Goal: Information Seeking & Learning: Learn about a topic

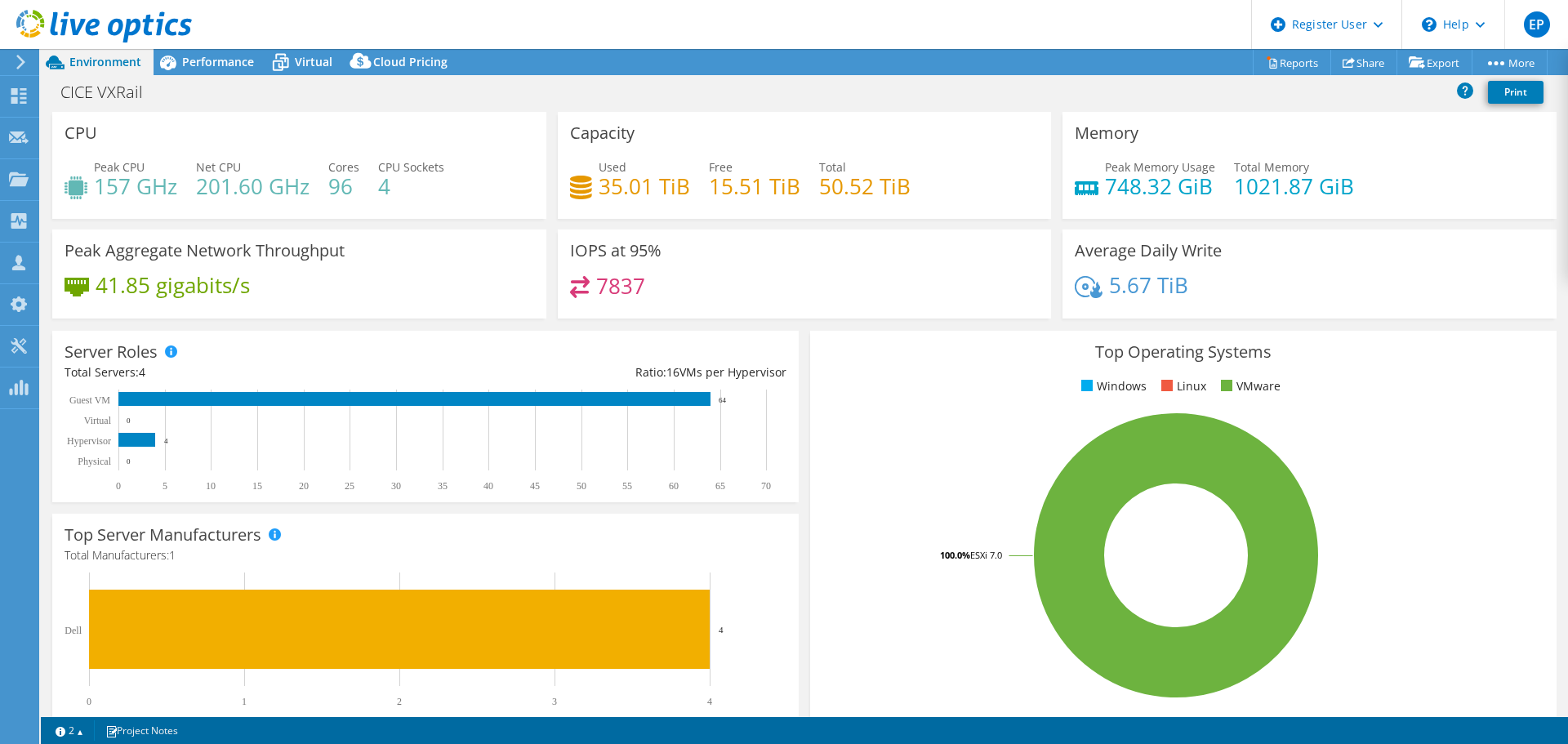
select select "USD"
click at [64, 31] on use at bounding box center [104, 26] width 176 height 32
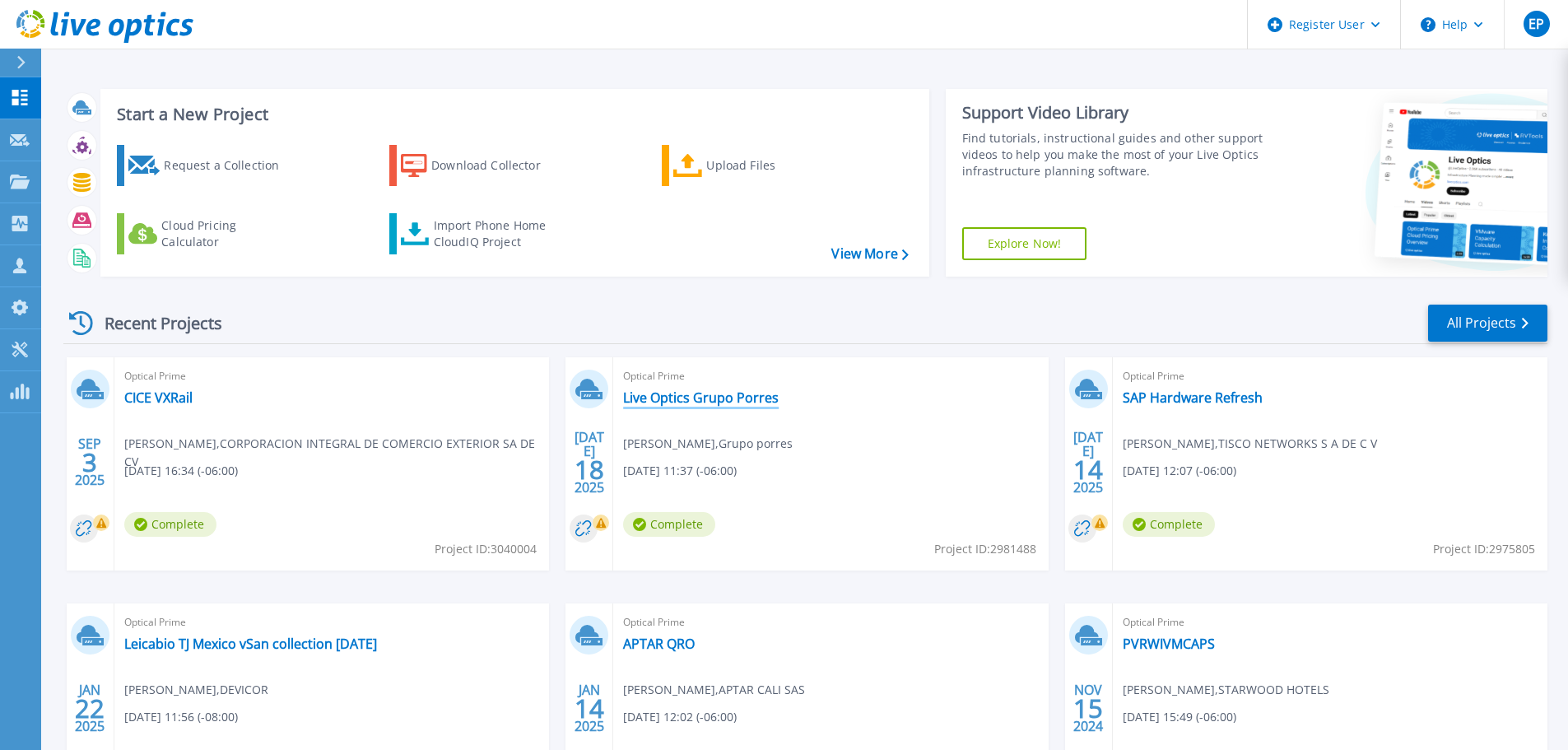
click at [668, 400] on link "Live Optics Grupo Porres" at bounding box center [701, 398] width 155 height 17
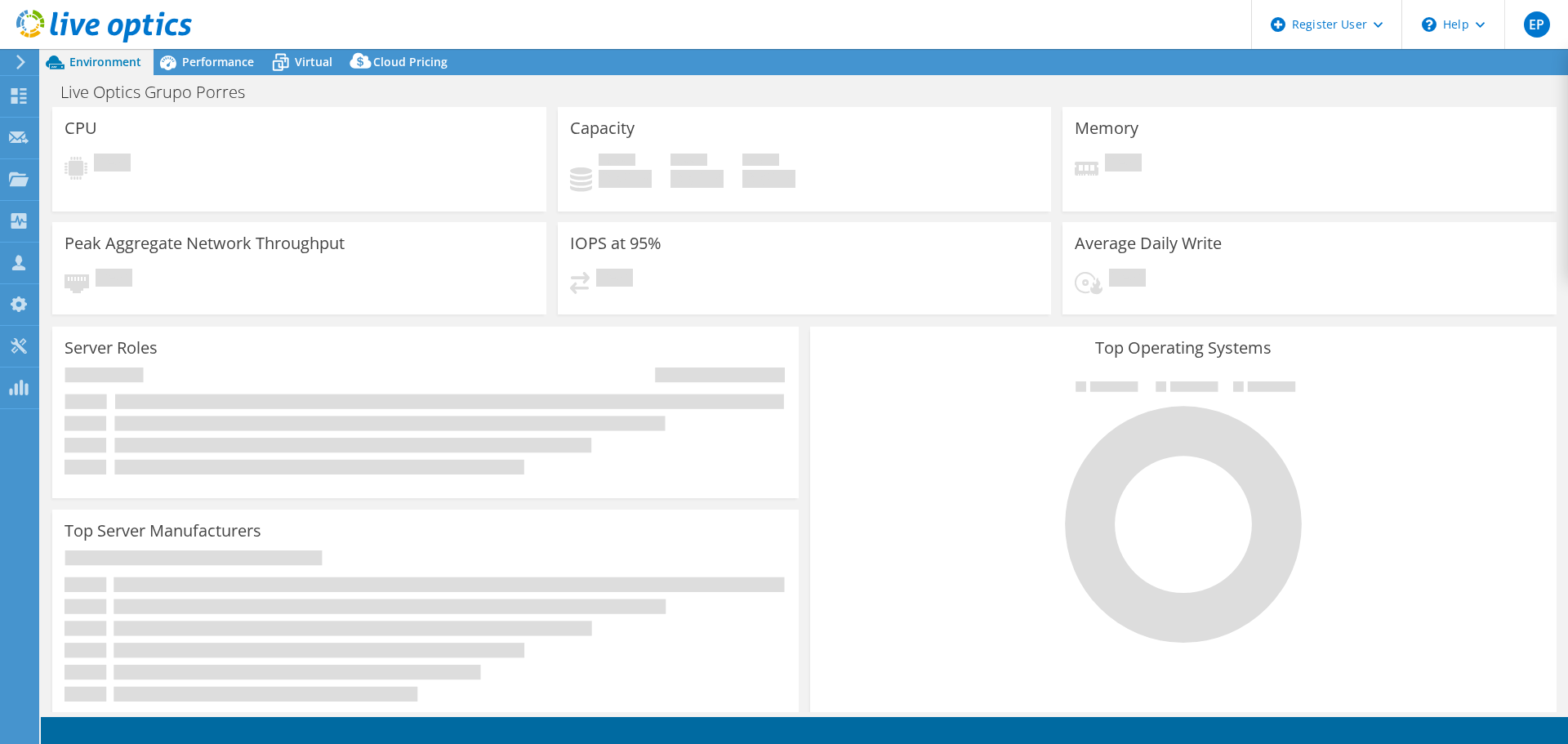
select select "USD"
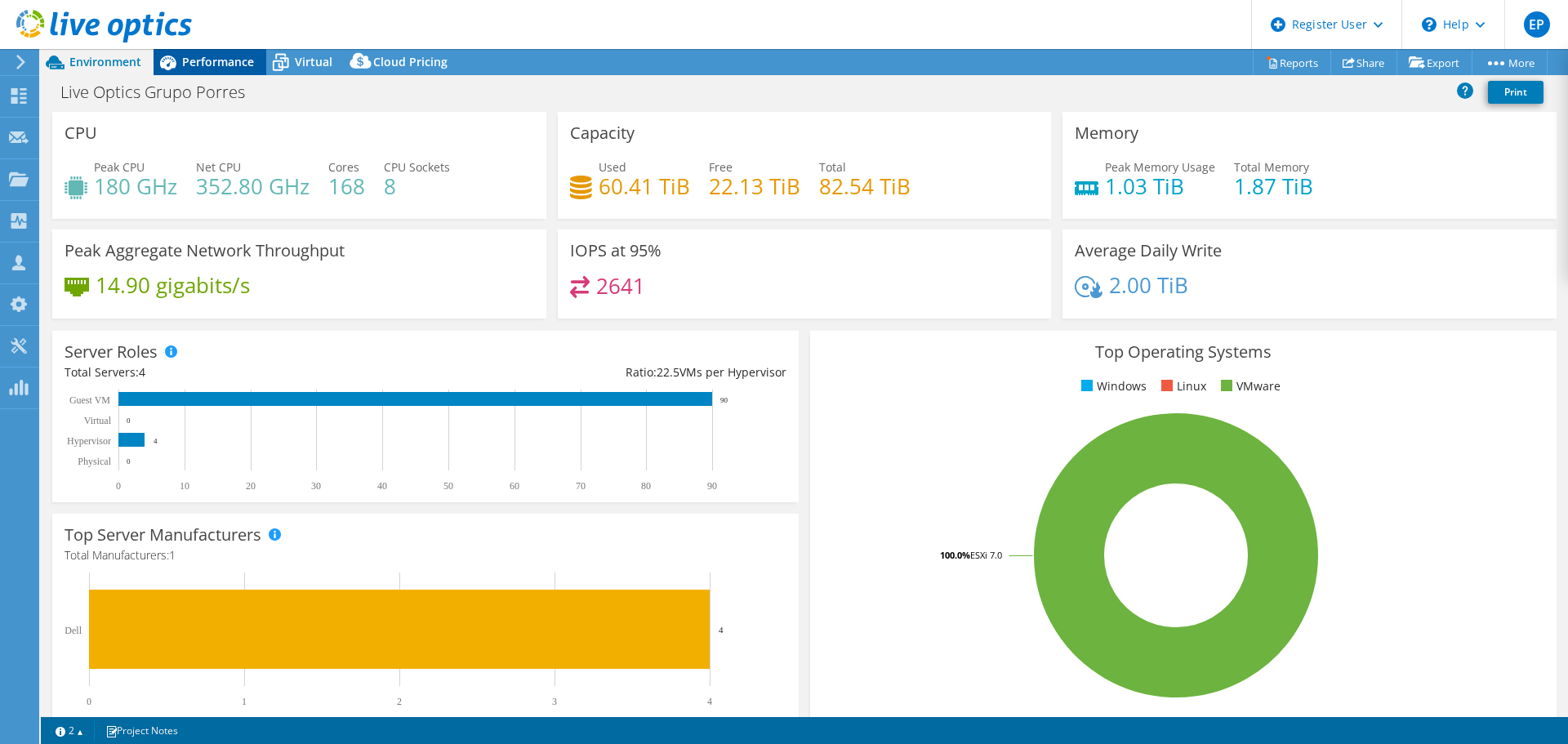
click at [246, 63] on span "Performance" at bounding box center [218, 61] width 72 height 16
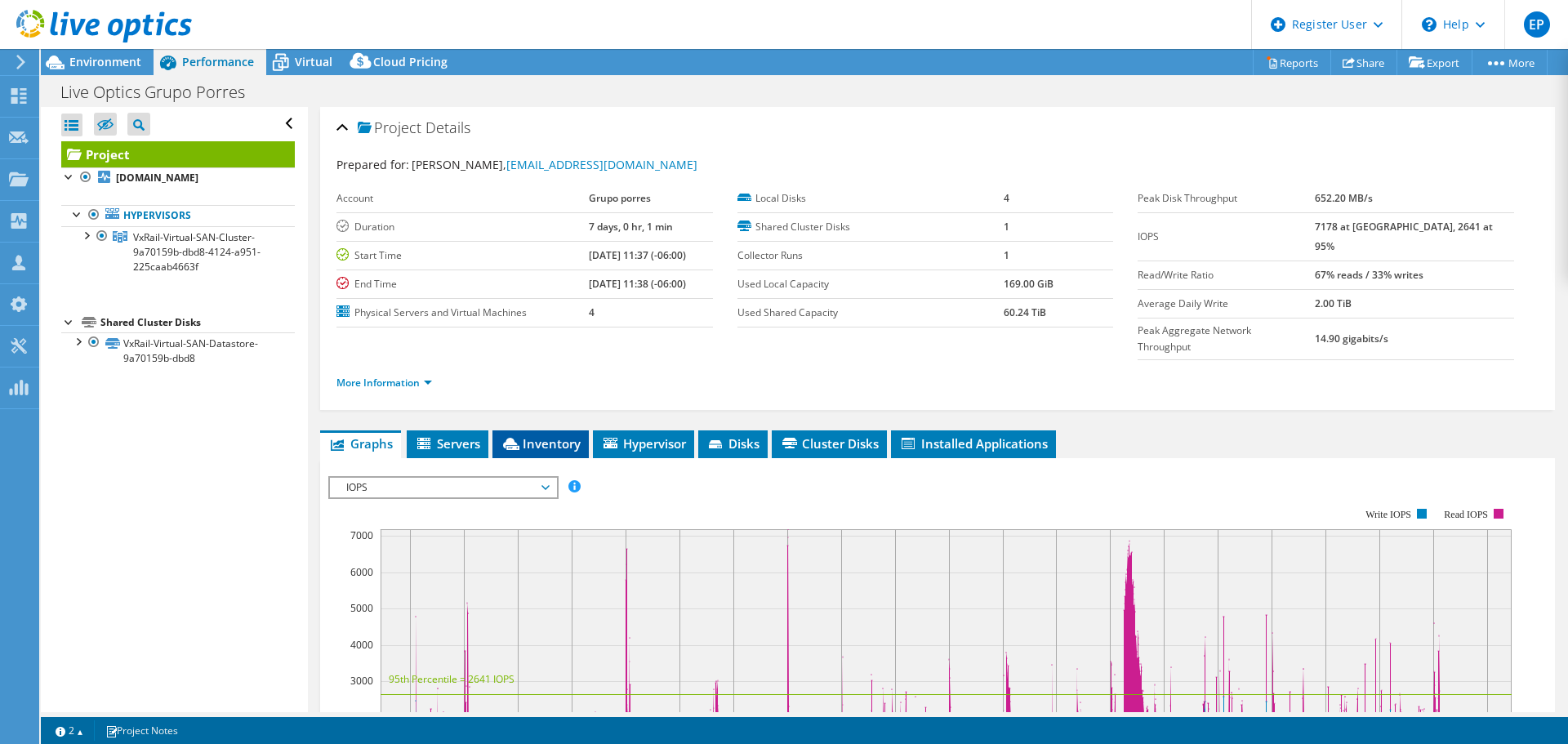
click at [536, 430] on li "Inventory" at bounding box center [541, 444] width 96 height 28
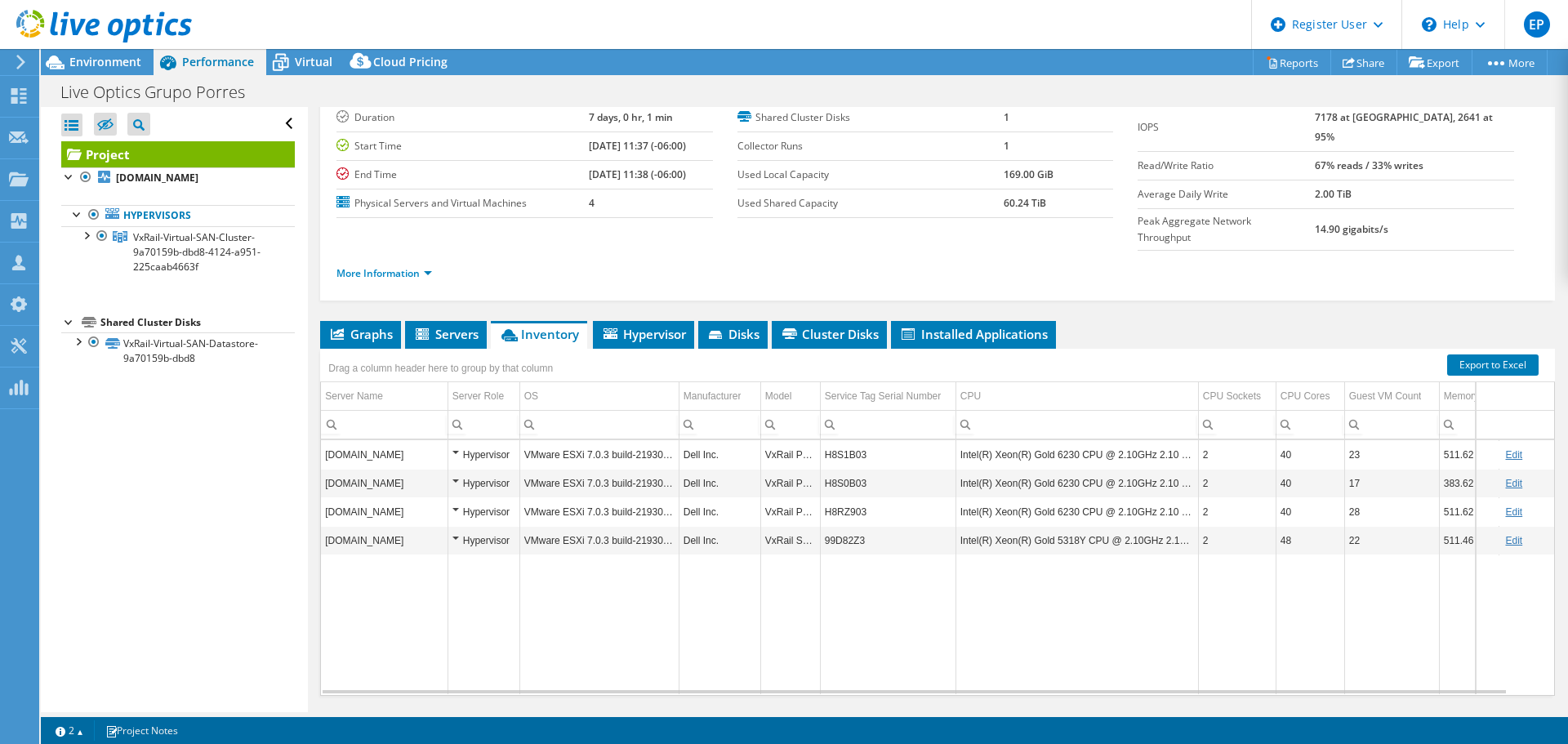
scroll to position [122, 0]
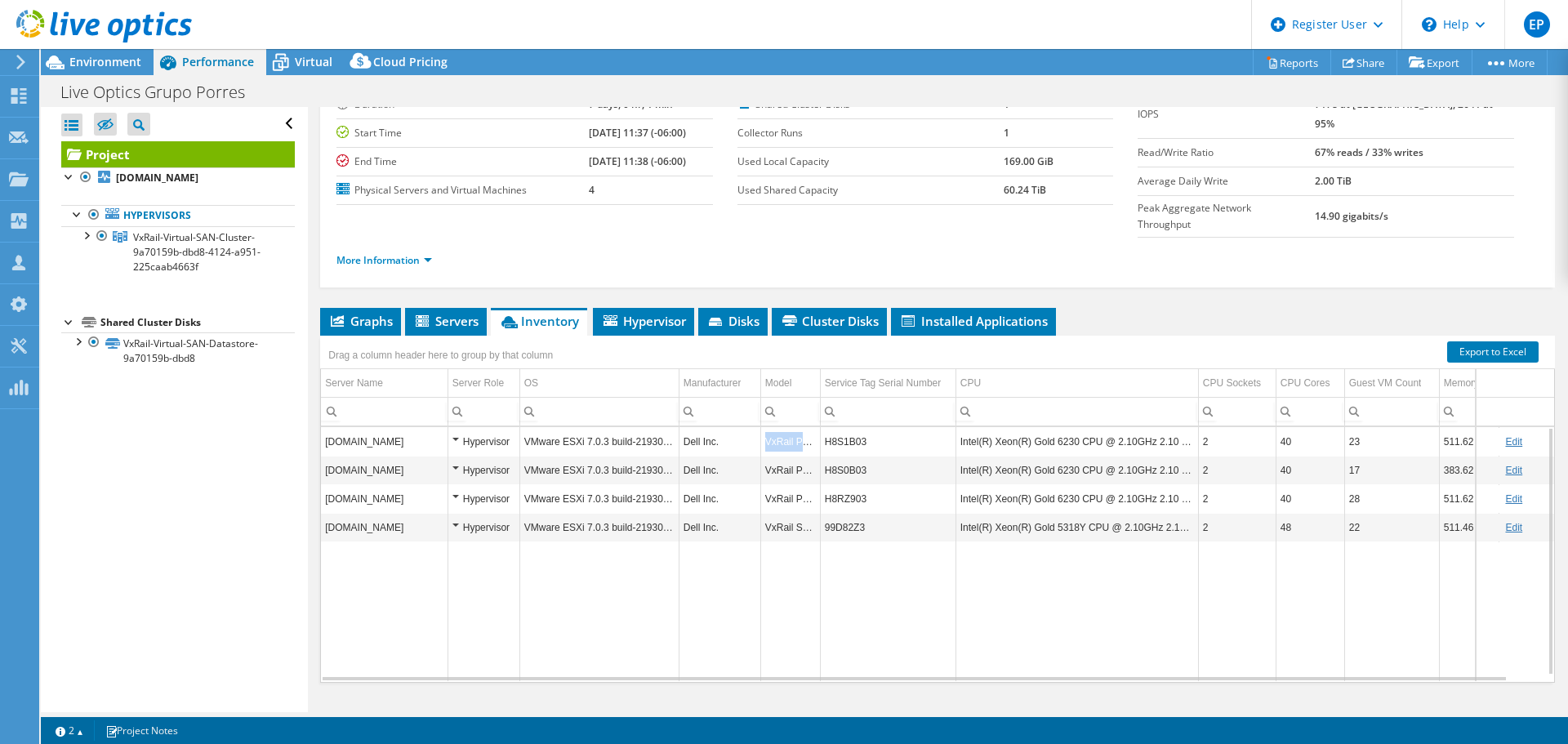
drag, startPoint x: 818, startPoint y: 408, endPoint x: 760, endPoint y: 408, distance: 58.0
click at [760, 427] on td "VxRail P570" at bounding box center [790, 441] width 60 height 29
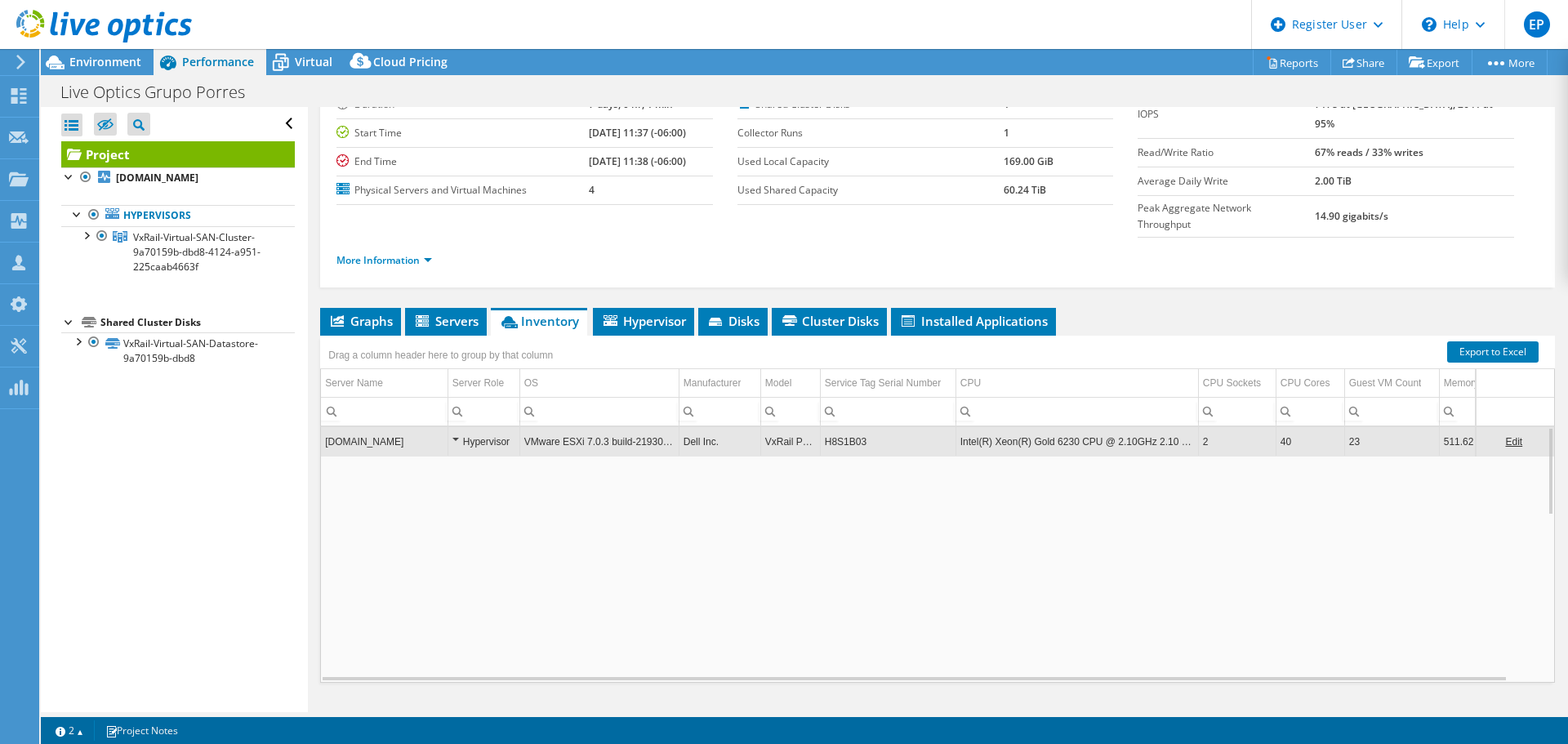
copy td "VxRail P570"
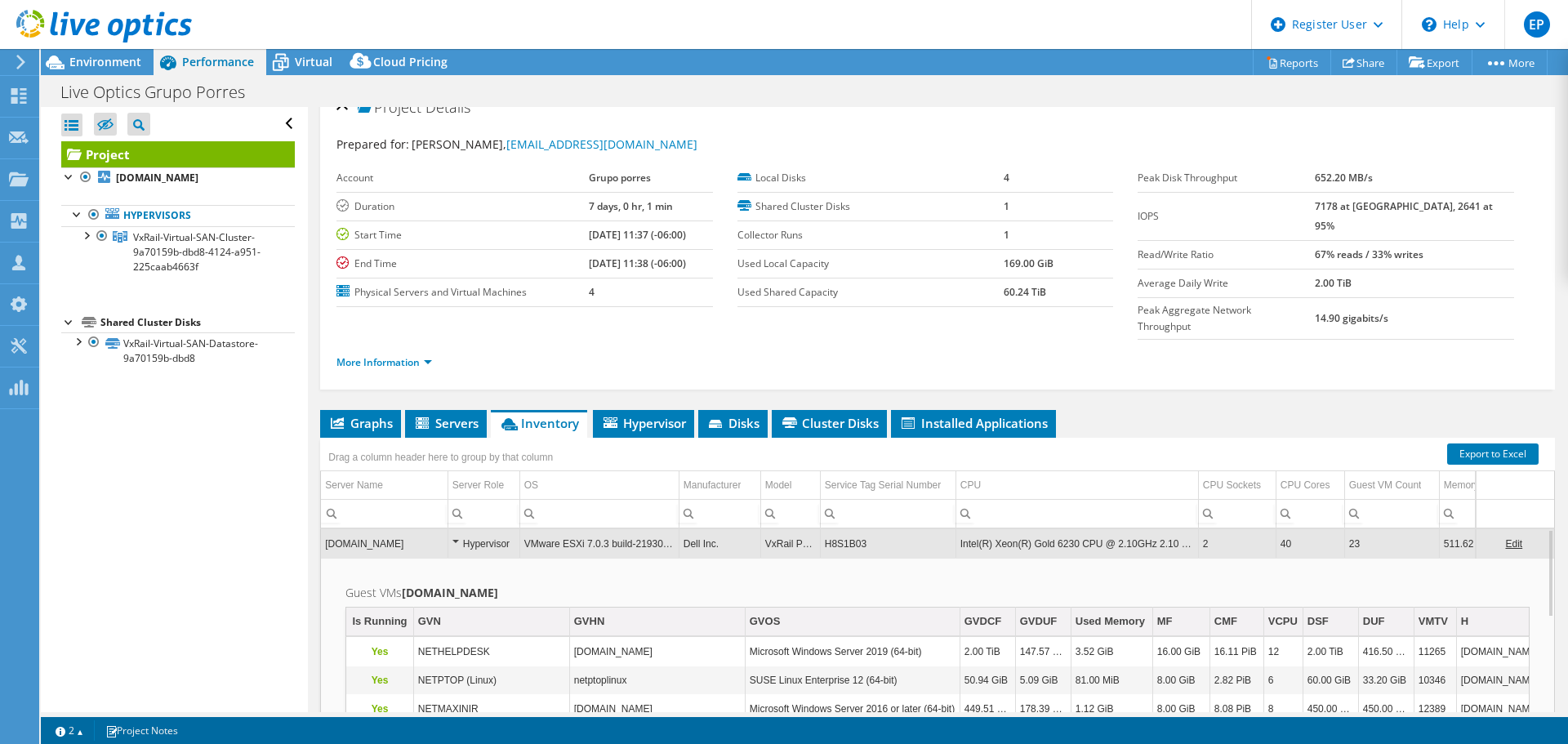
scroll to position [0, 0]
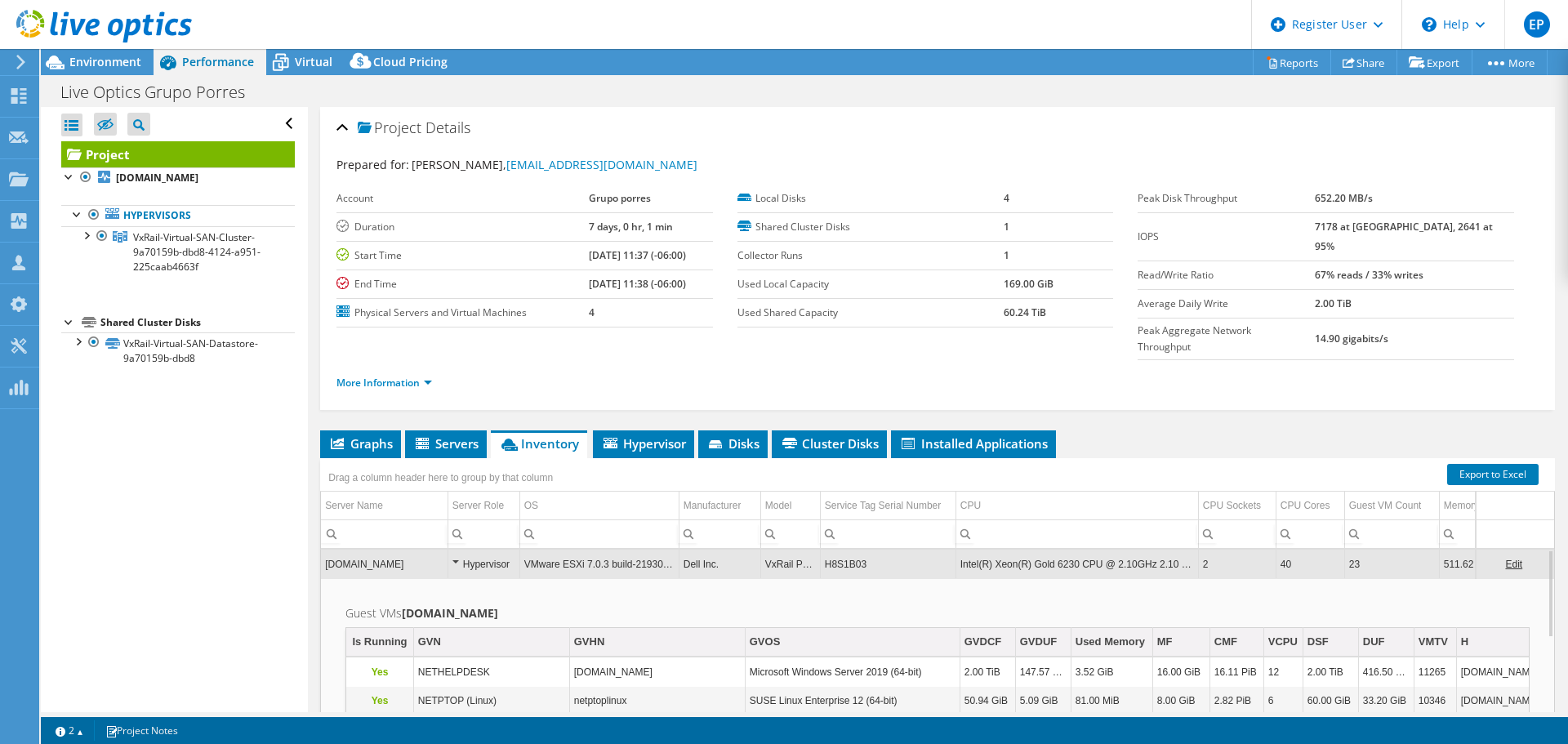
click at [468, 554] on div "Hypervisor" at bounding box center [484, 564] width 63 height 20
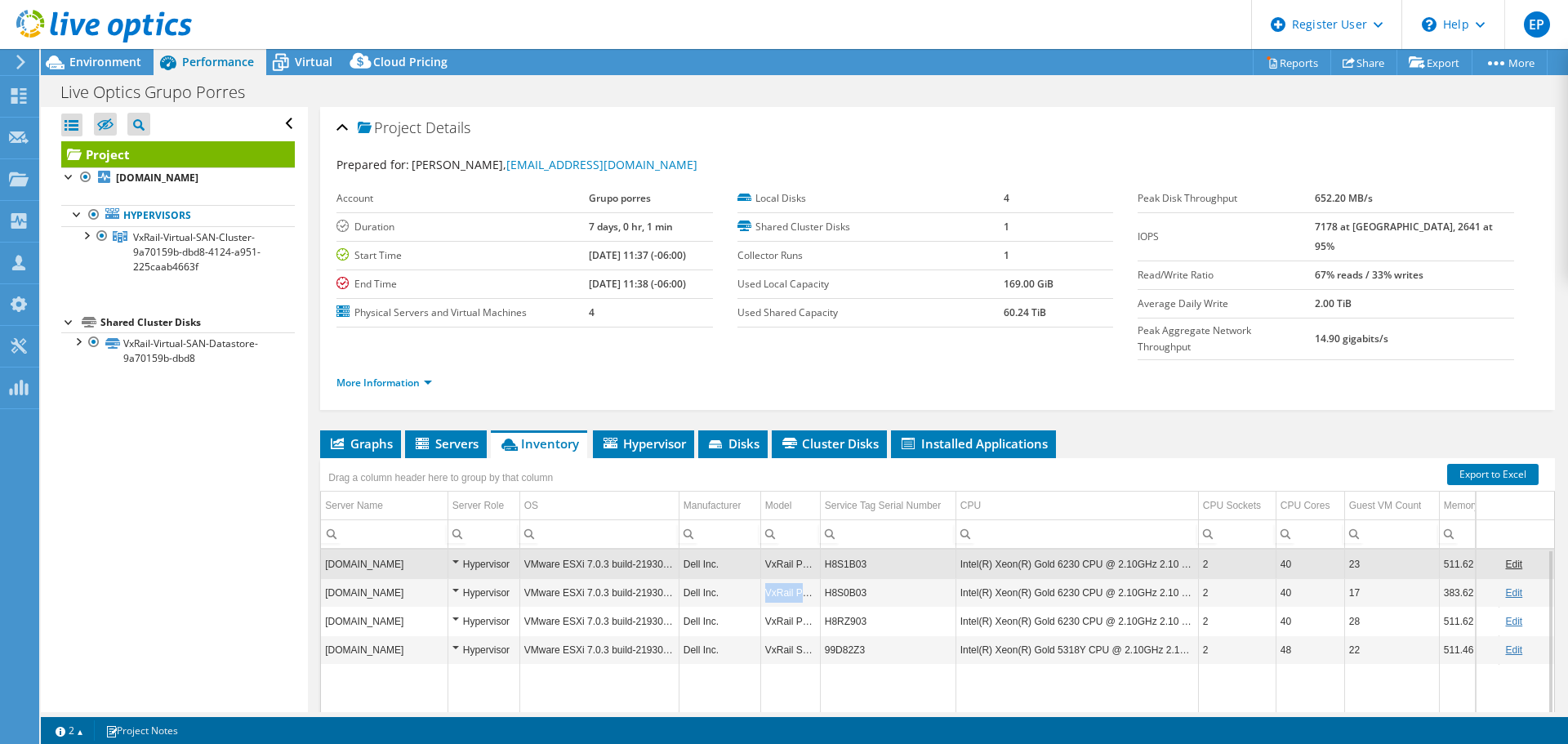
drag, startPoint x: 767, startPoint y: 561, endPoint x: 815, endPoint y: 563, distance: 48.0
click at [815, 578] on td "VxRail P570" at bounding box center [790, 592] width 60 height 29
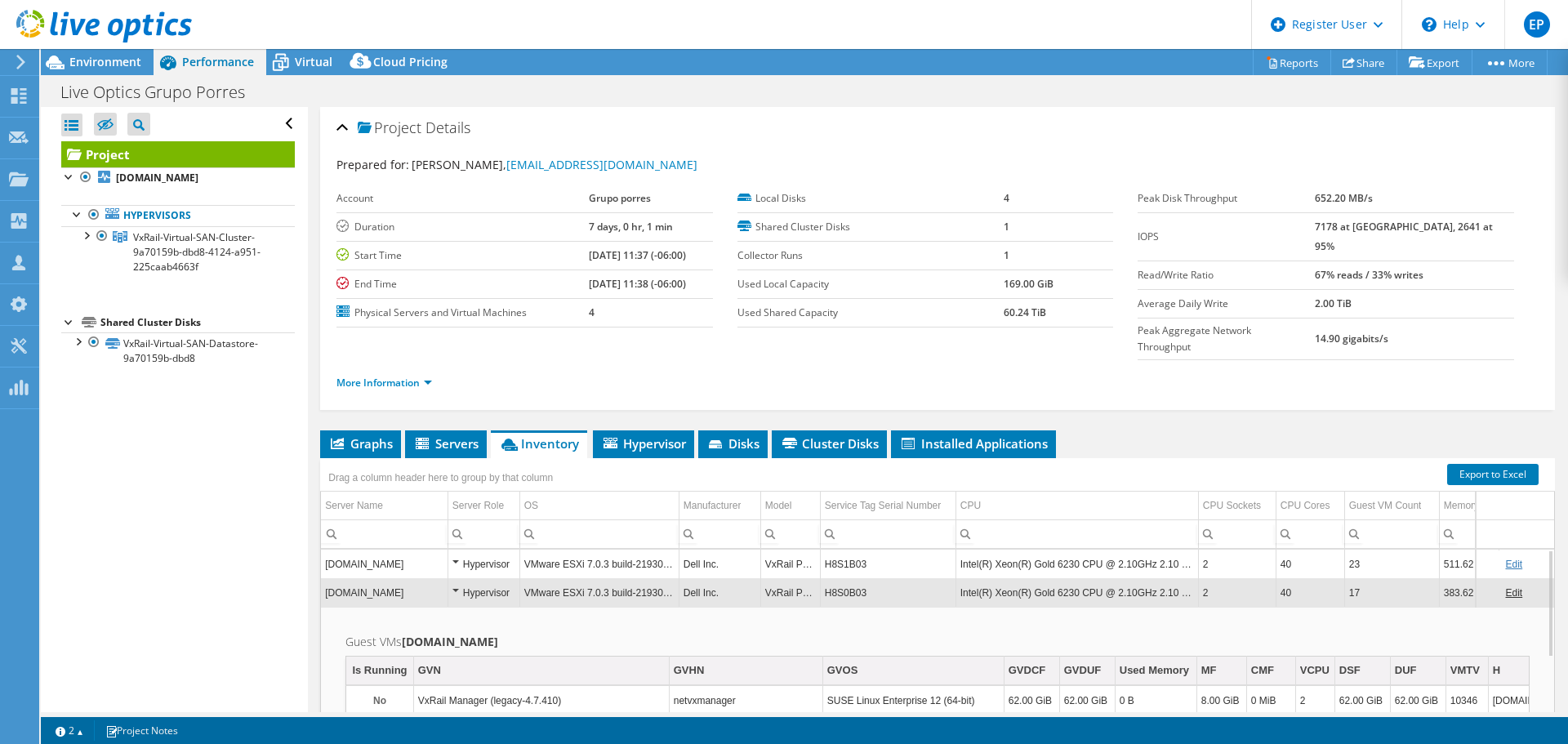
copy td "VxRail P570"
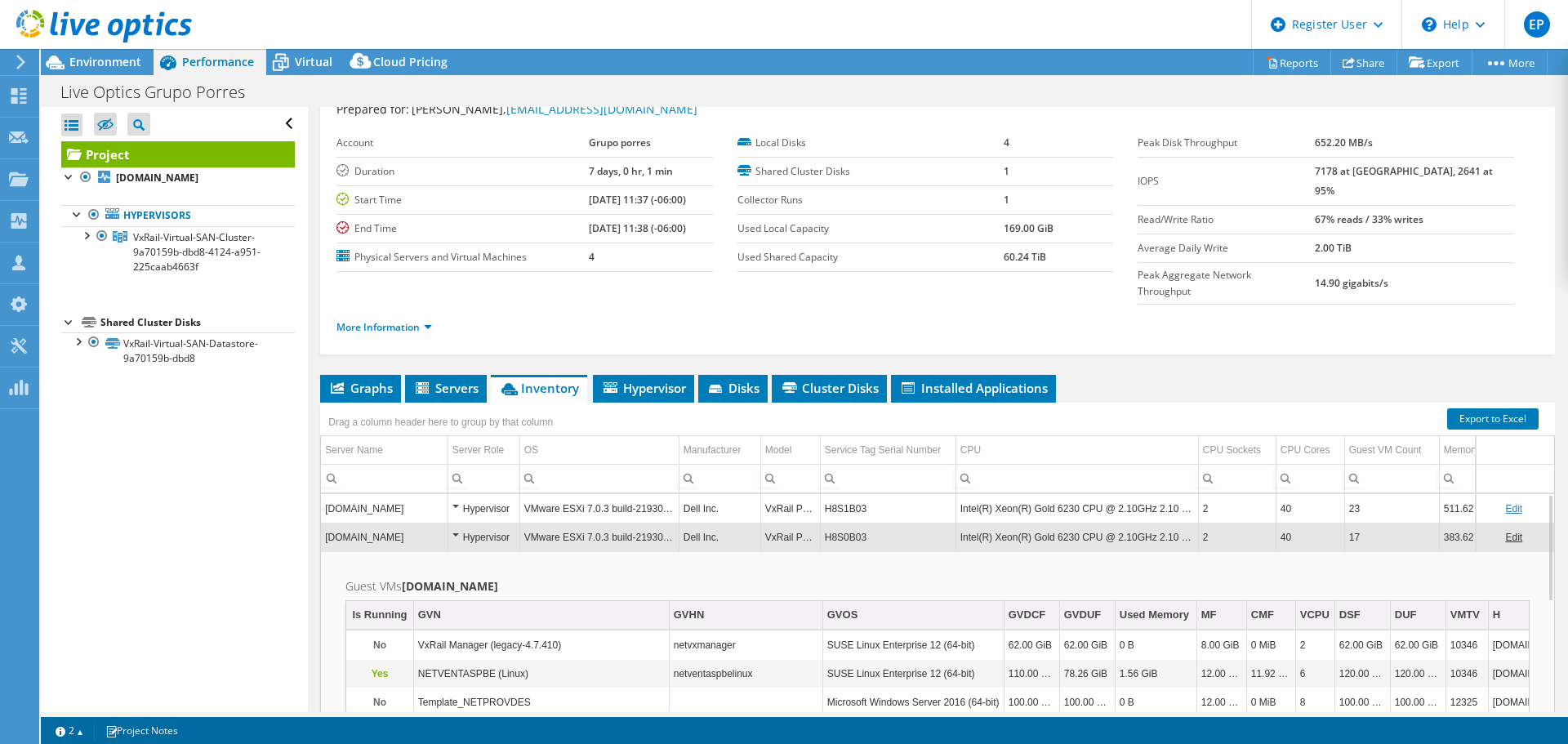
scroll to position [122, 0]
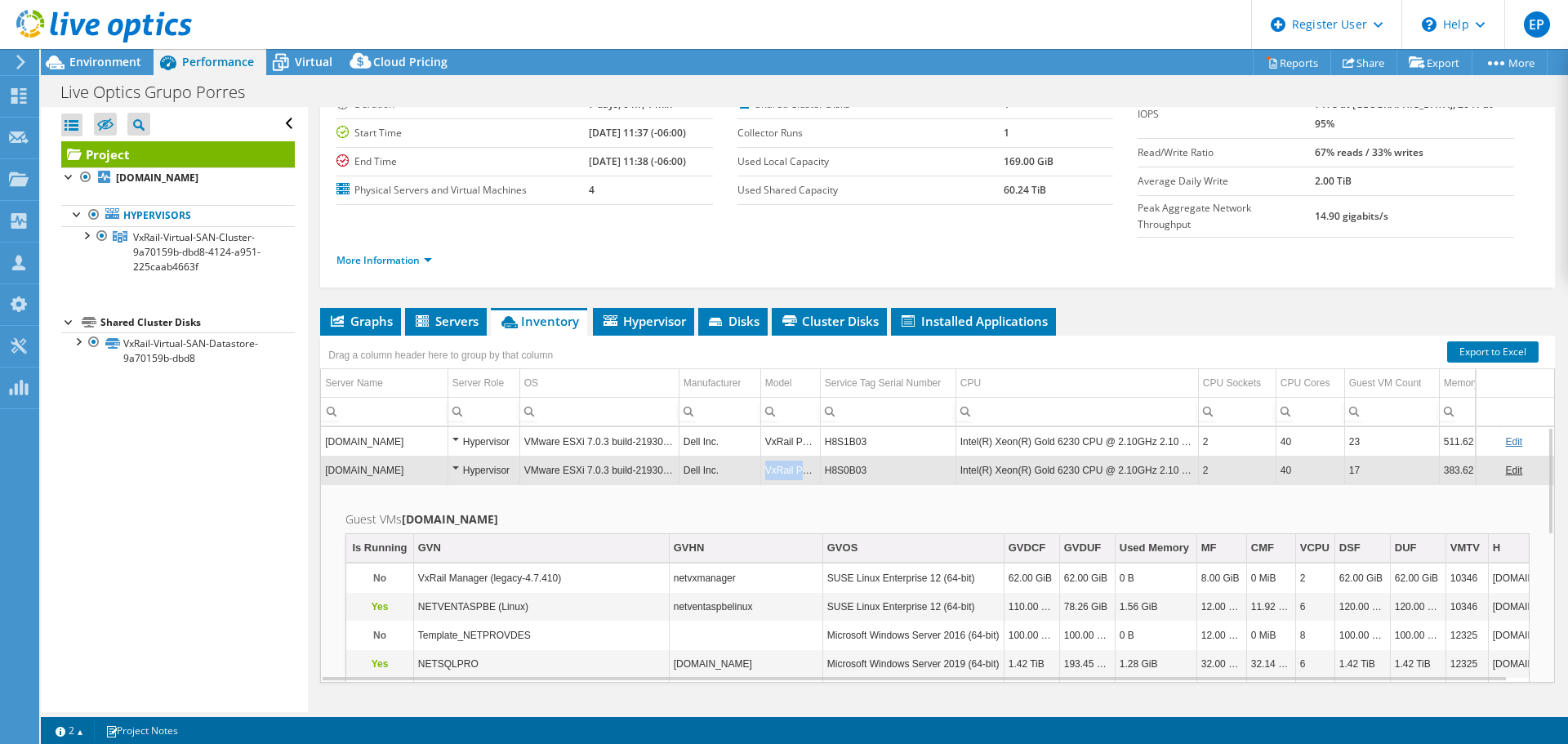
drag, startPoint x: 765, startPoint y: 436, endPoint x: 818, endPoint y: 436, distance: 53.0
click at [818, 455] on td "VxRail P570" at bounding box center [790, 469] width 60 height 29
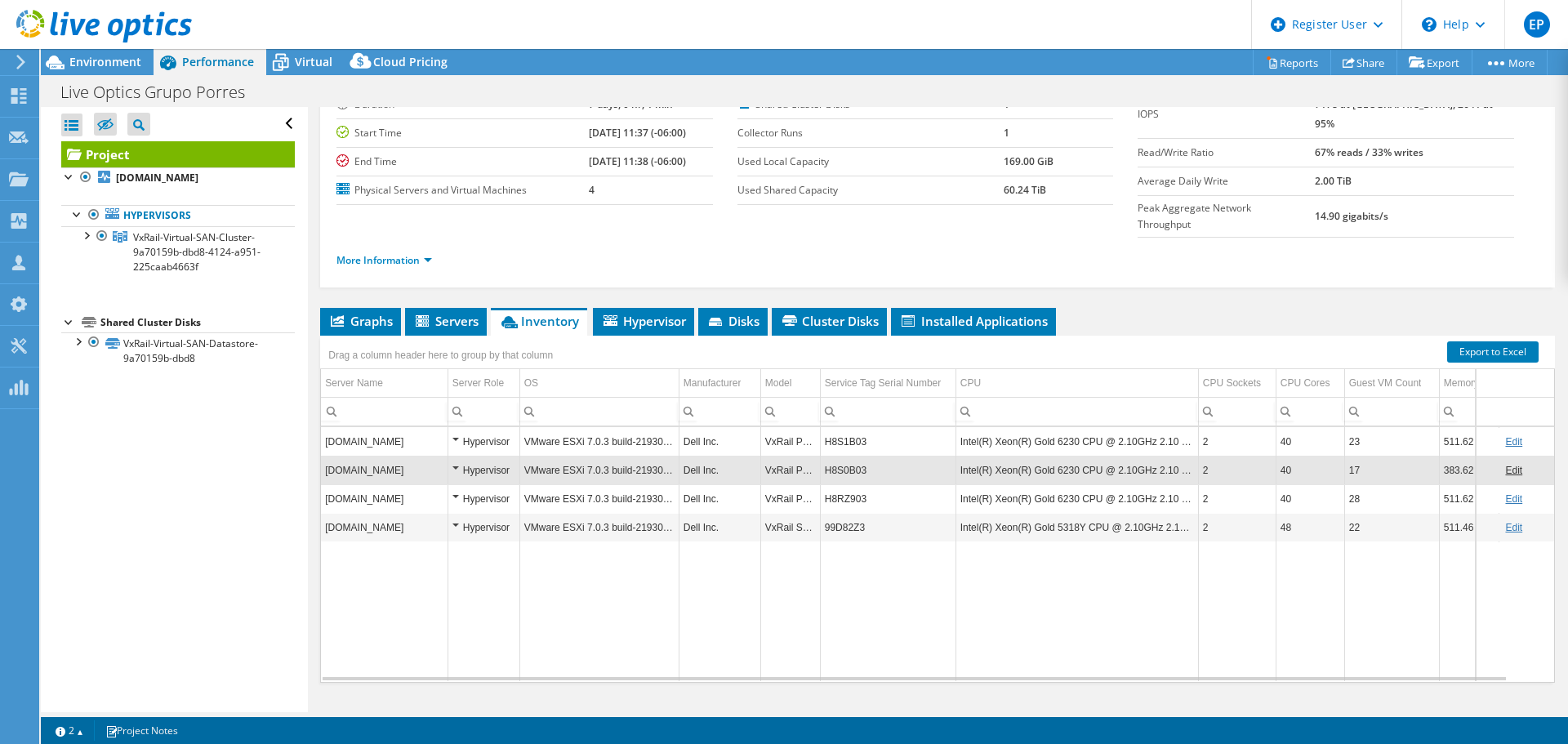
click at [799, 455] on td "VxRail P570" at bounding box center [790, 469] width 60 height 29
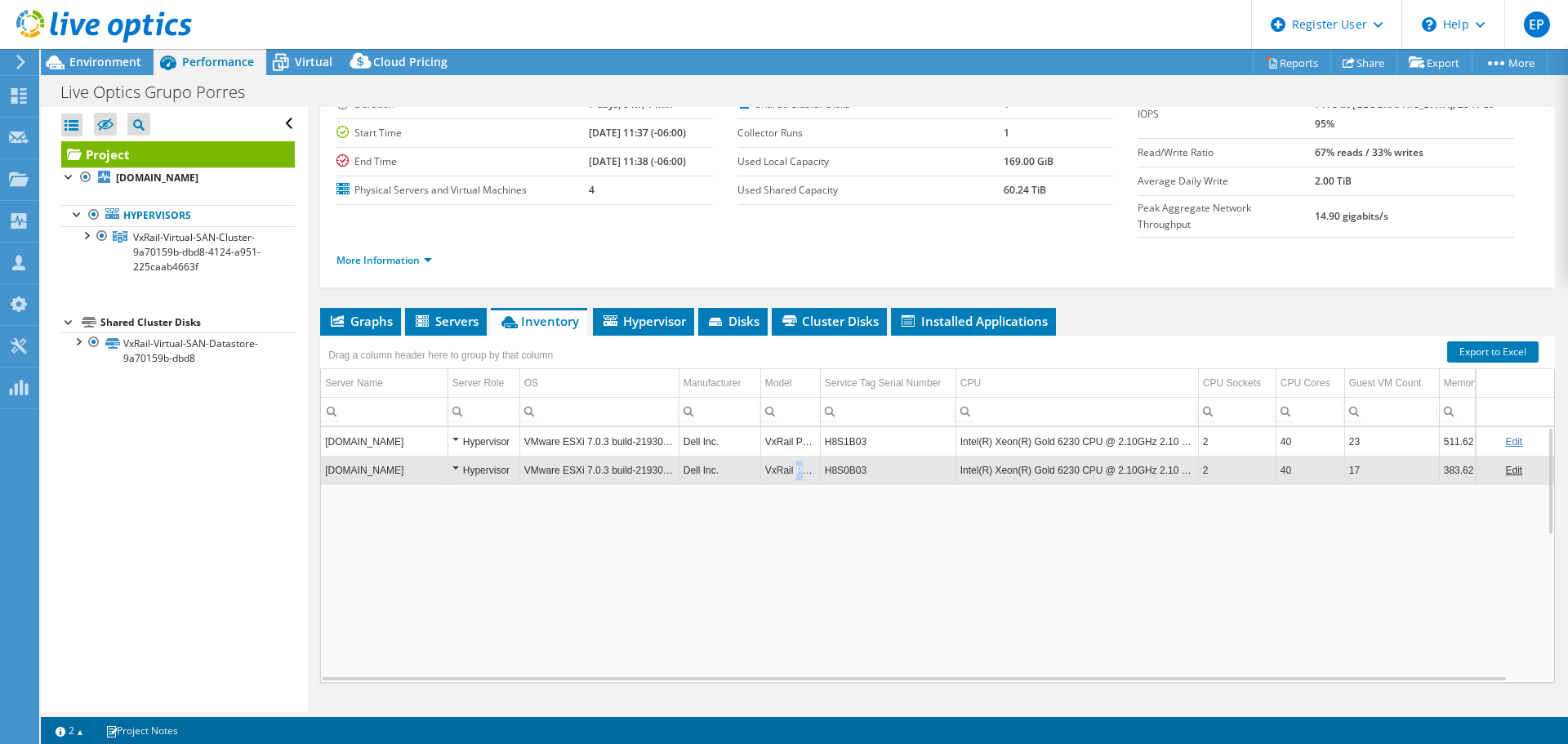
click at [799, 455] on td "VxRail P570" at bounding box center [790, 469] width 60 height 29
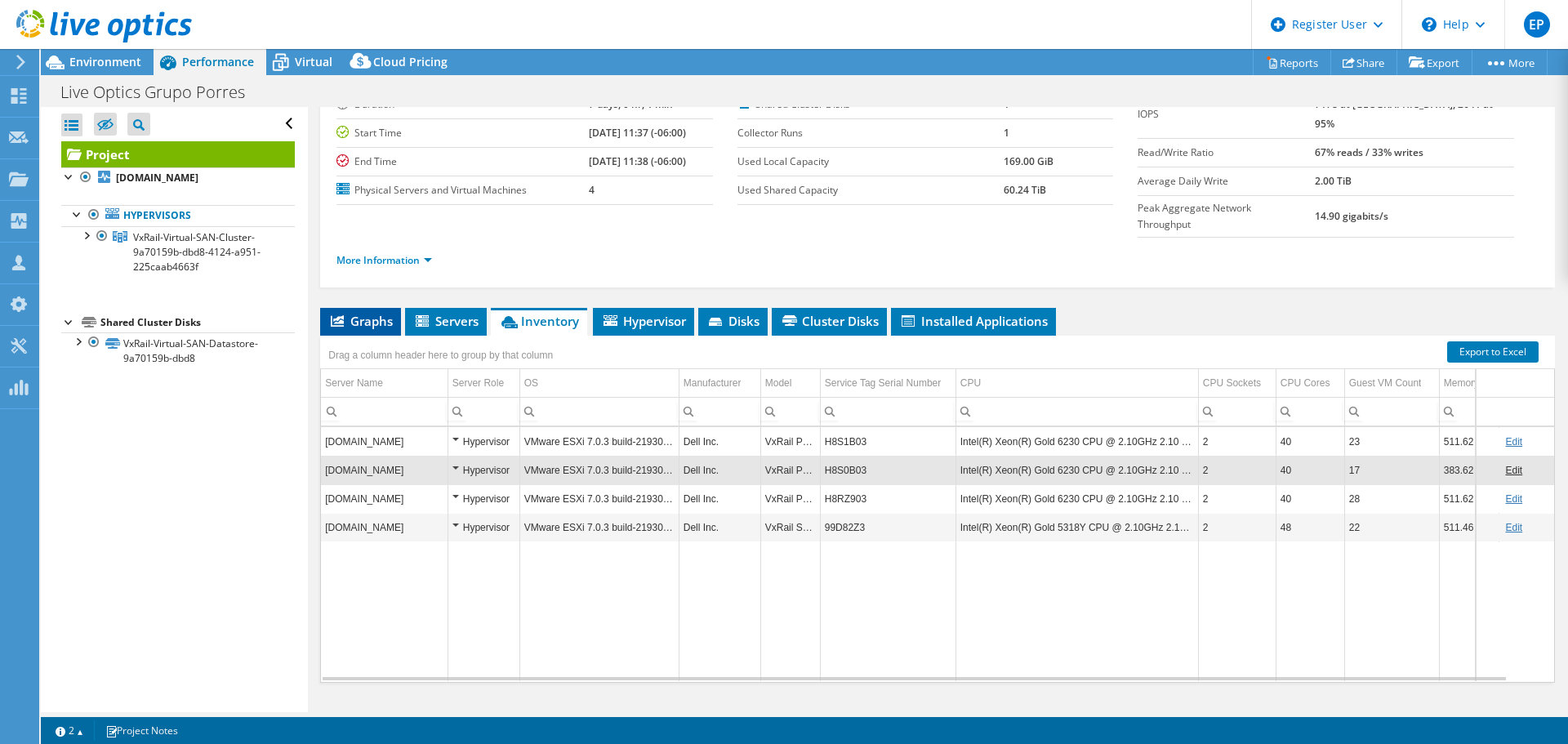
click at [377, 313] on span "Graphs" at bounding box center [361, 321] width 65 height 17
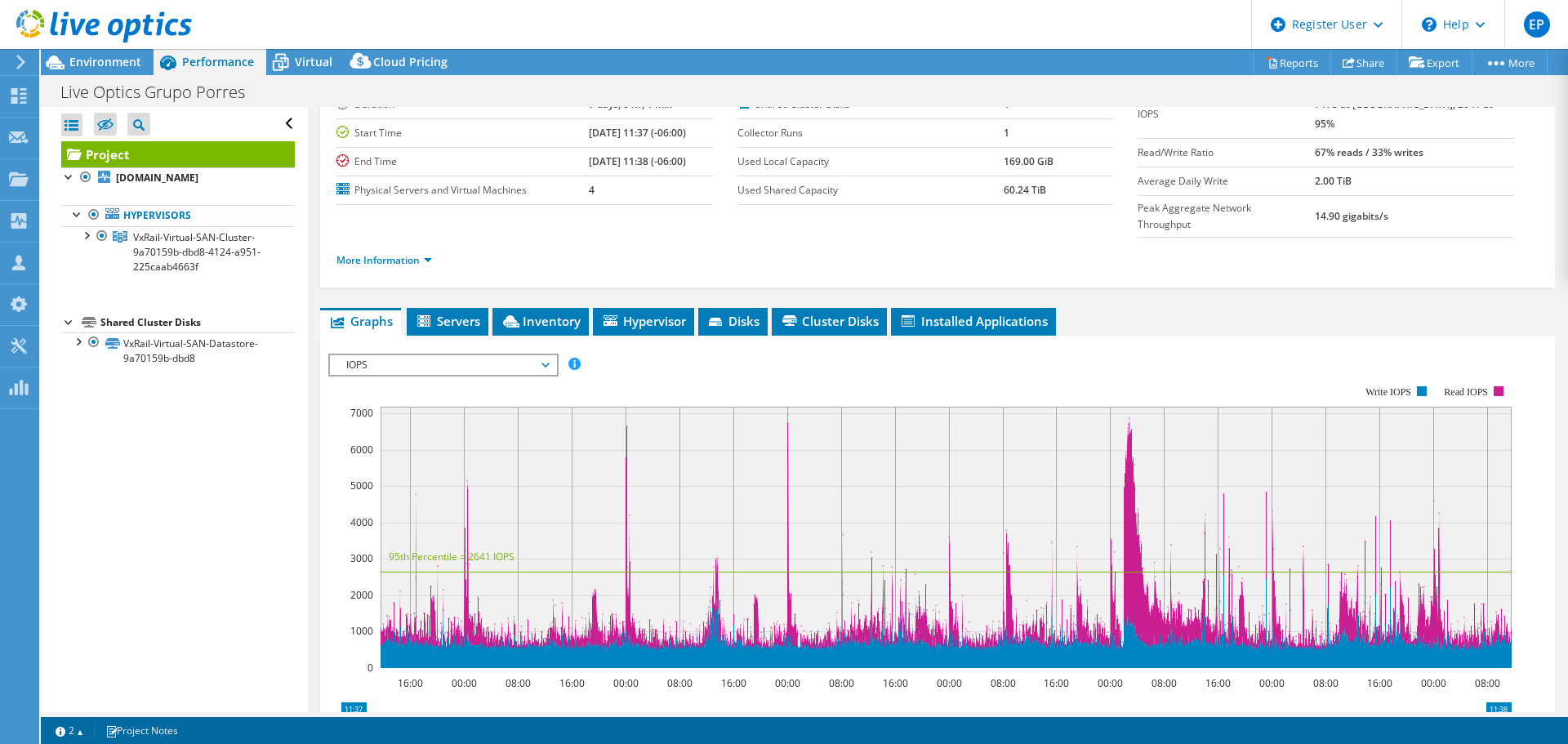
scroll to position [0, 0]
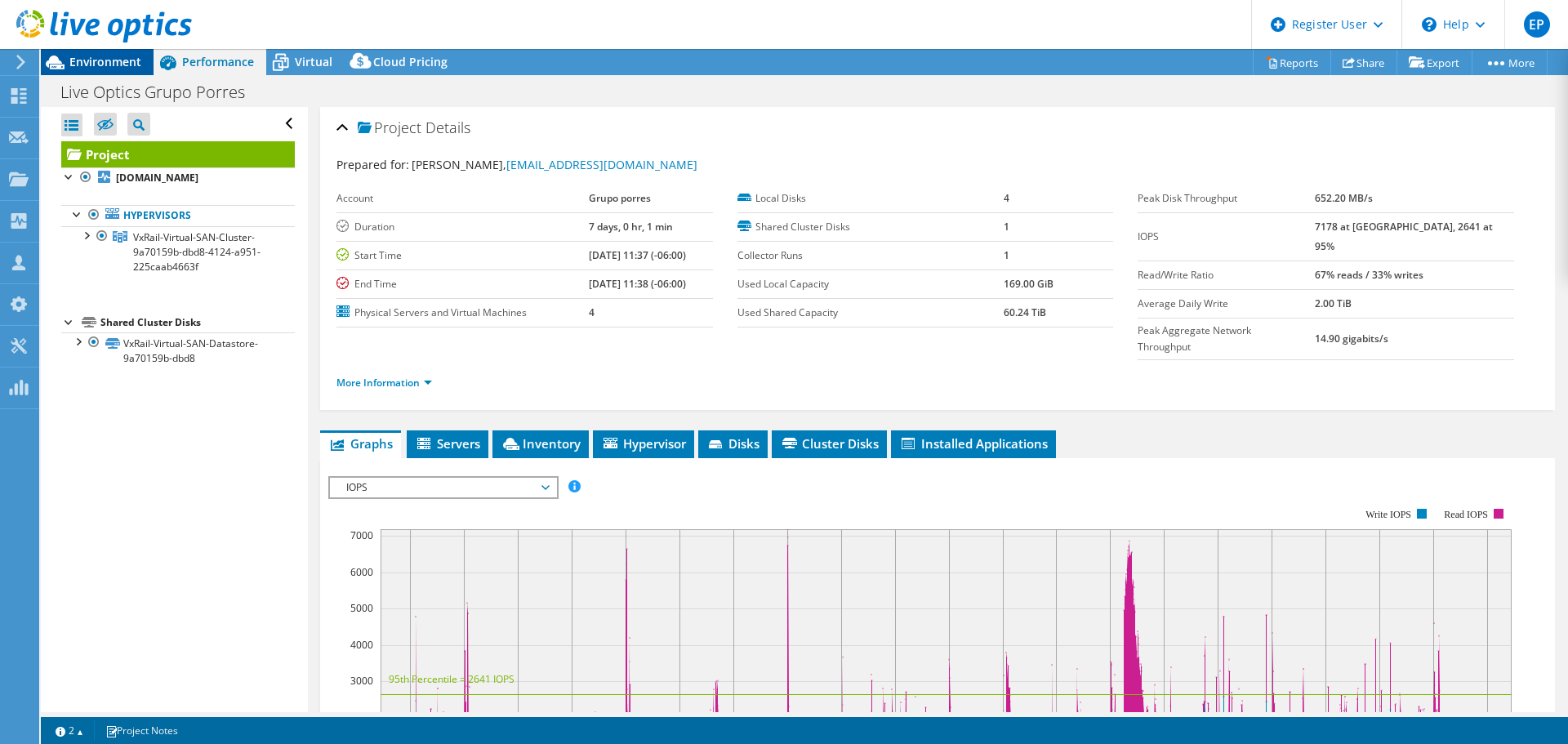
click at [118, 61] on span "Environment" at bounding box center [105, 61] width 72 height 16
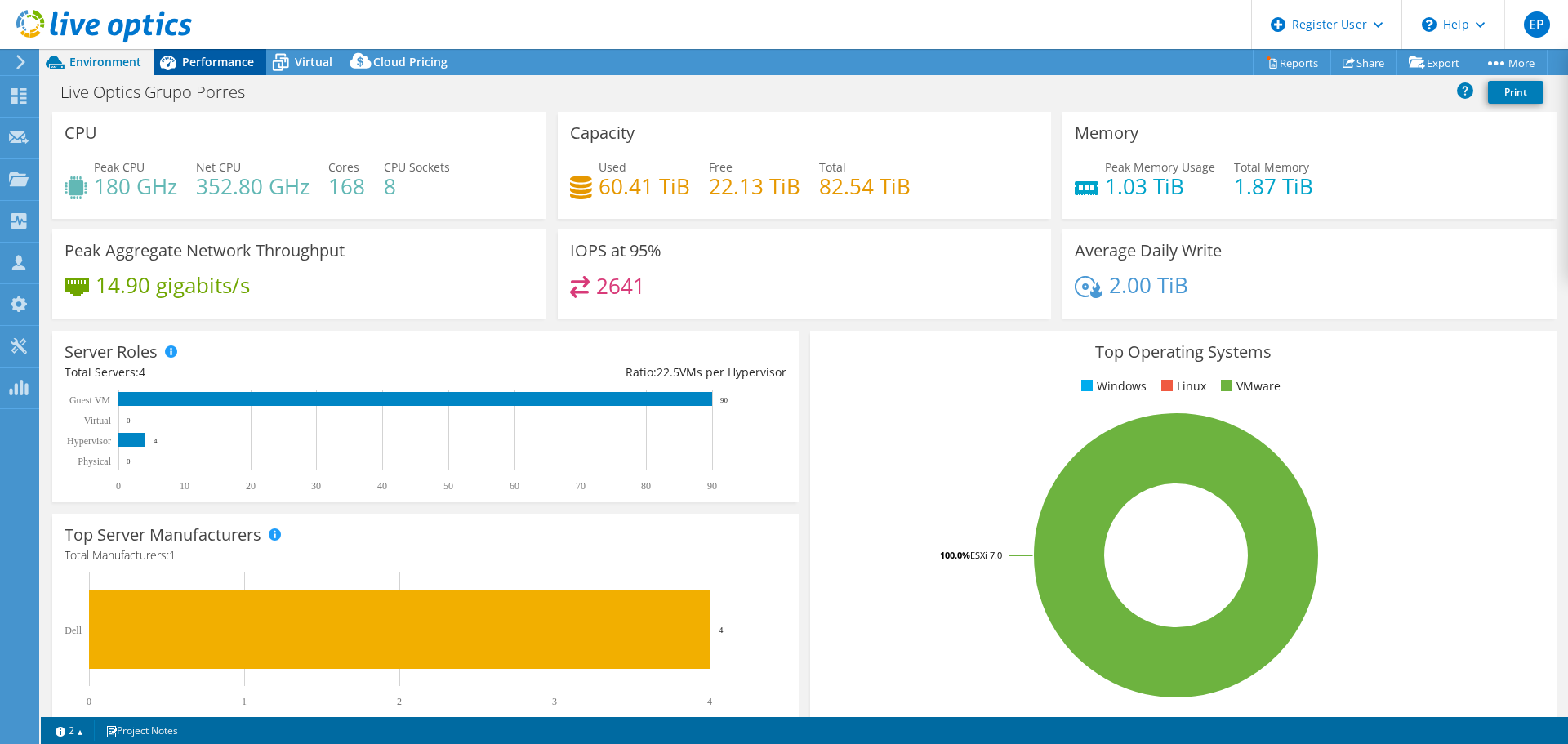
click at [234, 71] on div "Performance" at bounding box center [209, 62] width 113 height 26
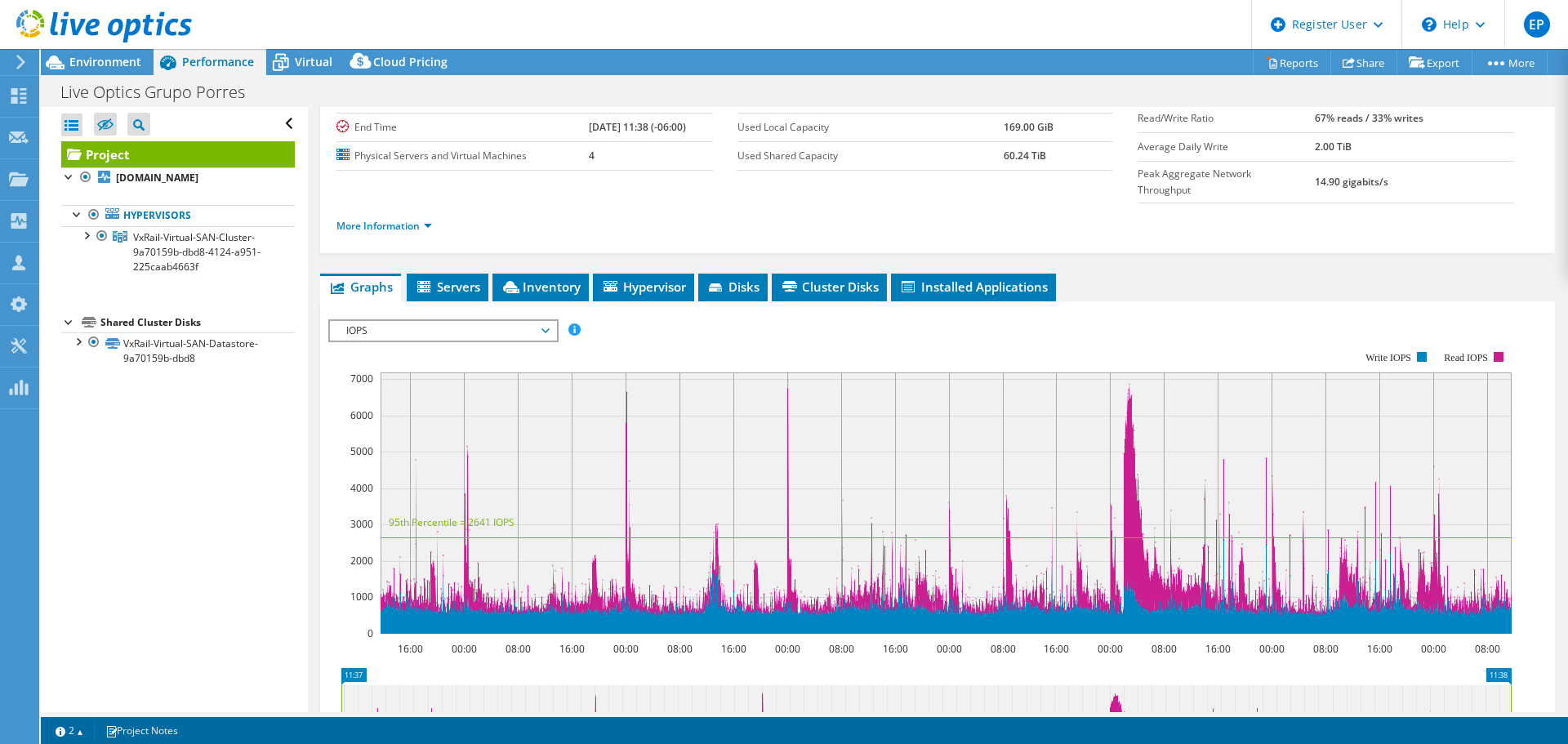
scroll to position [163, 0]
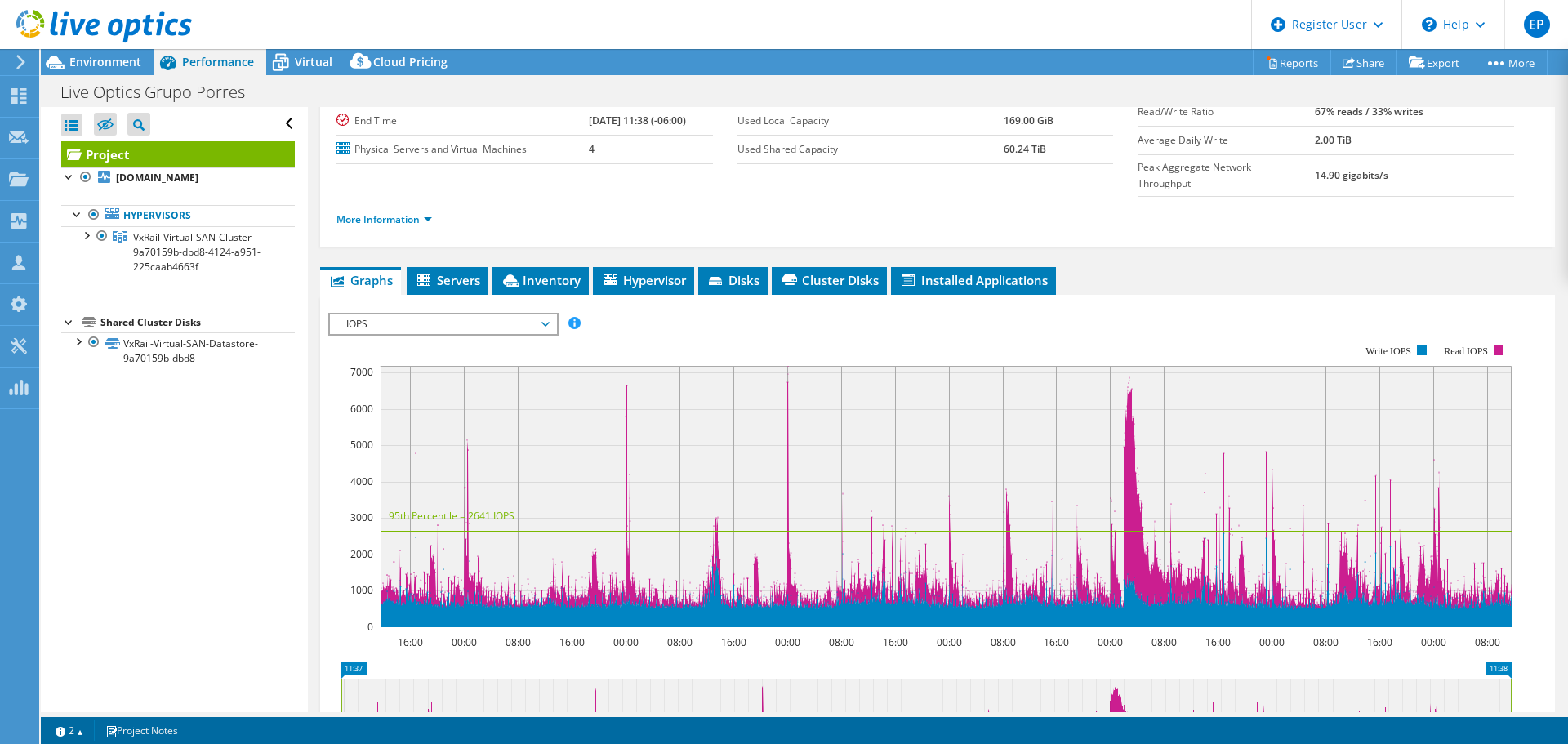
click at [419, 314] on span "IOPS" at bounding box center [443, 324] width 210 height 20
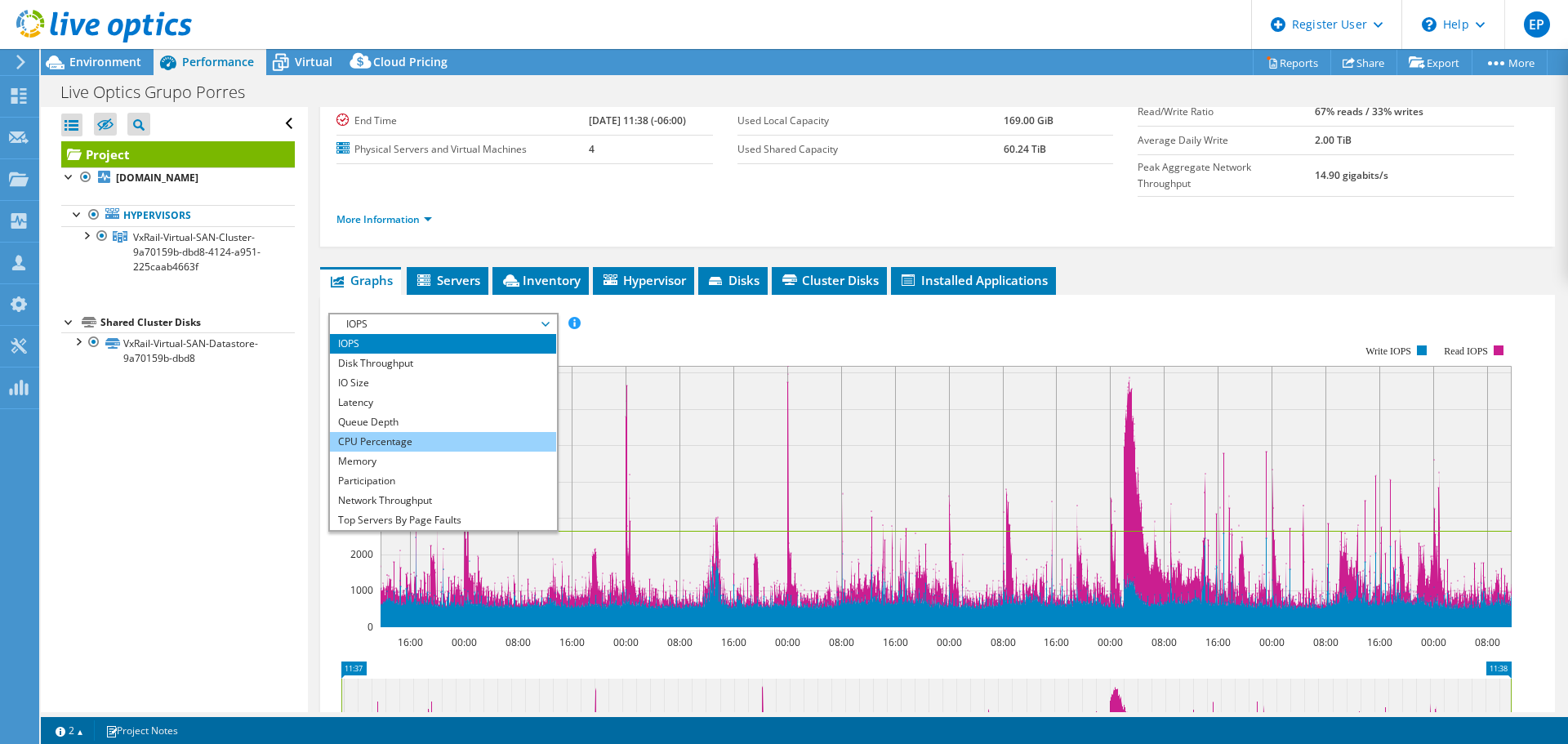
click at [416, 432] on li "CPU Percentage" at bounding box center [443, 442] width 226 height 20
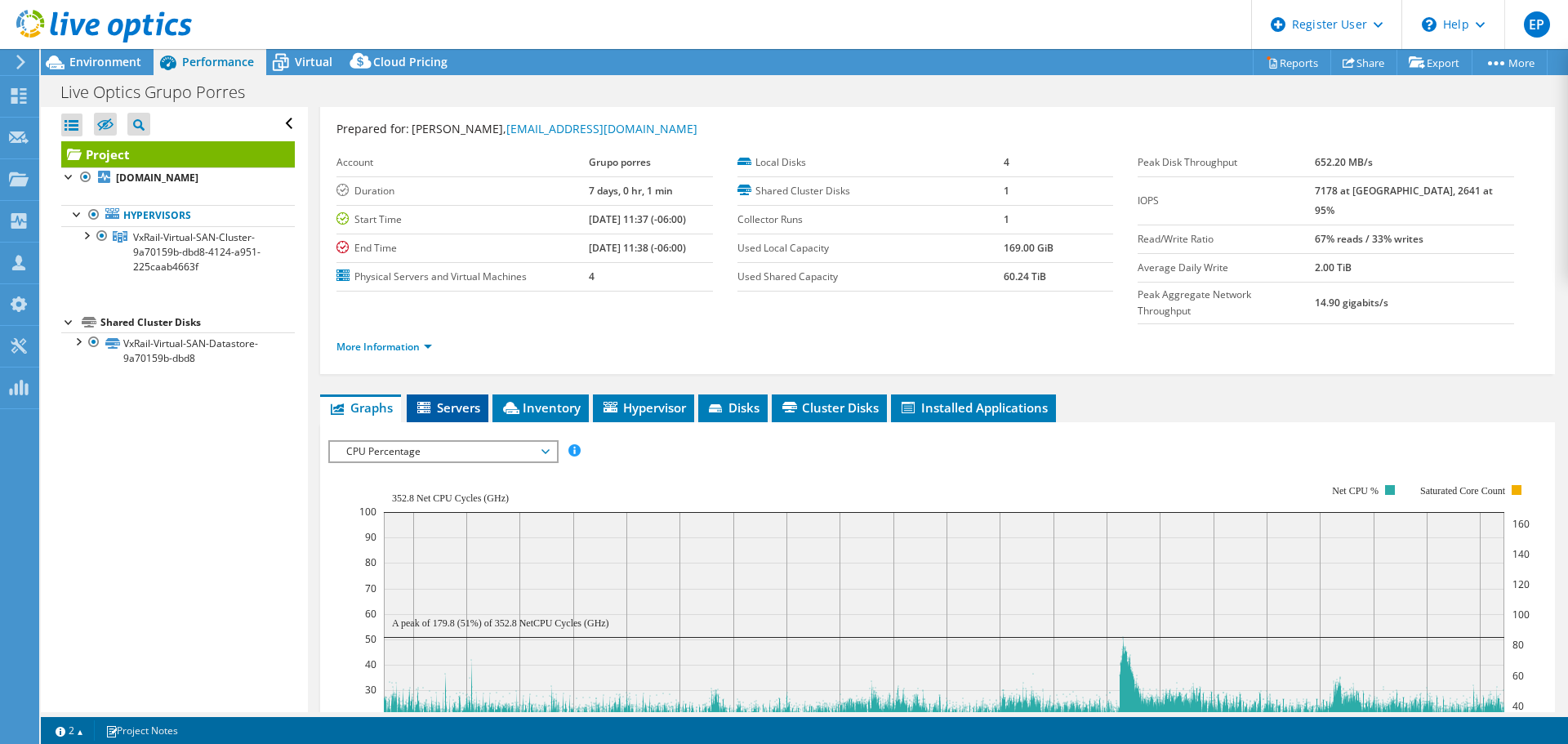
scroll to position [0, 0]
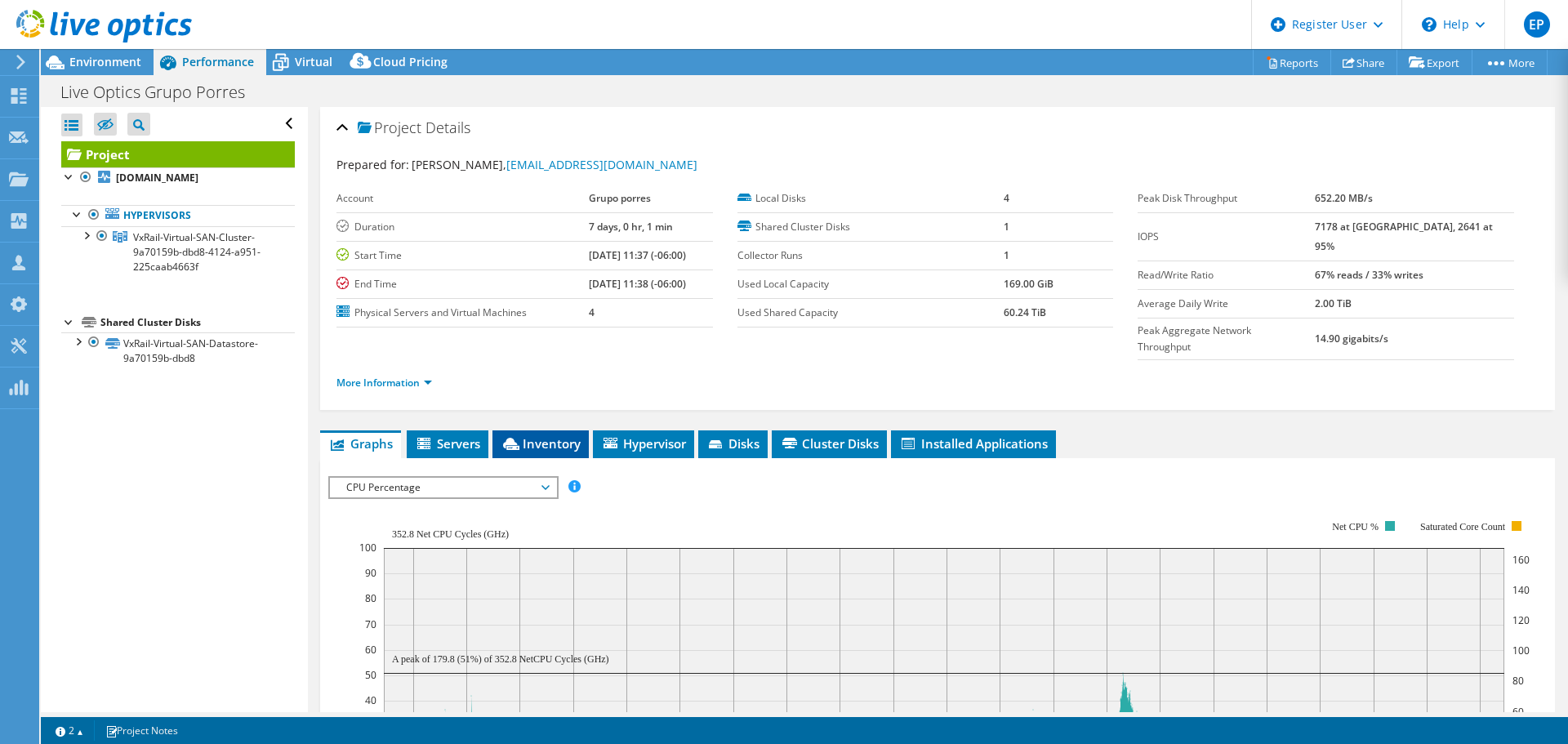
click at [540, 435] on span "Inventory" at bounding box center [541, 444] width 80 height 17
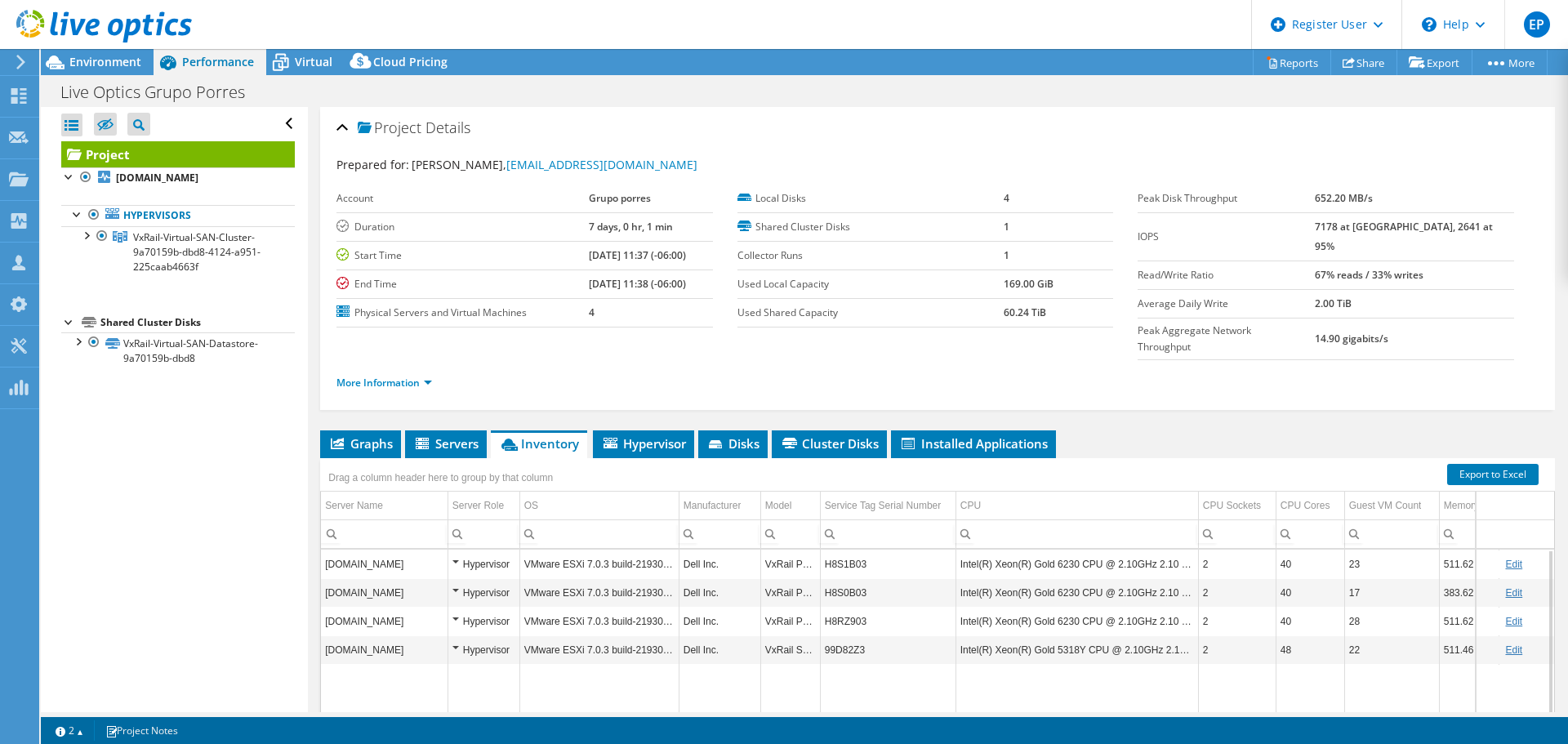
click at [972, 578] on td "Intel(R) Xeon(R) Gold 6230 CPU @ 2.10GHz 2.10 GHz" at bounding box center [1076, 592] width 243 height 29
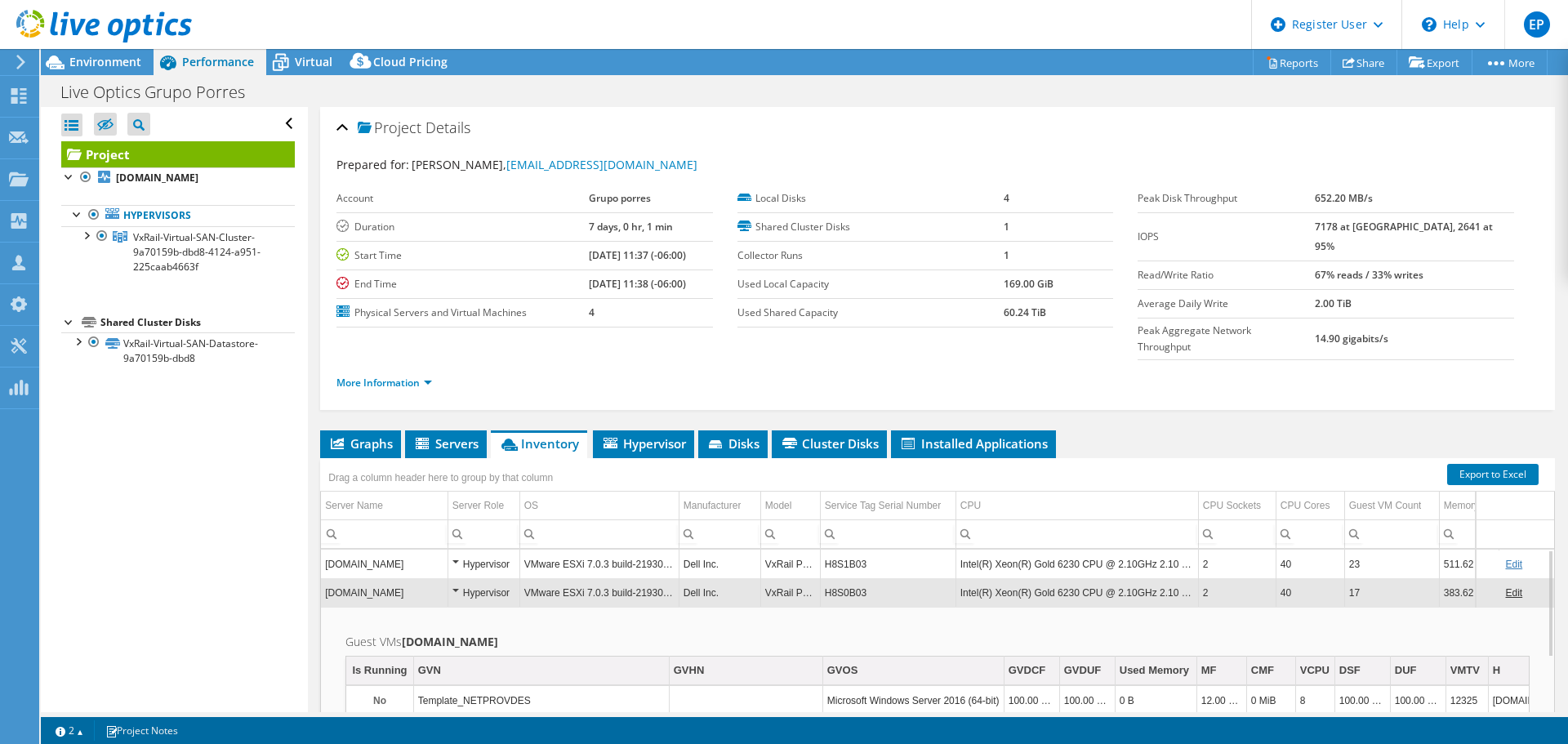
click at [972, 578] on td "Intel(R) Xeon(R) Gold 6230 CPU @ 2.10GHz 2.10 GHz" at bounding box center [1076, 592] width 243 height 29
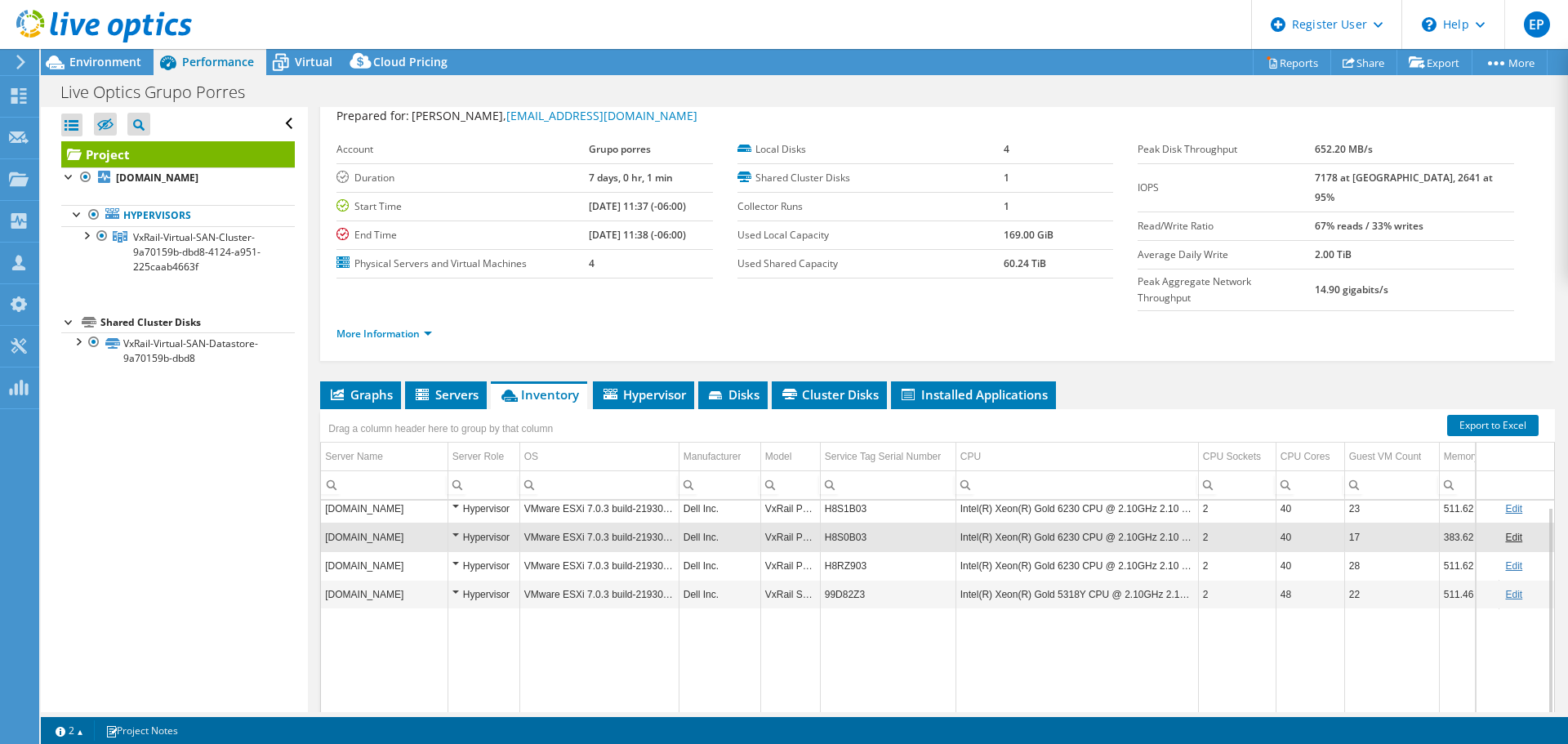
scroll to position [82, 0]
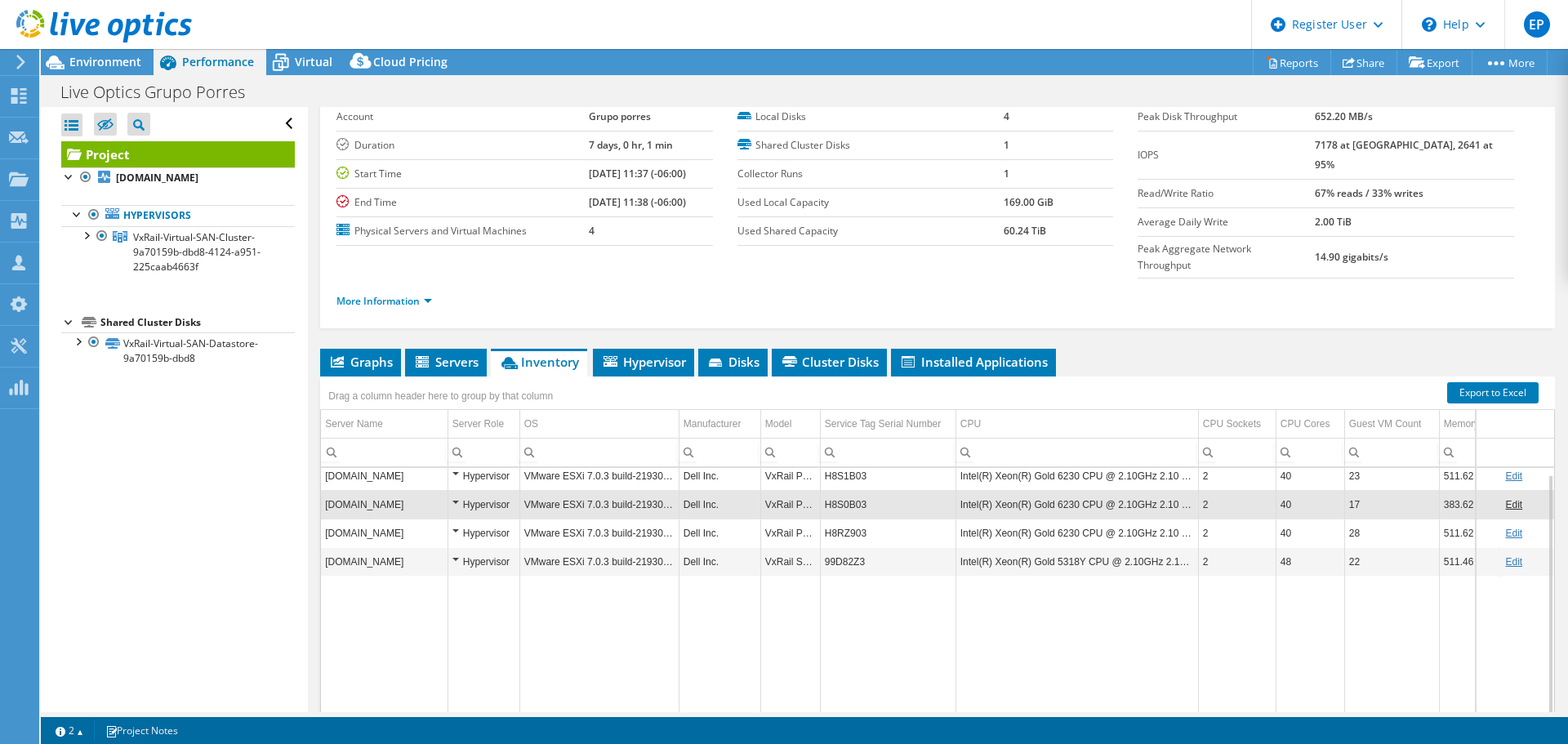
drag, startPoint x: 1340, startPoint y: 582, endPoint x: 1160, endPoint y: 567, distance: 180.6
click at [1160, 575] on tr "Data grid" at bounding box center [949, 645] width 1256 height 140
click at [1452, 461] on td "511.62 GiB" at bounding box center [1469, 475] width 60 height 29
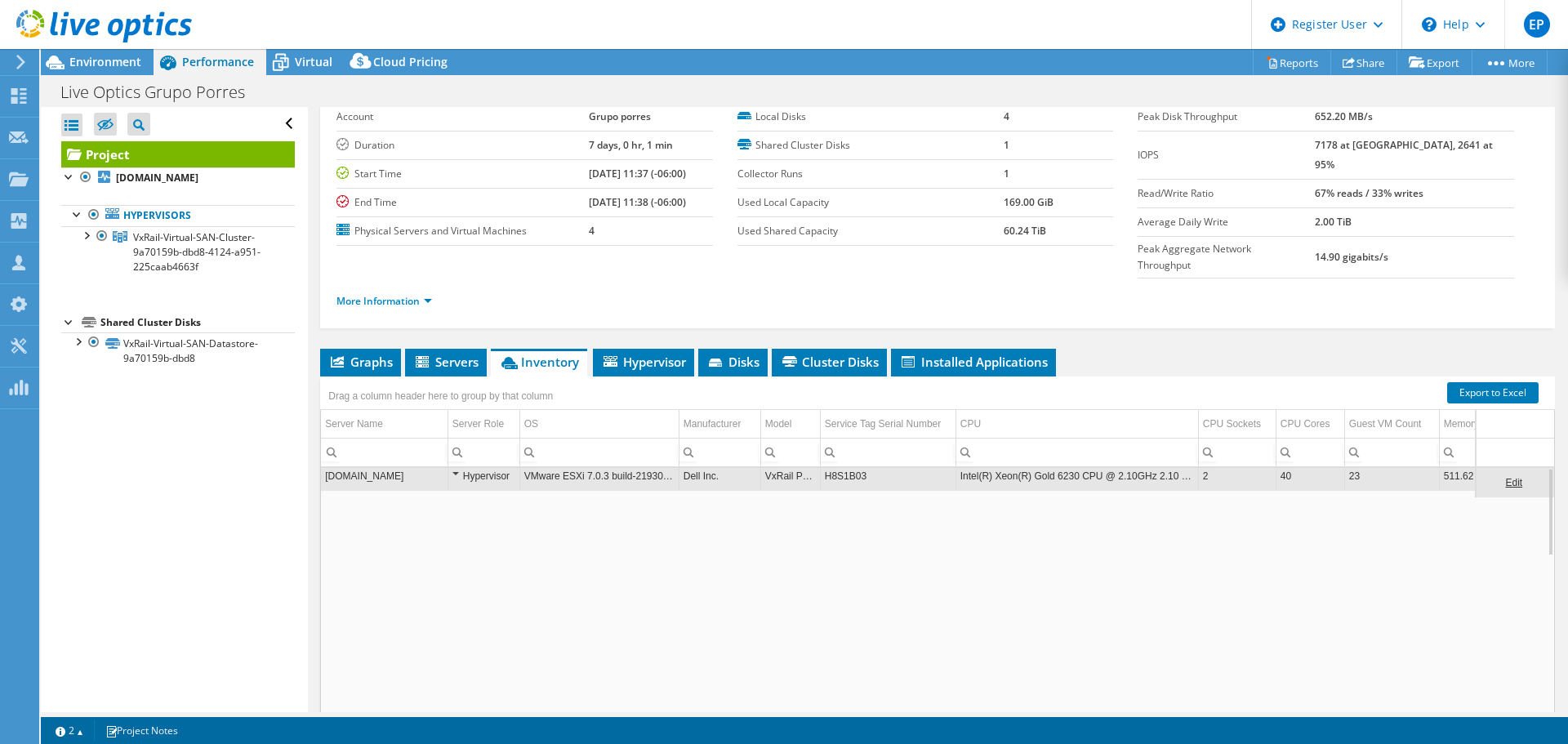
scroll to position [0, 0]
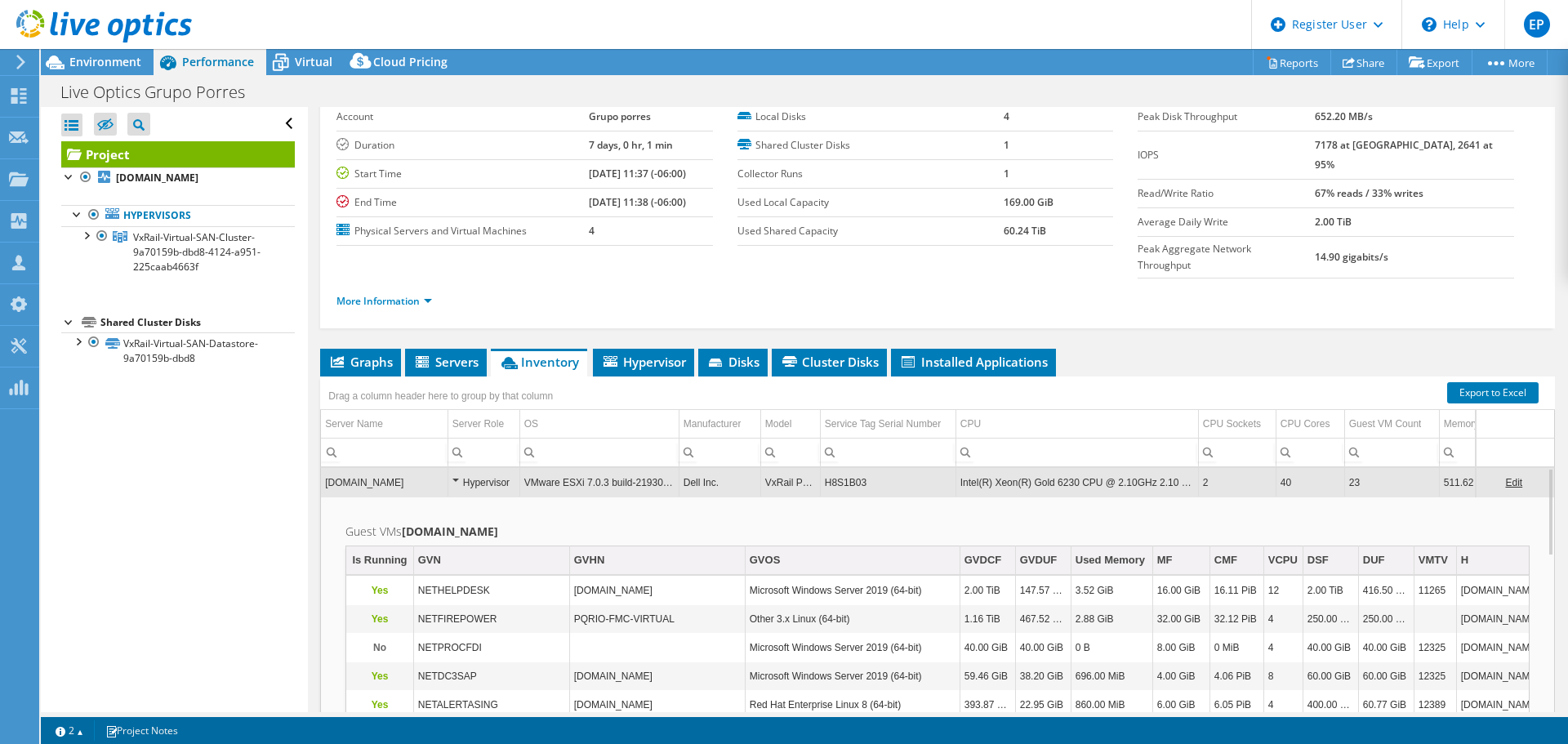
click at [1452, 468] on td "511.62 GiB" at bounding box center [1469, 482] width 60 height 29
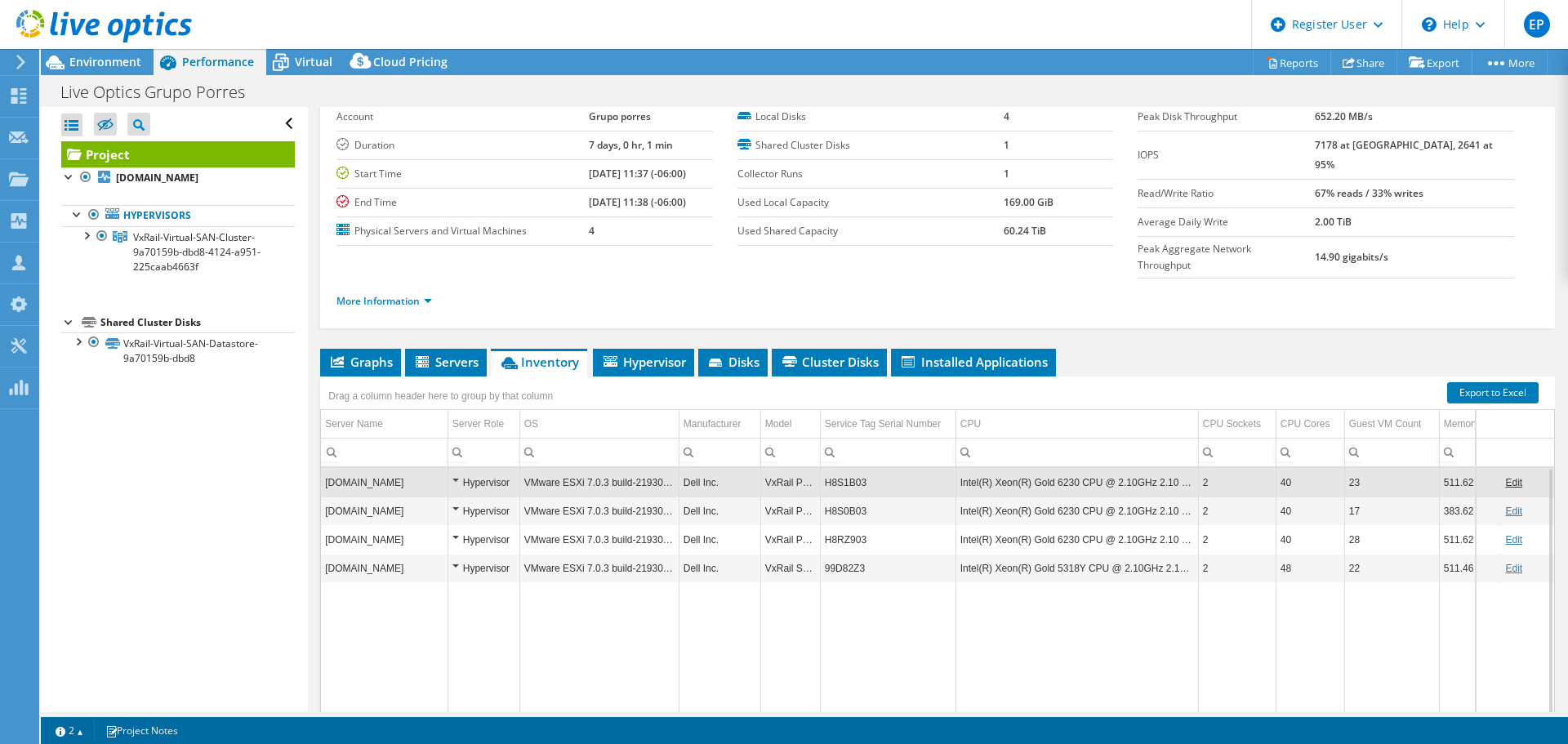
drag, startPoint x: 1372, startPoint y: 556, endPoint x: 1161, endPoint y: 562, distance: 211.1
click at [1176, 582] on tr "Data grid" at bounding box center [949, 651] width 1256 height 140
click at [365, 353] on span "Graphs" at bounding box center [361, 362] width 65 height 17
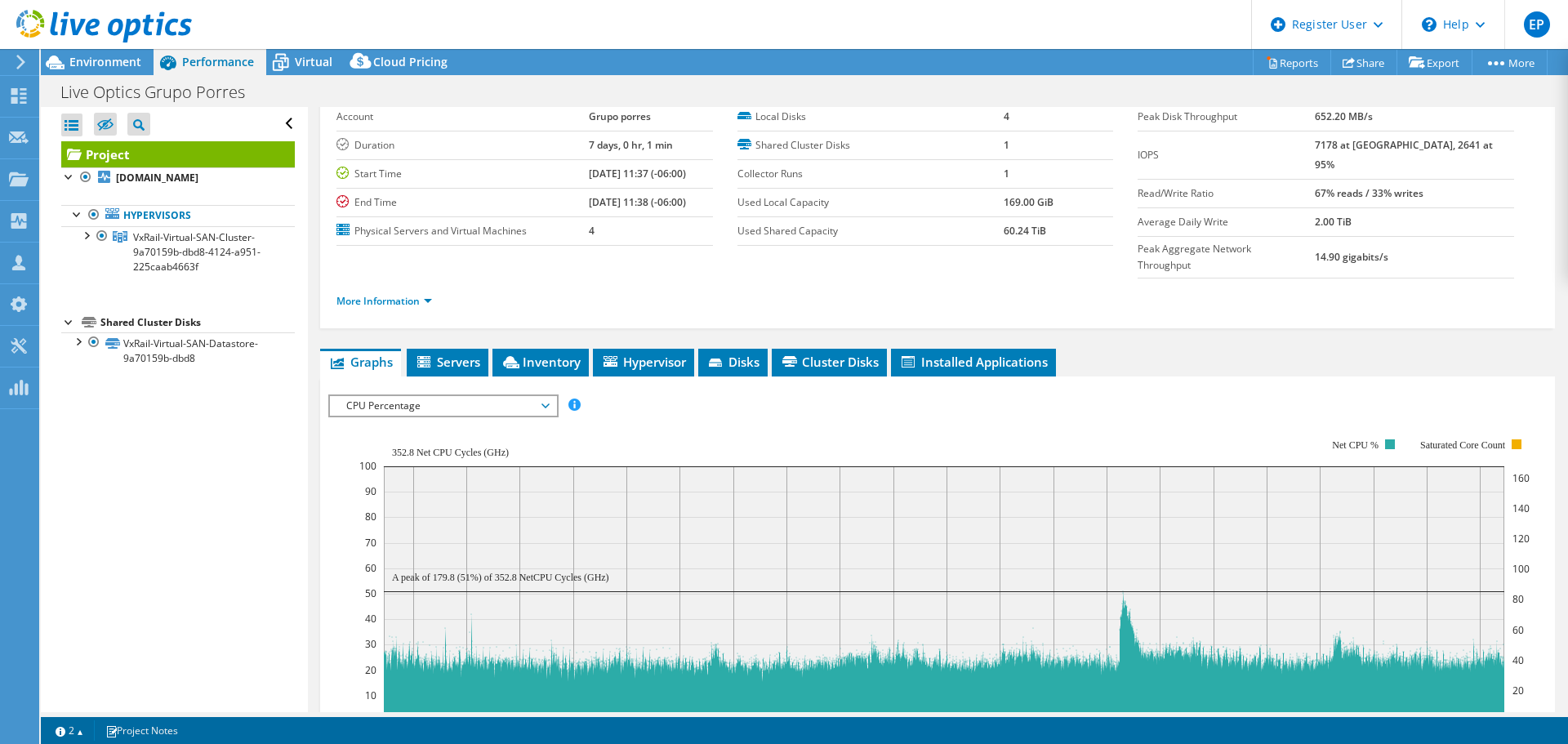
scroll to position [245, 0]
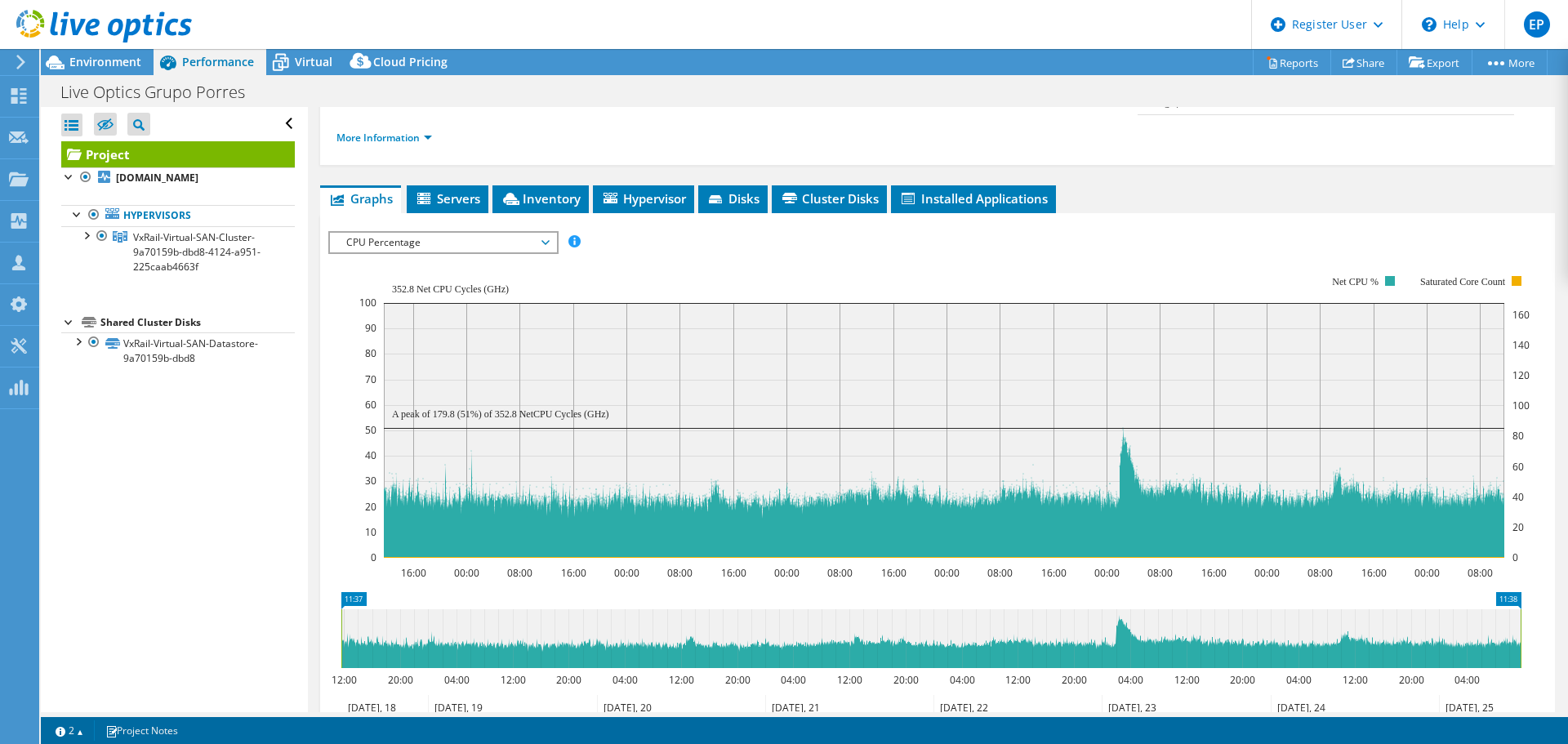
click at [537, 233] on span "CPU Percentage" at bounding box center [443, 242] width 210 height 20
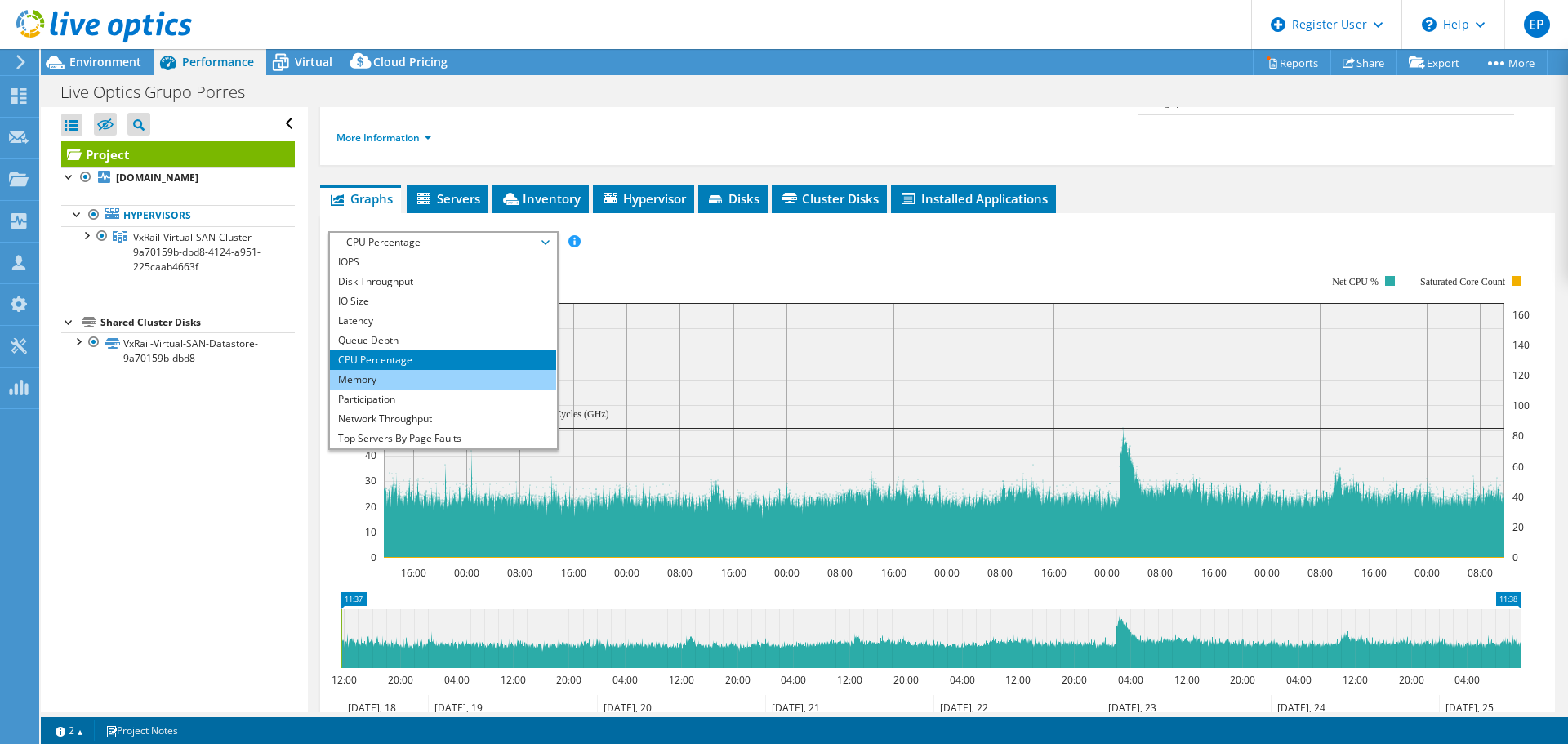
click at [455, 370] on li "Memory" at bounding box center [443, 380] width 226 height 20
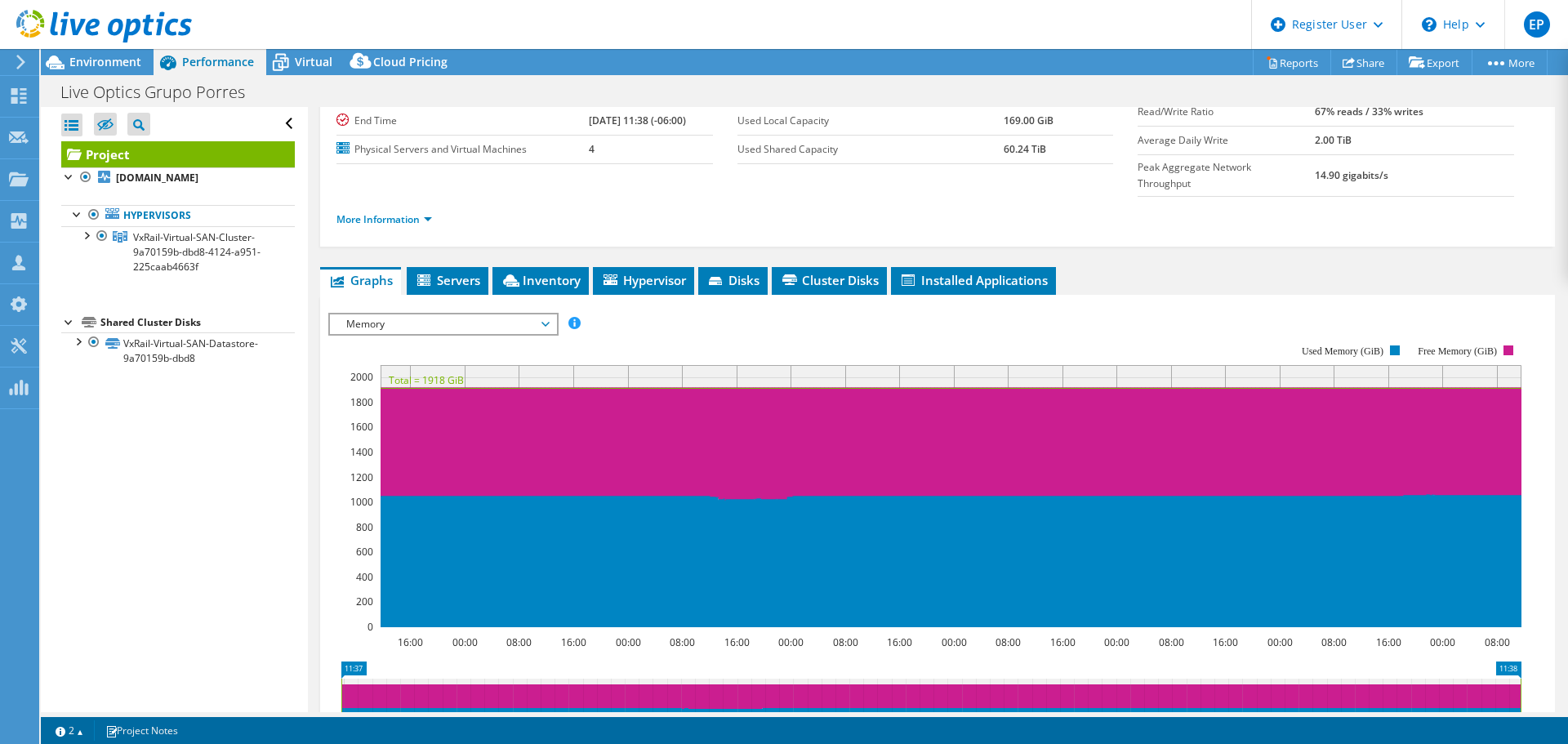
scroll to position [82, 0]
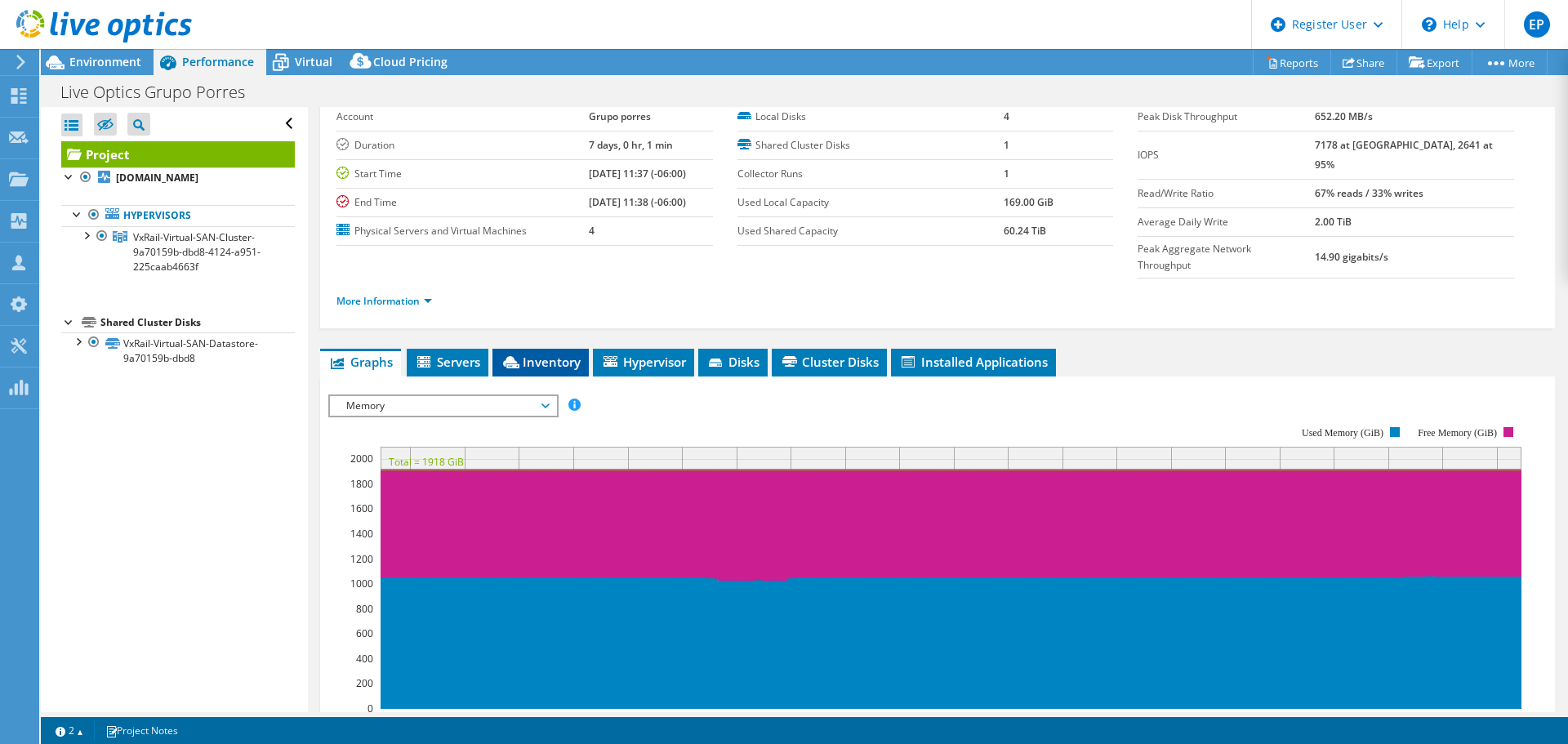
click at [538, 353] on span "Inventory" at bounding box center [541, 362] width 80 height 17
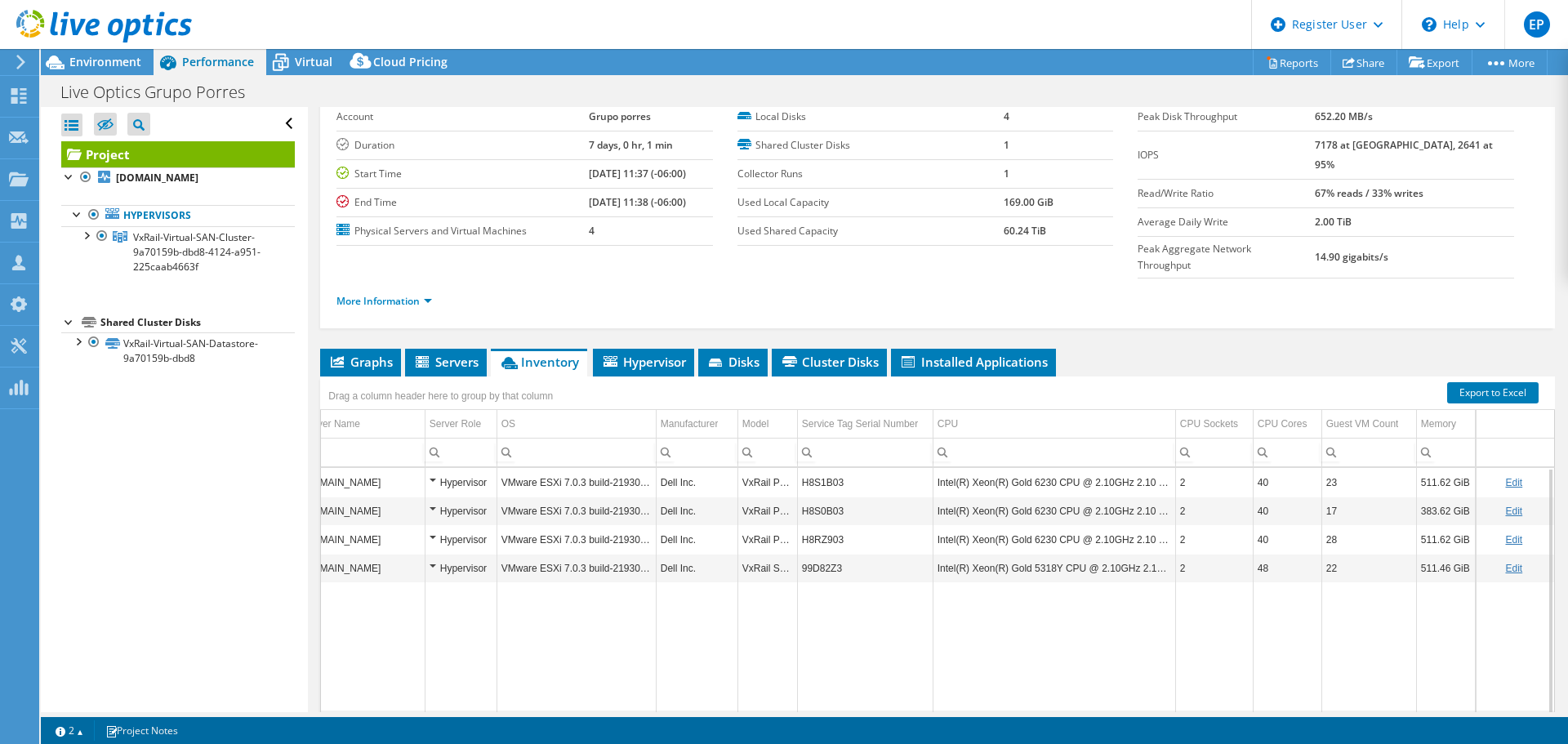
scroll to position [0, 35]
drag, startPoint x: 1174, startPoint y: 686, endPoint x: 1282, endPoint y: 692, distance: 108.2
click at [1282, 692] on body "EP Dell User [PERSON_NAME] [PERSON_NAME][EMAIL_ADDRESS][DOMAIN_NAME] Dell My Pr…" at bounding box center [784, 372] width 1568 height 744
click at [108, 66] on span "Environment" at bounding box center [105, 61] width 72 height 16
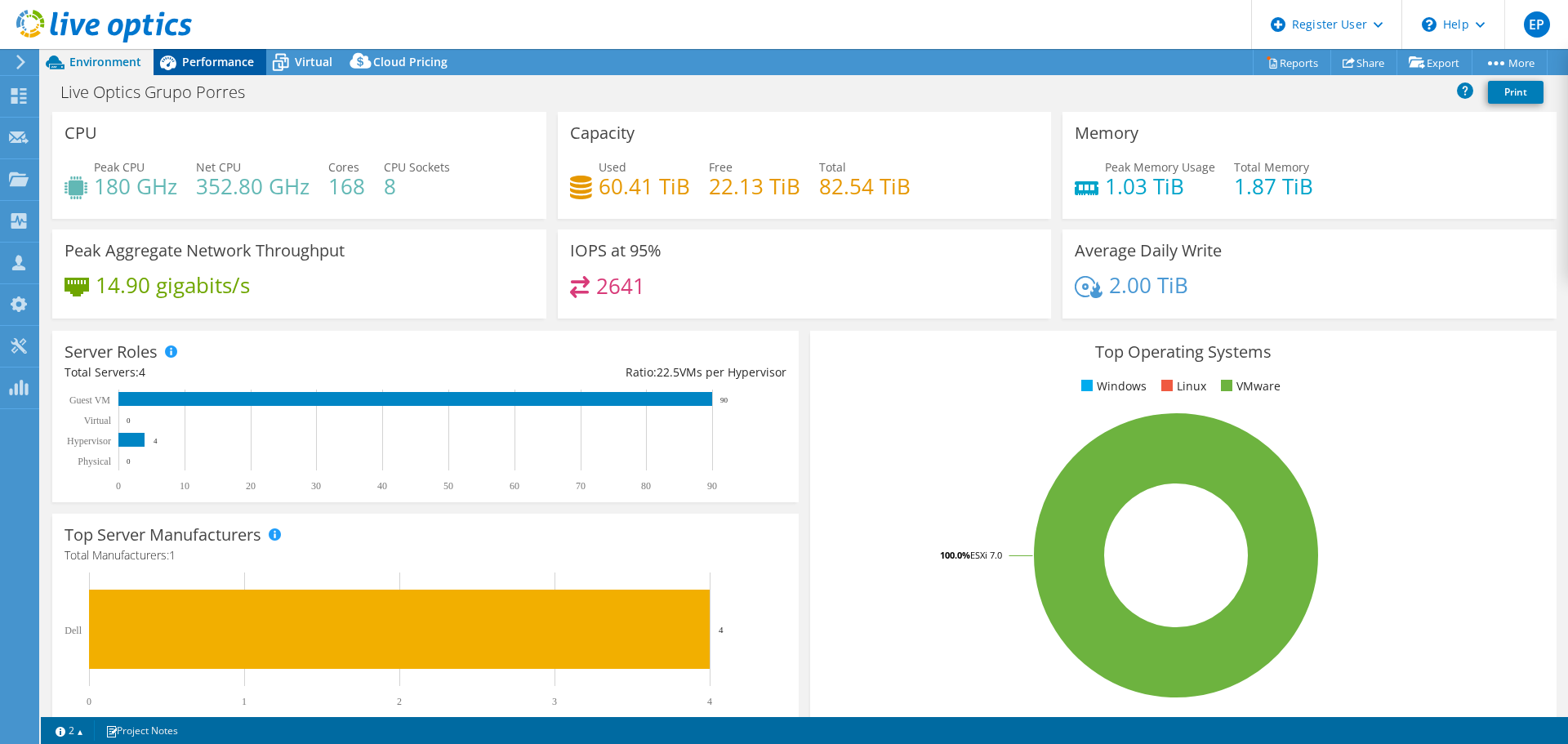
click at [206, 55] on span "Performance" at bounding box center [218, 61] width 72 height 16
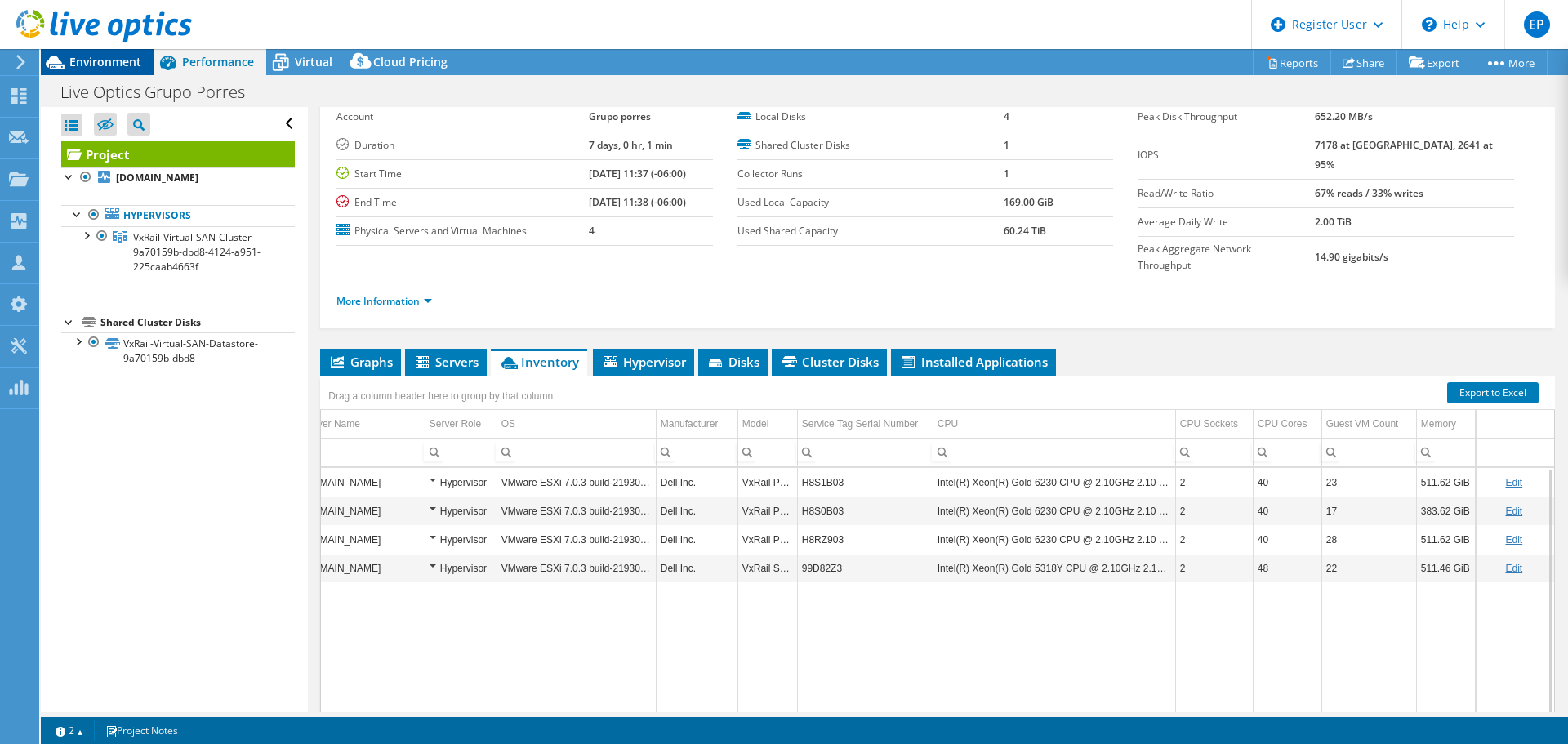
click at [118, 65] on span "Environment" at bounding box center [105, 61] width 72 height 16
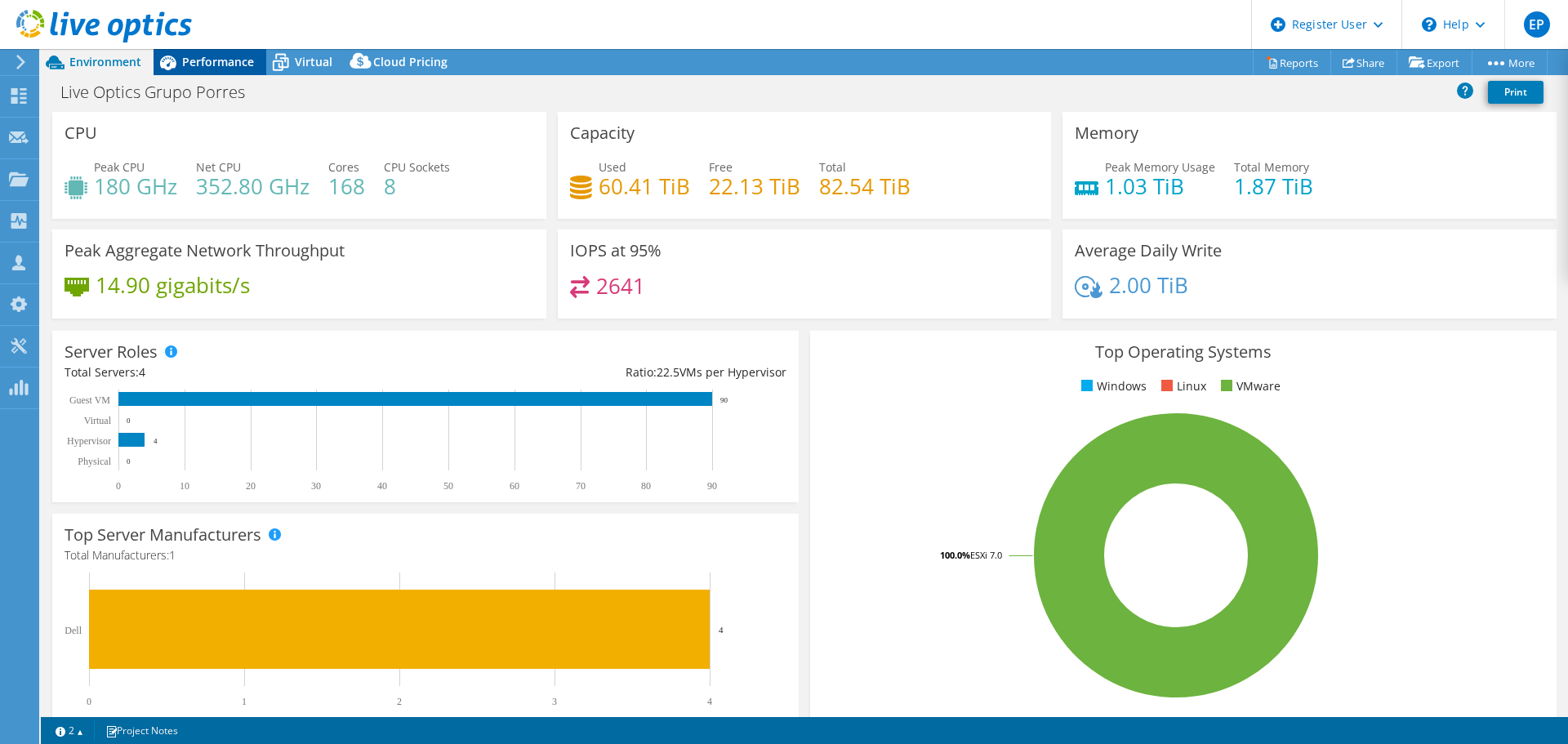
click at [209, 71] on div "Performance" at bounding box center [209, 62] width 113 height 26
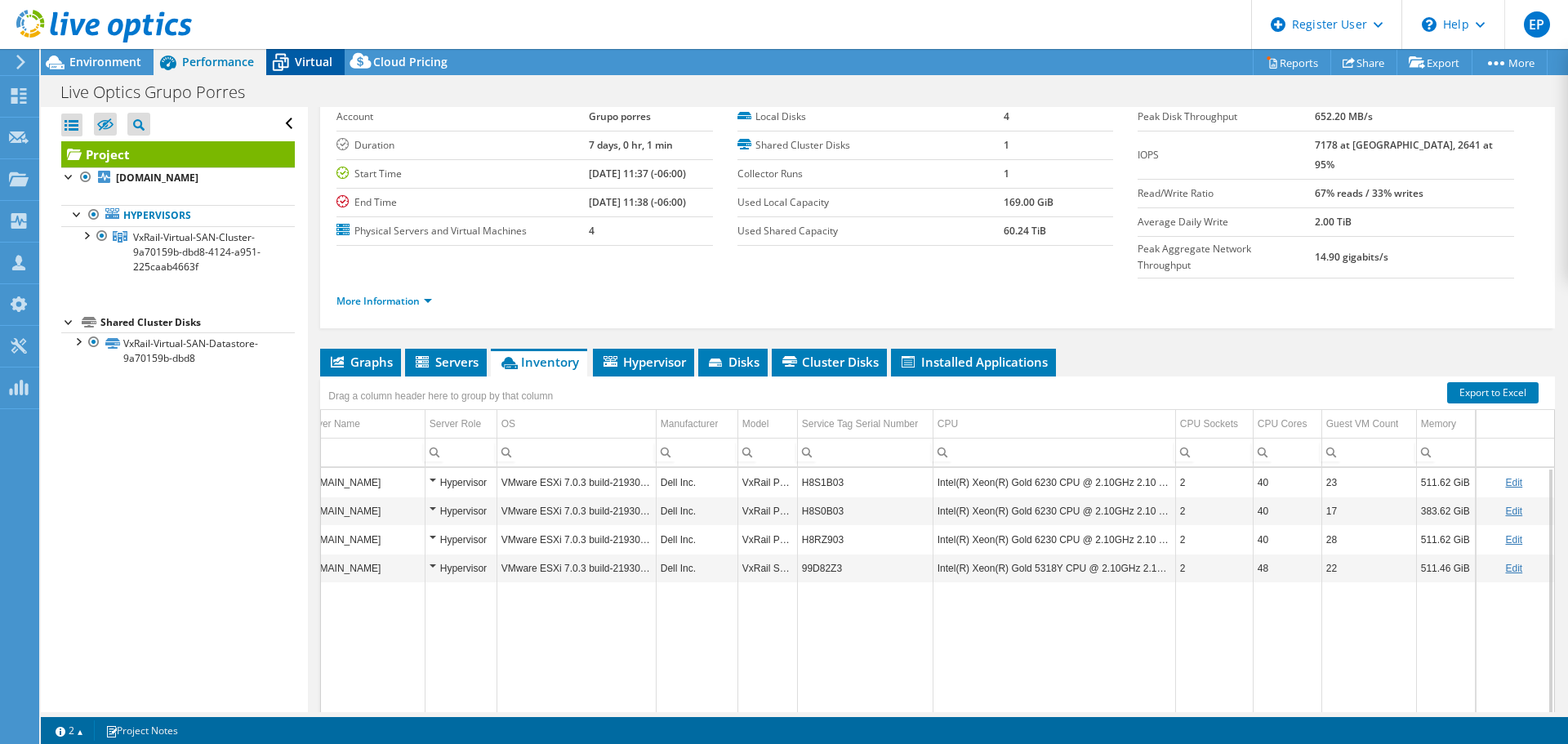
click at [288, 68] on icon at bounding box center [281, 62] width 29 height 29
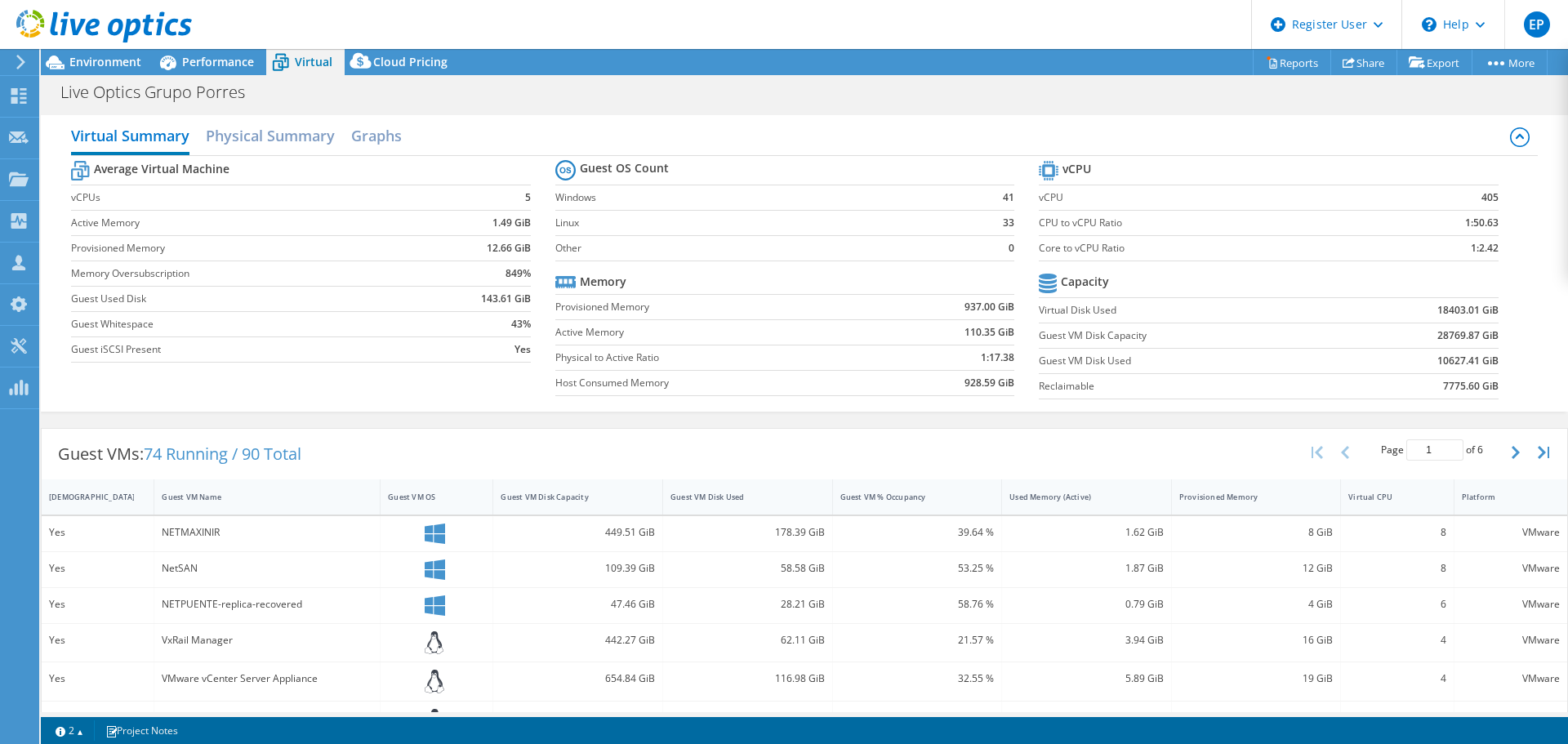
click at [41, 28] on icon at bounding box center [104, 26] width 176 height 33
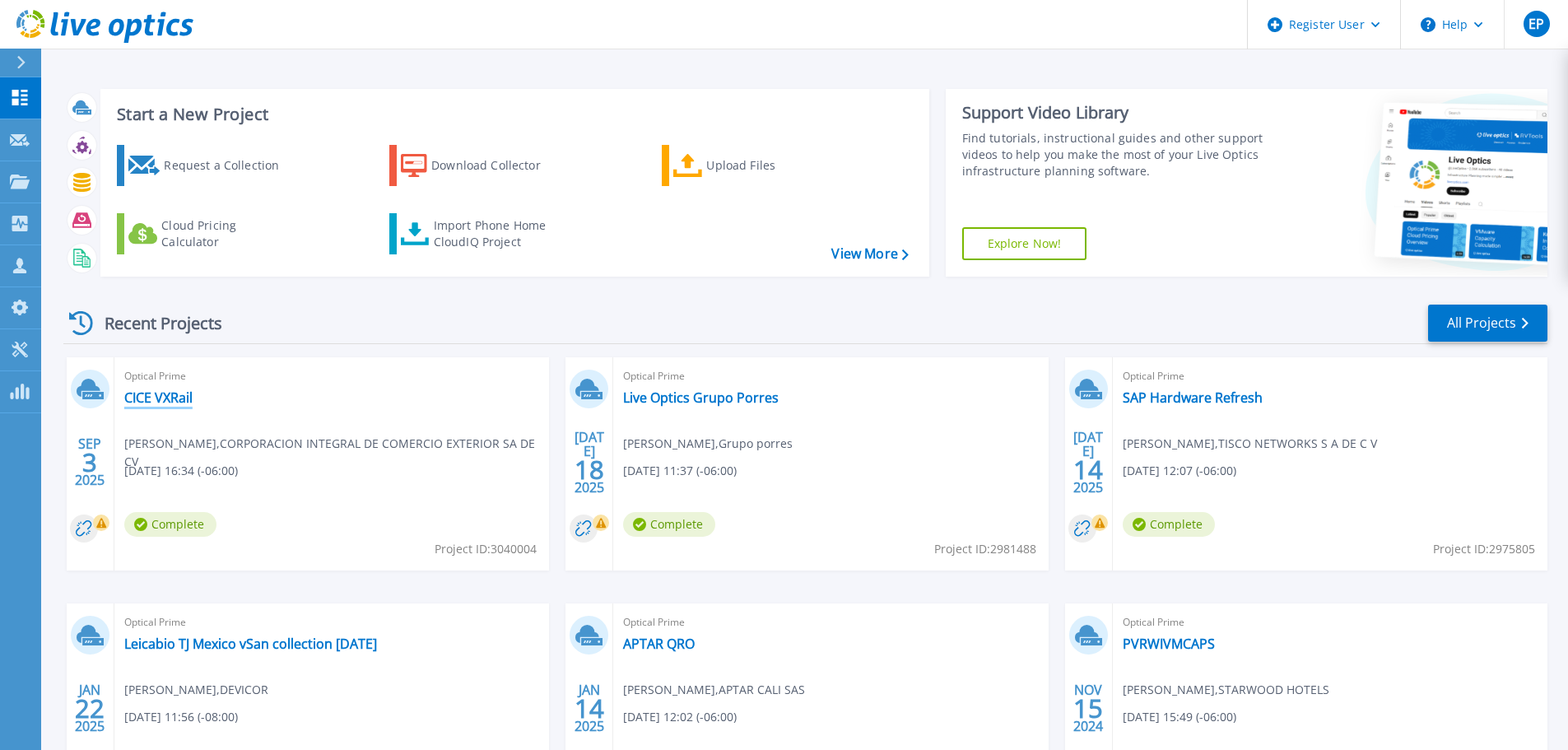
click at [149, 390] on link "CICE VXRail" at bounding box center [159, 398] width 68 height 17
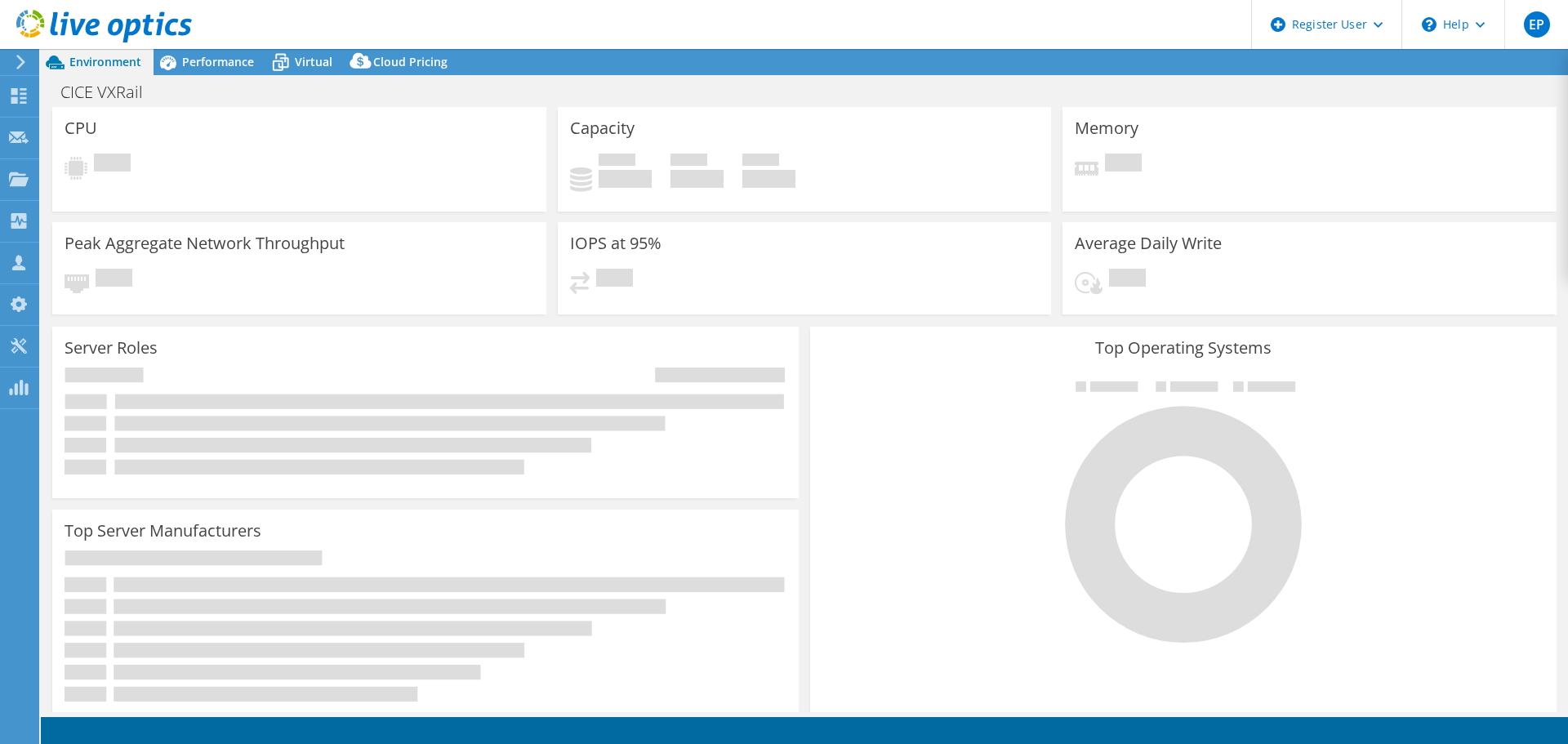
select select "USD"
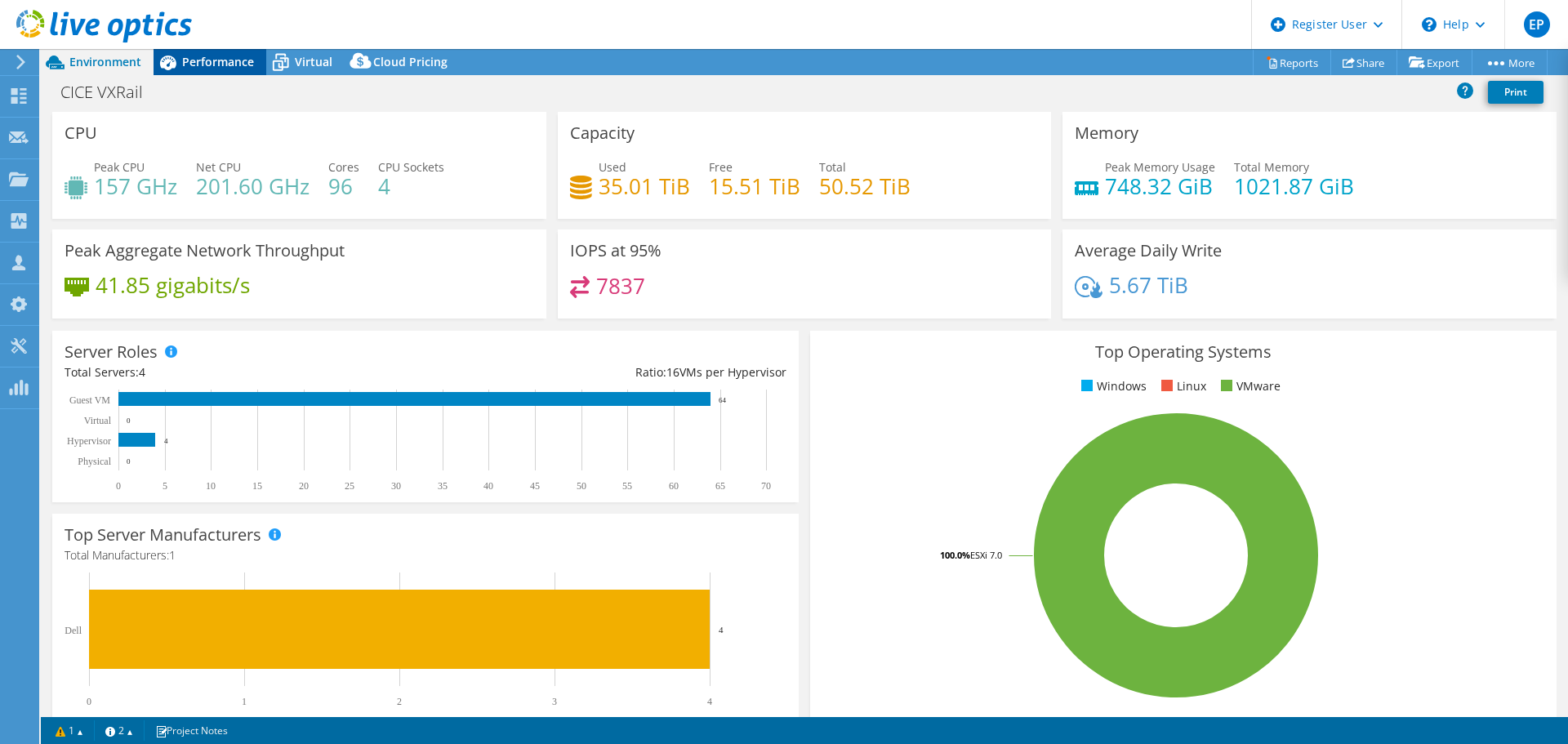
click at [243, 65] on span "Performance" at bounding box center [218, 61] width 72 height 16
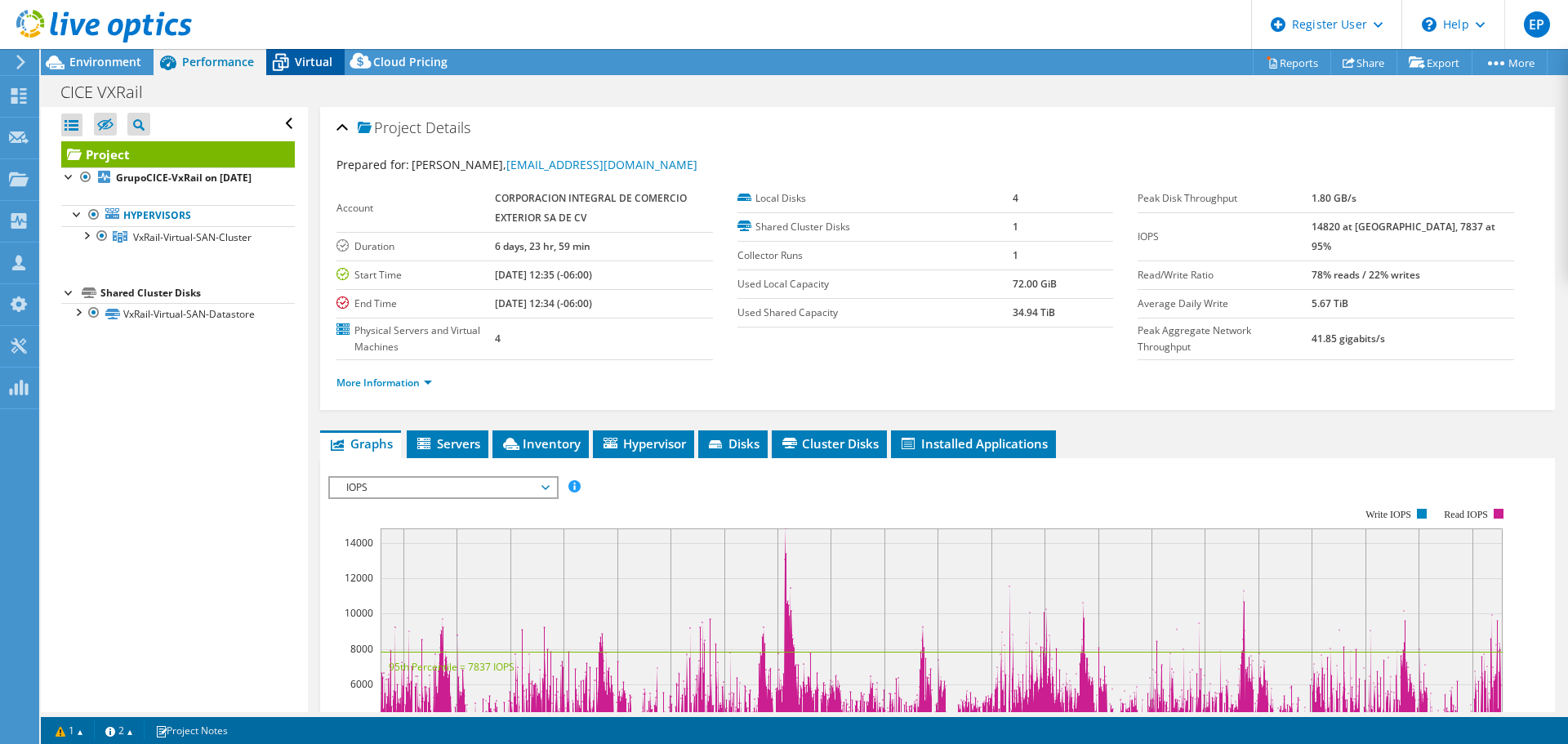
click at [318, 66] on span "Virtual" at bounding box center [313, 61] width 37 height 16
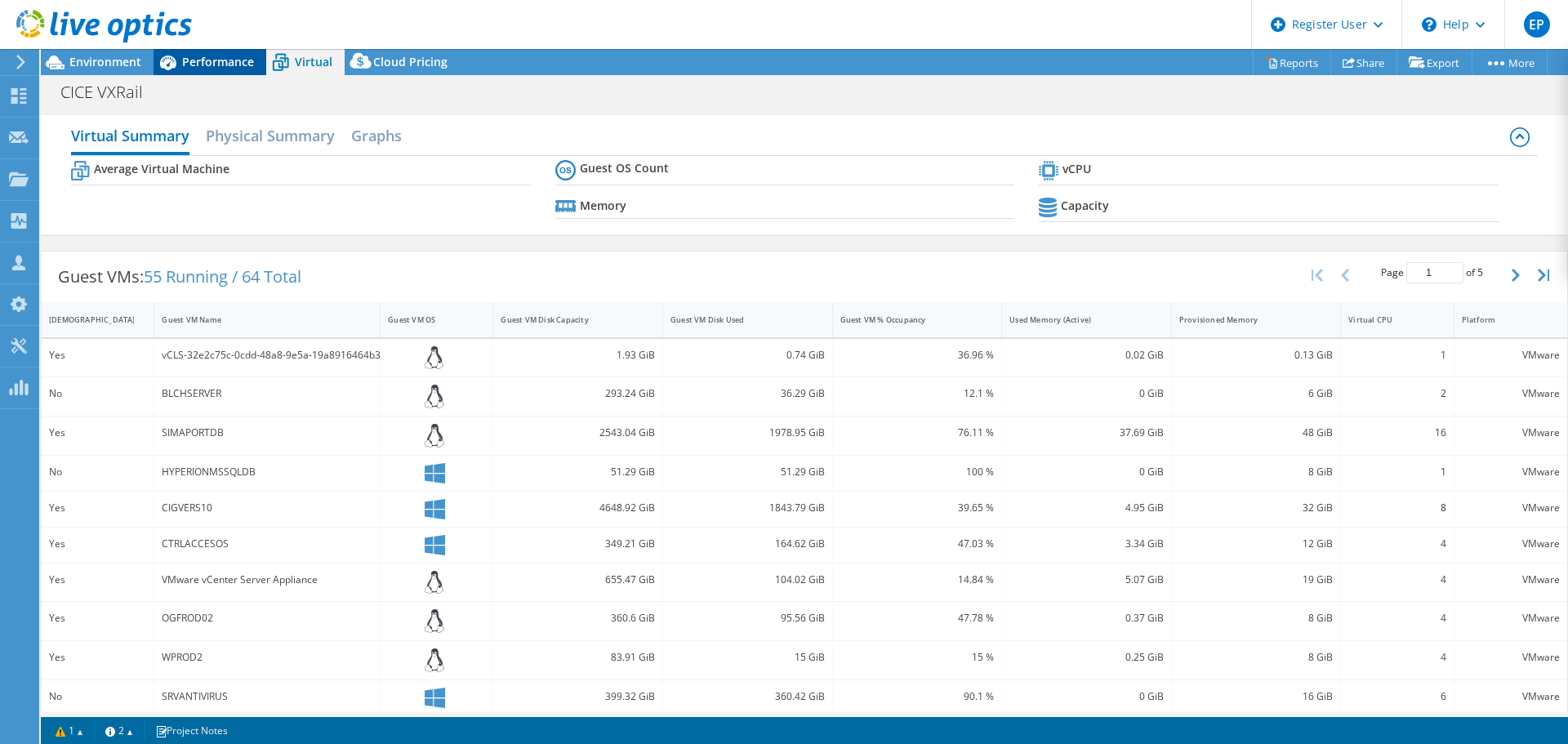
click at [190, 59] on span "Performance" at bounding box center [218, 61] width 72 height 16
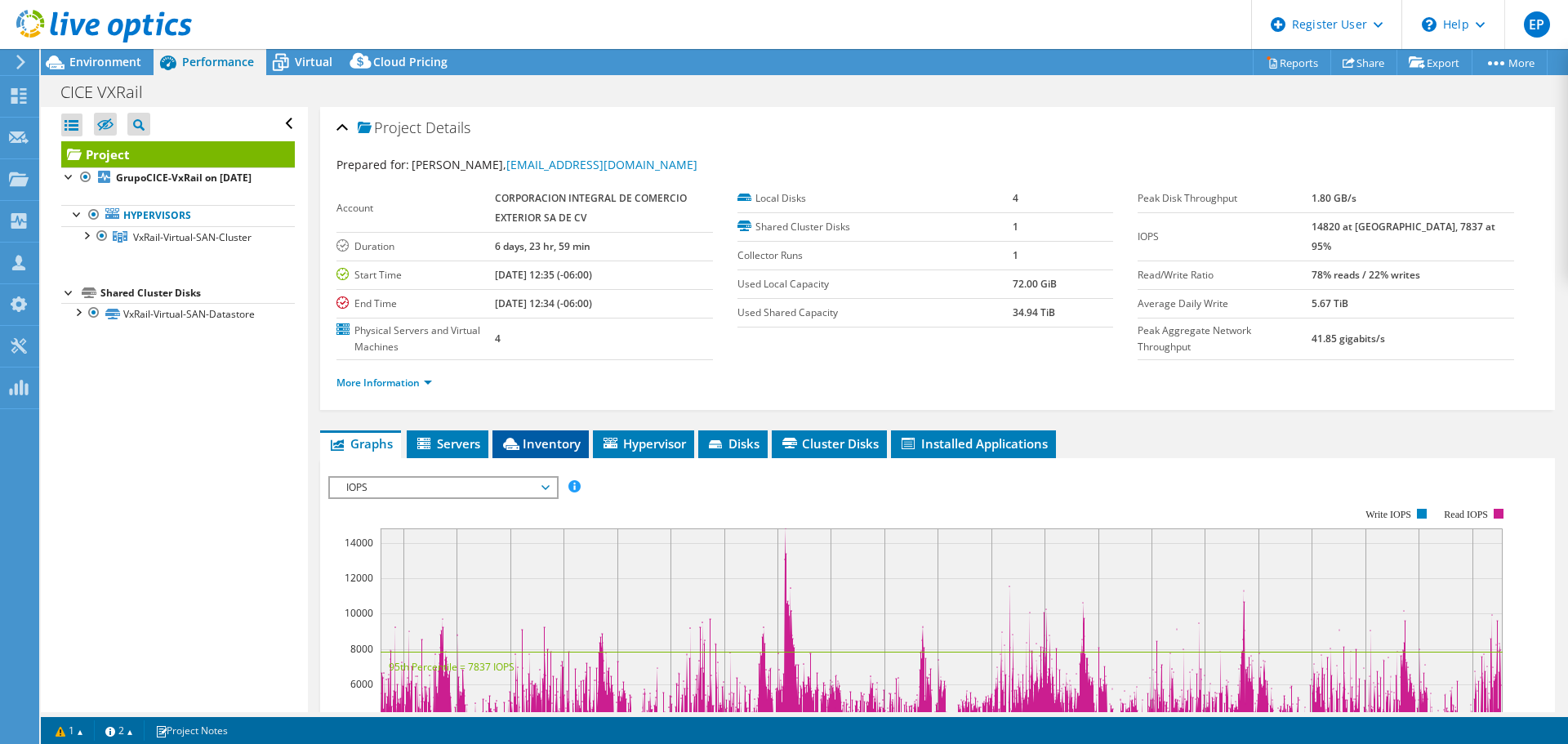
click at [557, 453] on li "Inventory" at bounding box center [541, 444] width 96 height 28
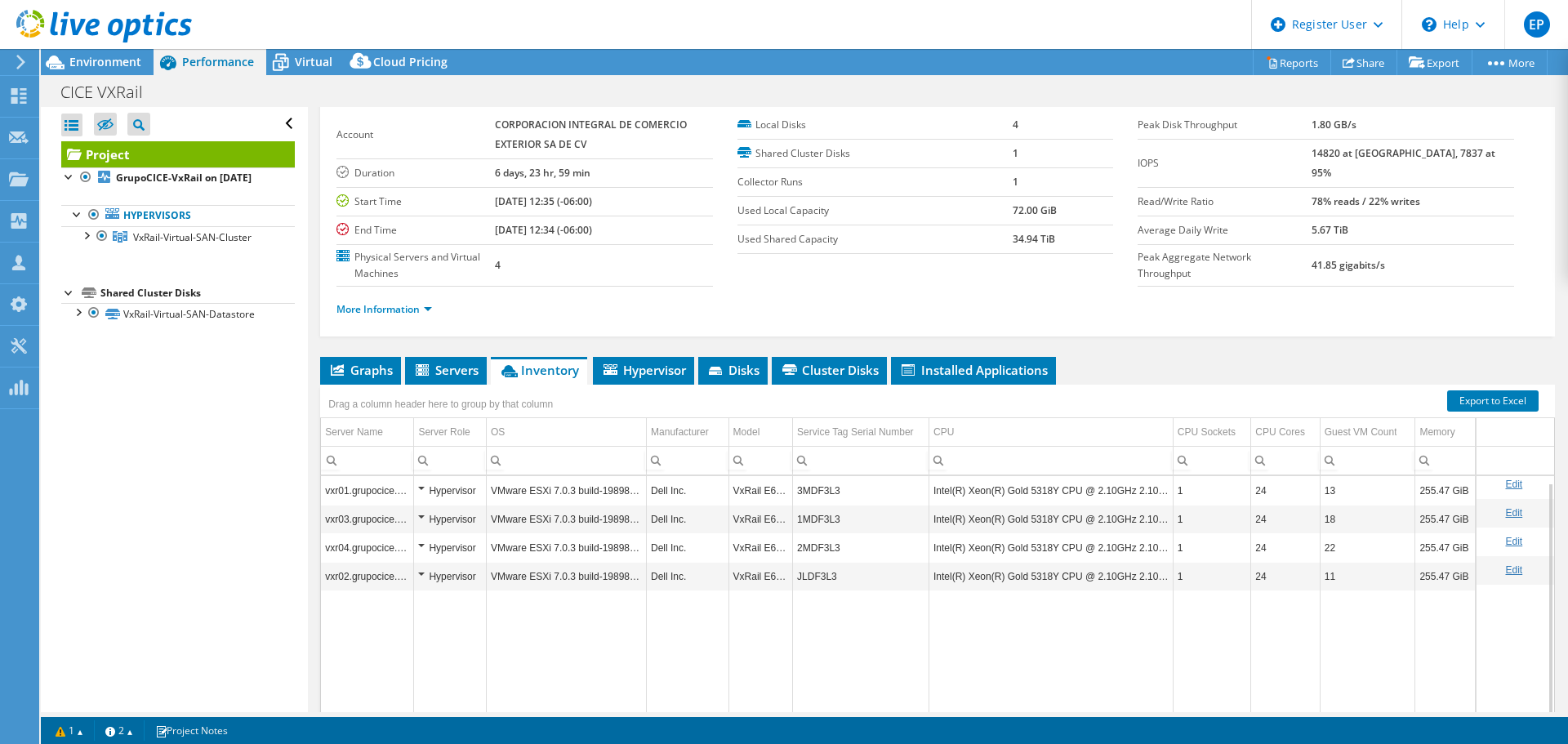
scroll to position [155, 0]
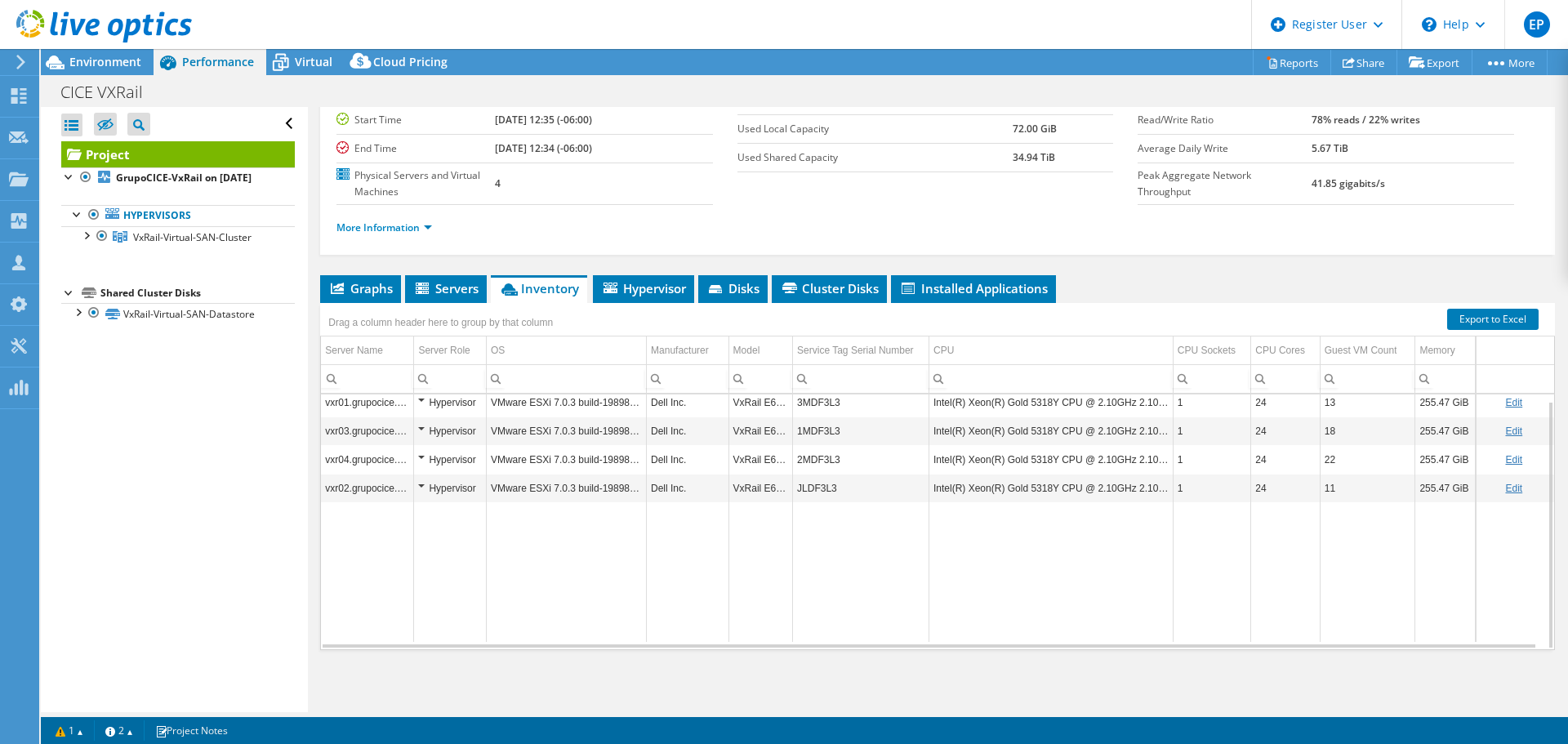
click at [95, 52] on div at bounding box center [96, 27] width 192 height 55
click at [288, 47] on header "EP Dell User [PERSON_NAME] [PERSON_NAME][EMAIL_ADDRESS][DOMAIN_NAME] Dell My Pr…" at bounding box center [784, 24] width 1568 height 49
click at [301, 60] on span "Virtual" at bounding box center [313, 61] width 37 height 16
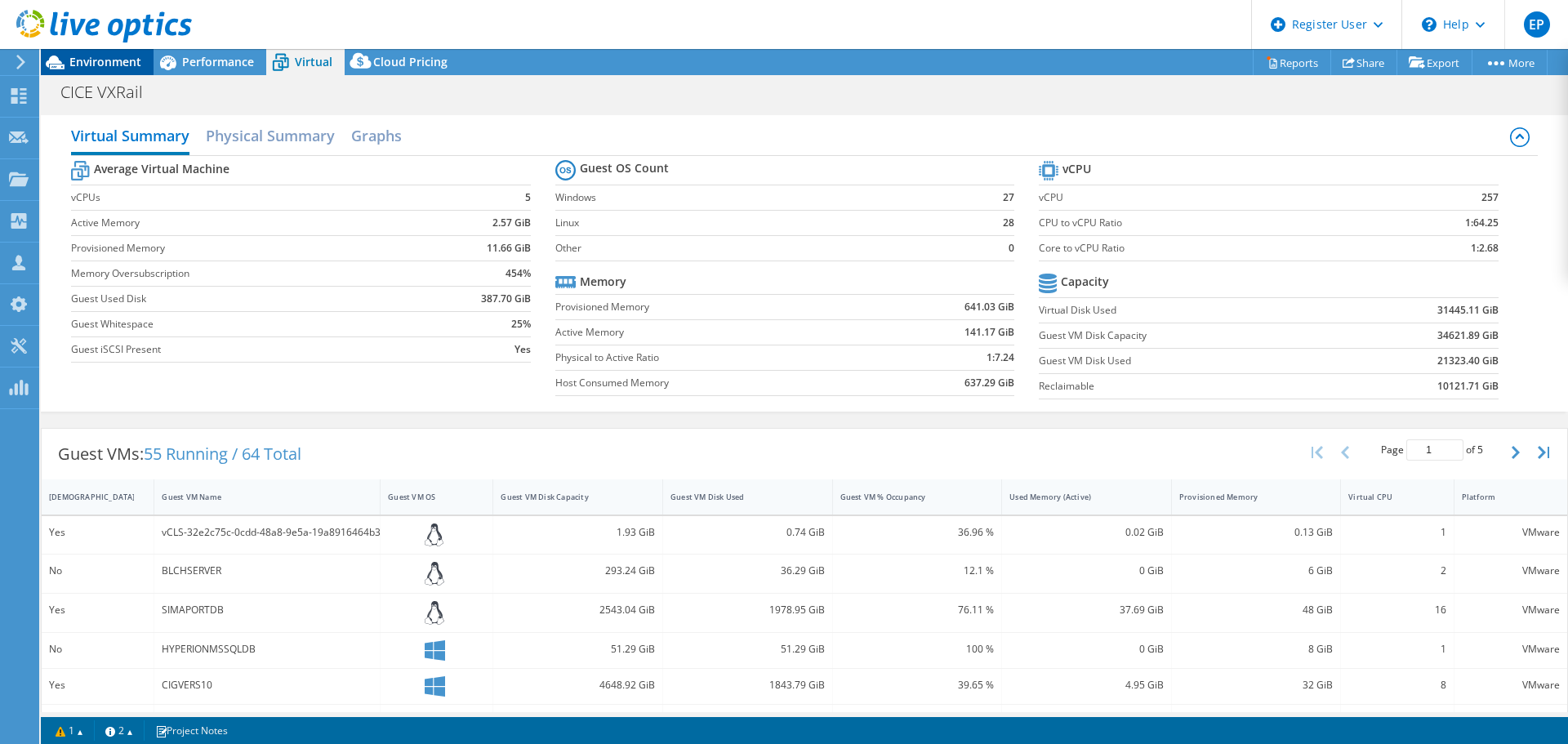
click at [102, 66] on span "Environment" at bounding box center [105, 61] width 72 height 16
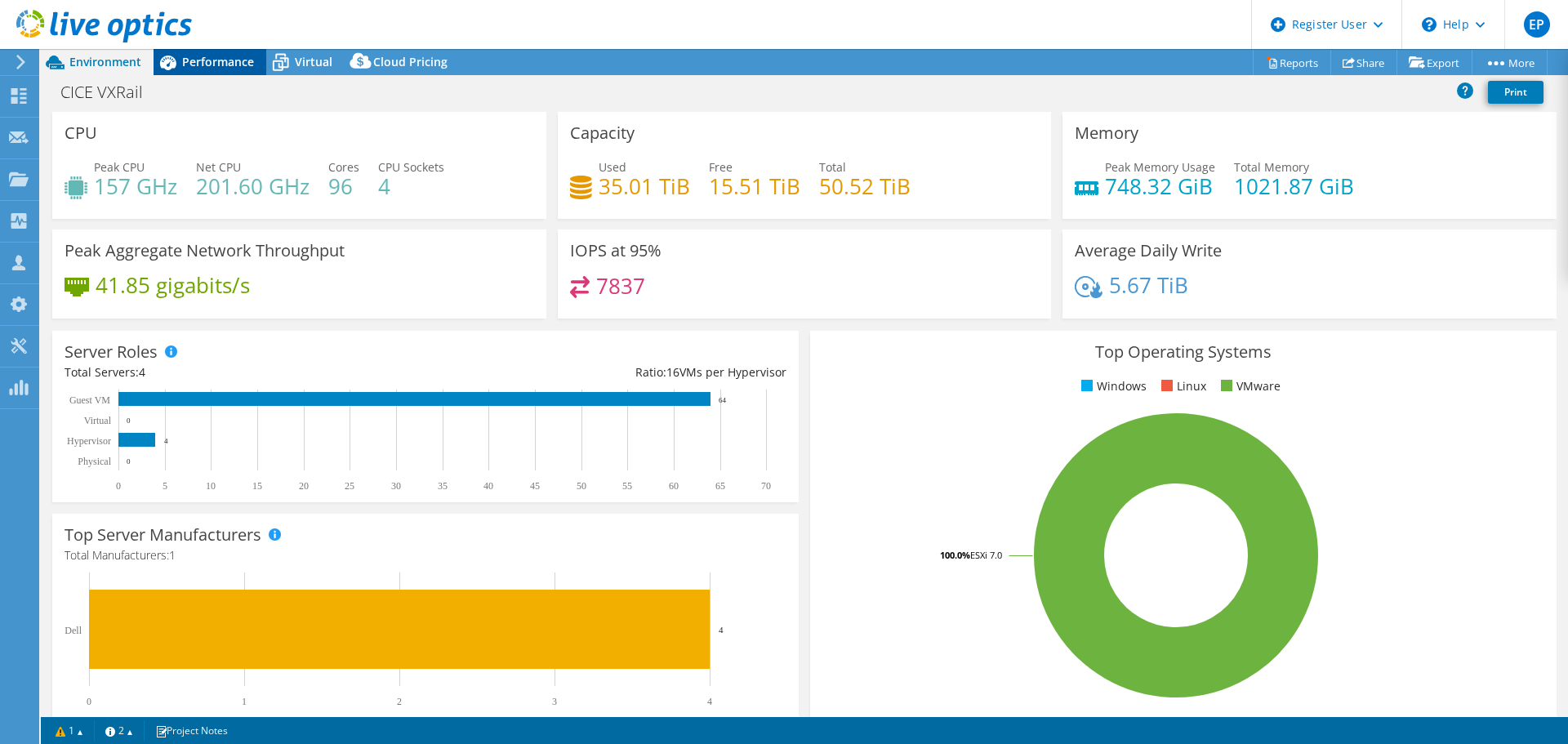
click at [214, 70] on div "Performance" at bounding box center [209, 62] width 113 height 26
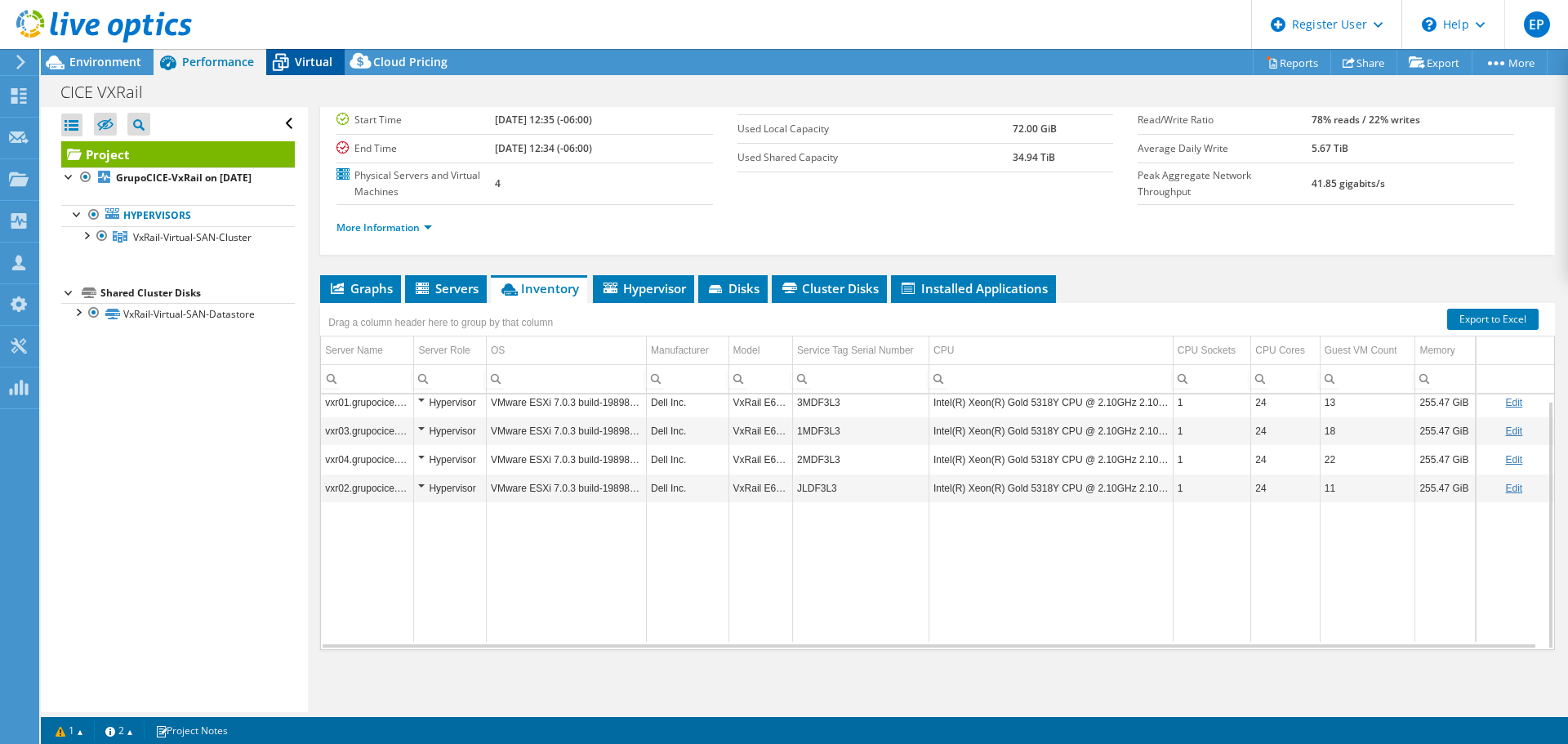
click at [273, 69] on icon at bounding box center [281, 64] width 17 height 13
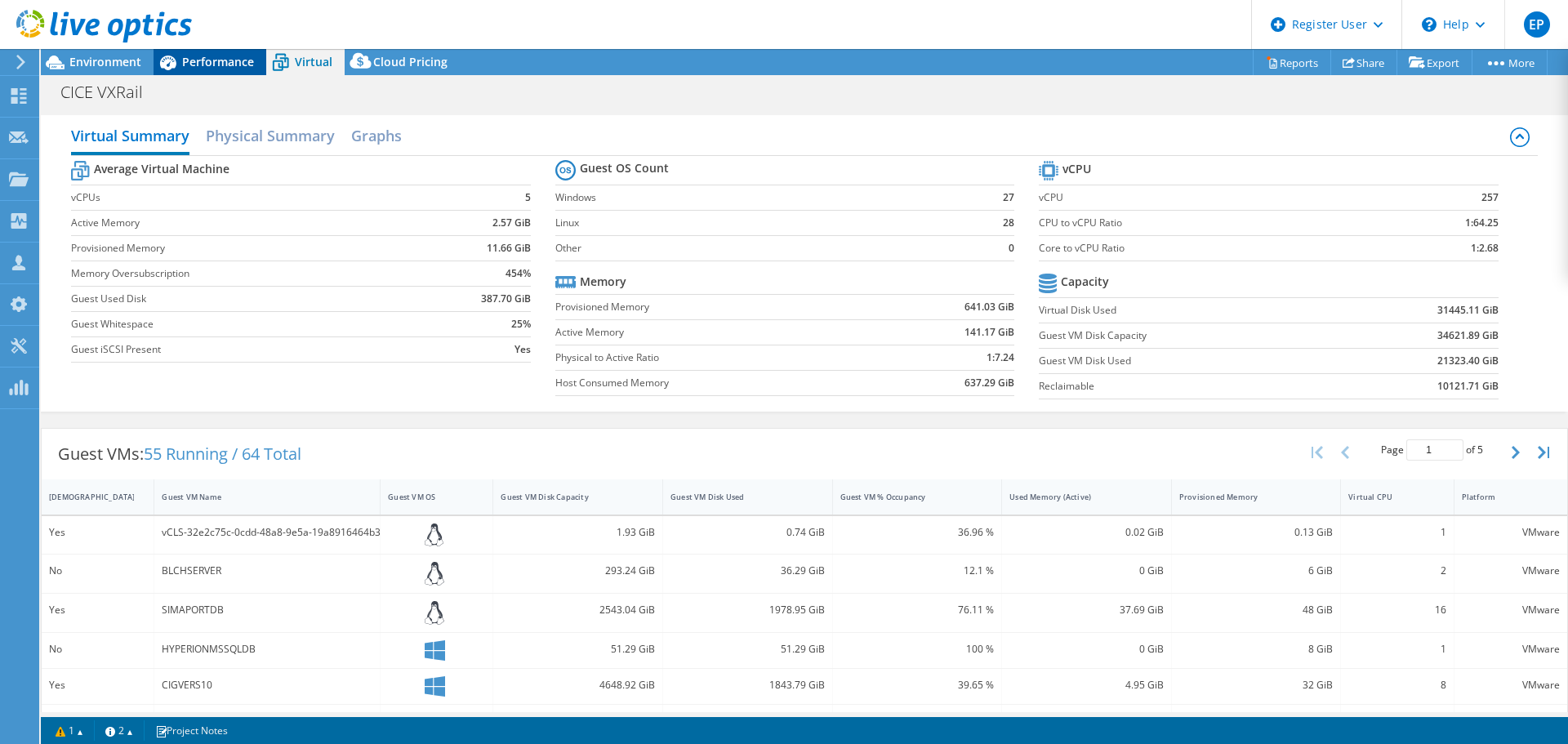
click at [190, 67] on span "Performance" at bounding box center [218, 61] width 72 height 16
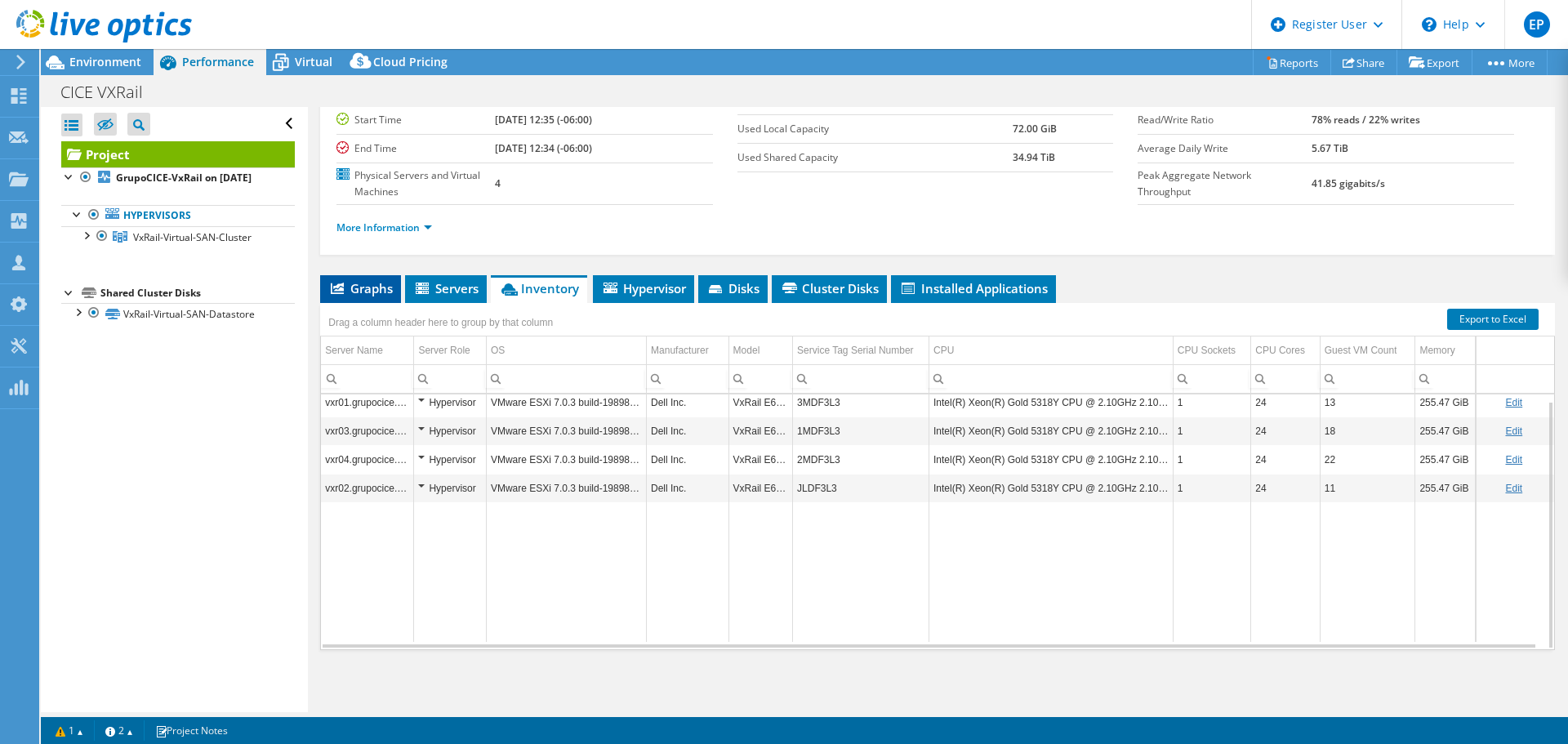
click at [354, 285] on span "Graphs" at bounding box center [361, 288] width 65 height 17
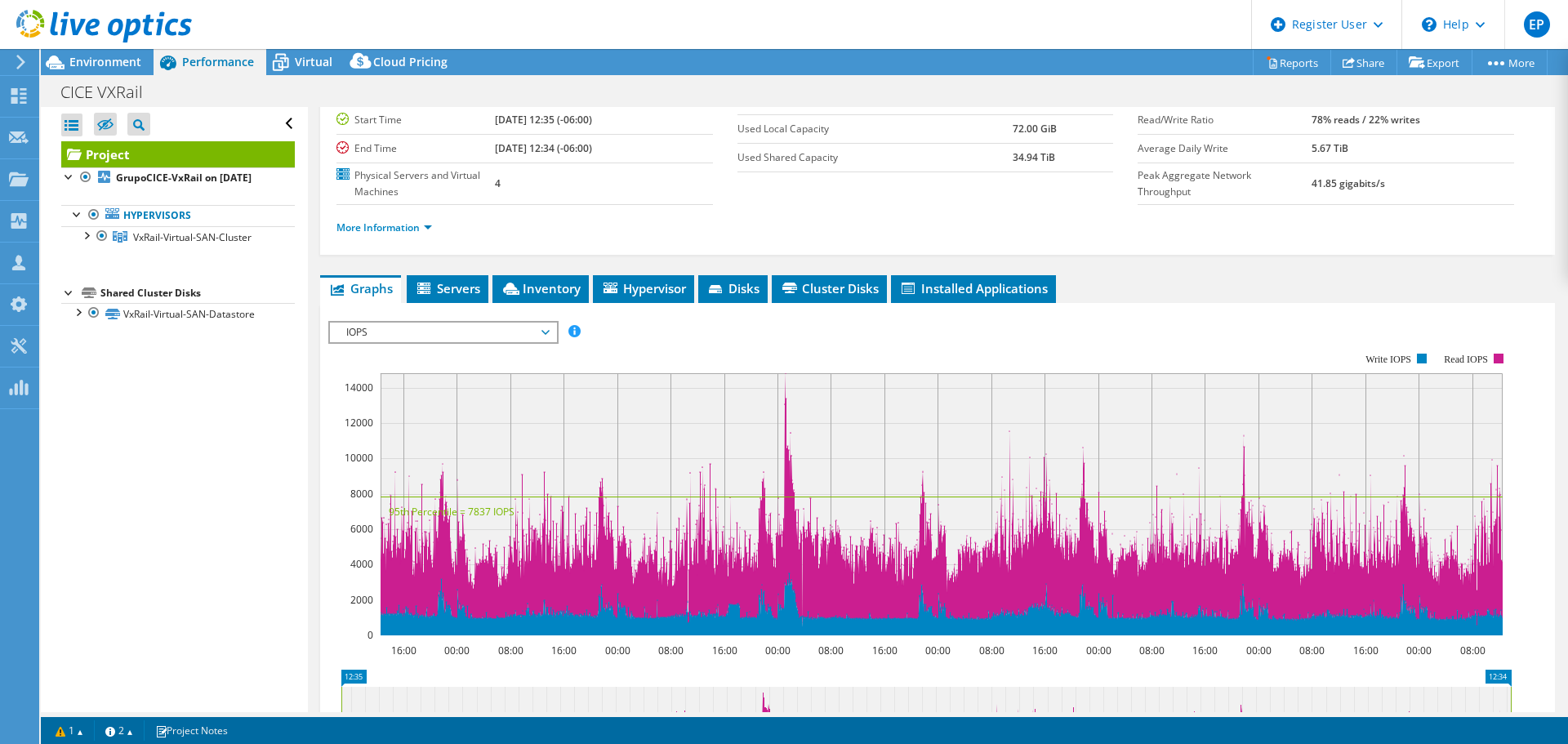
click at [560, 334] on rect at bounding box center [920, 494] width 1183 height 327
click at [554, 333] on span "IOPS" at bounding box center [443, 333] width 226 height 20
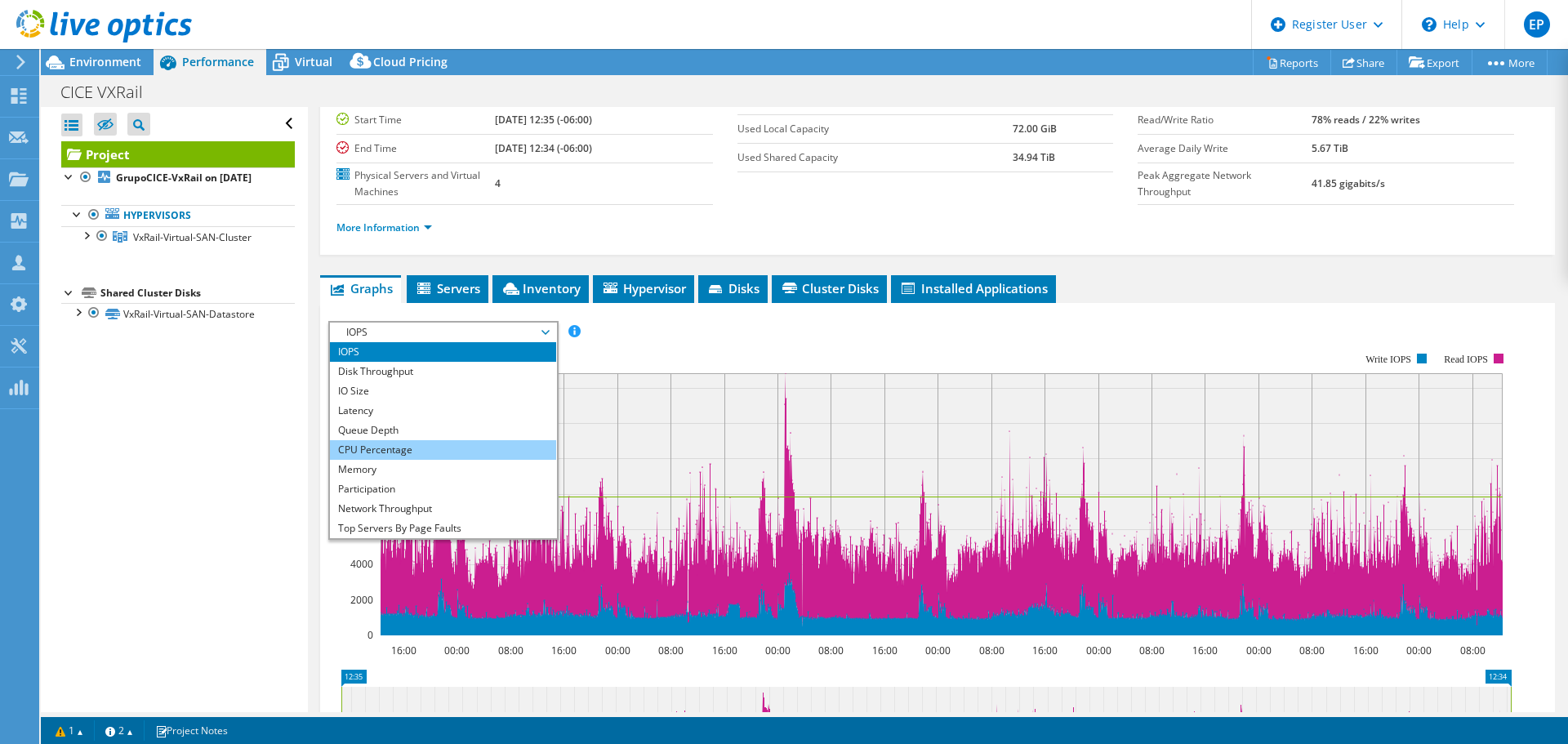
click at [470, 443] on li "CPU Percentage" at bounding box center [443, 450] width 226 height 20
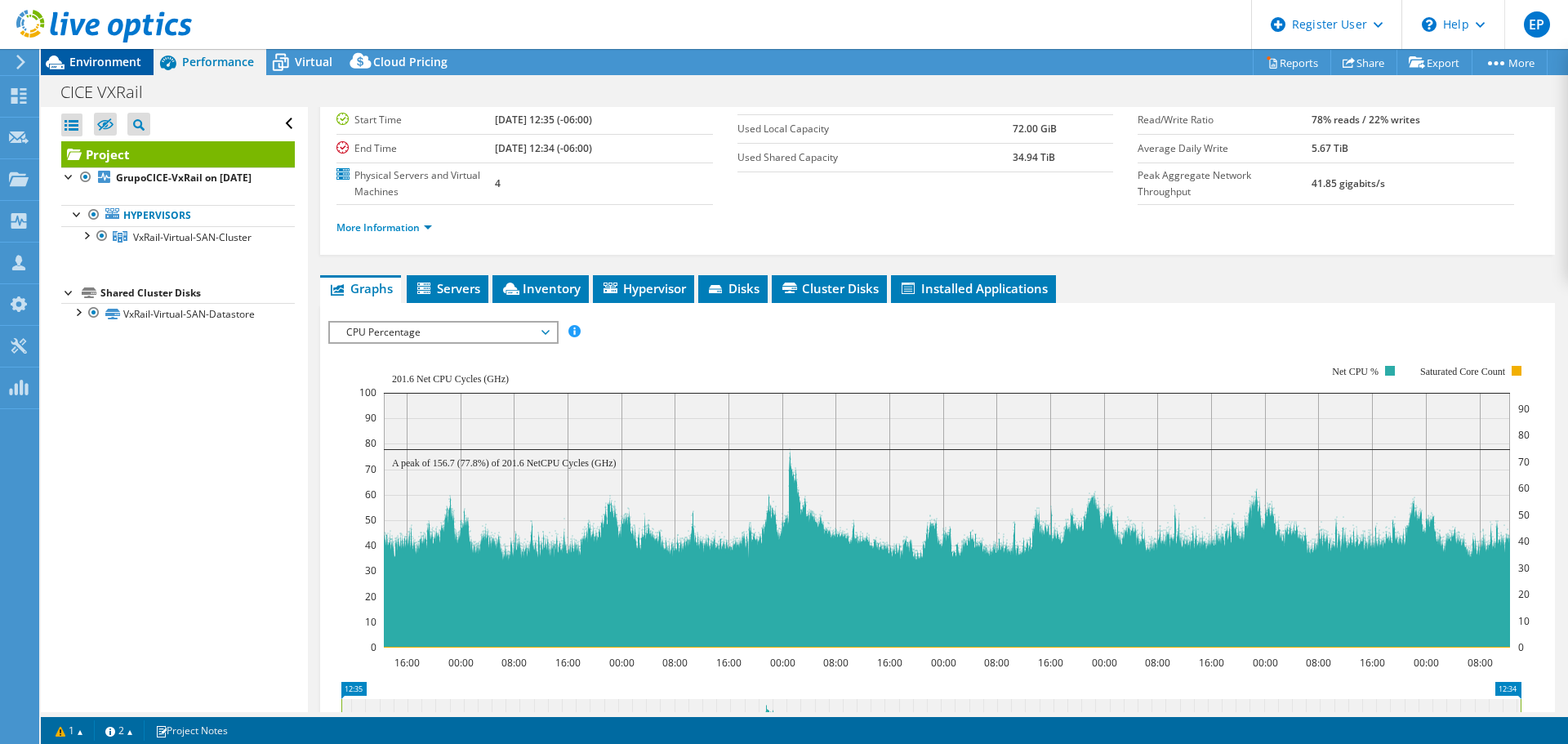
click at [122, 55] on span "Environment" at bounding box center [105, 61] width 72 height 16
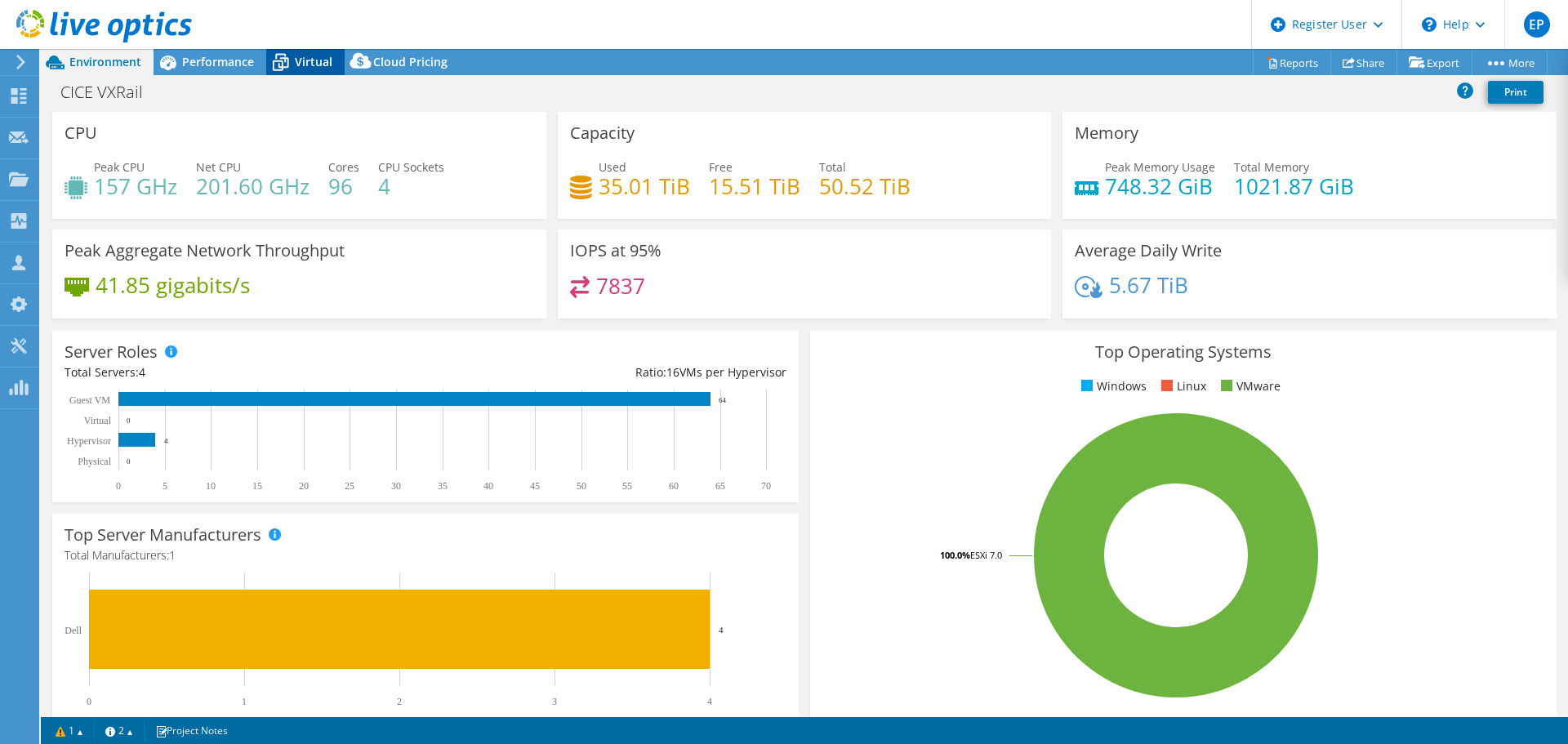
click at [320, 68] on span "Virtual" at bounding box center [313, 61] width 37 height 16
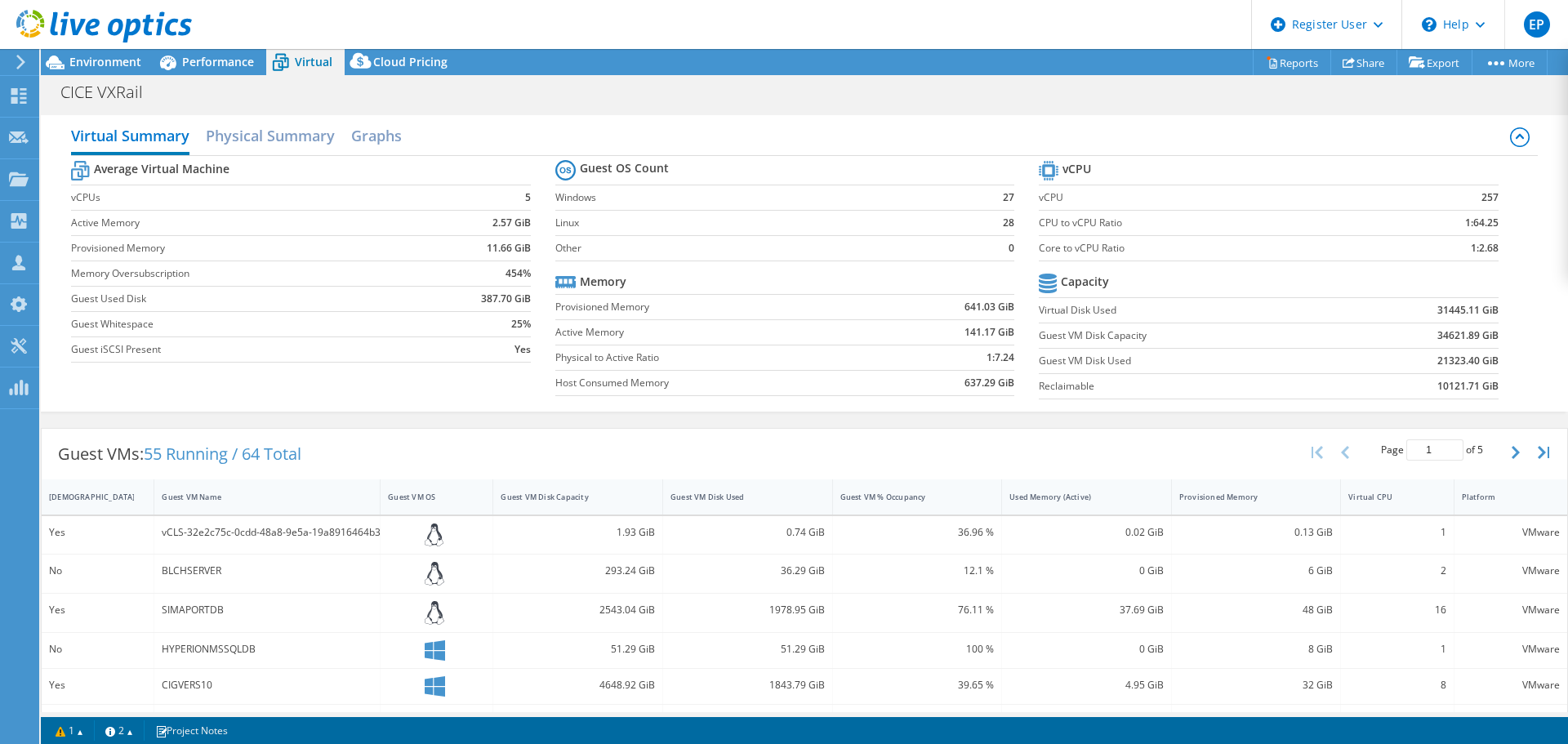
click at [103, 48] on div at bounding box center [96, 27] width 192 height 55
click at [103, 60] on span "Environment" at bounding box center [105, 61] width 72 height 16
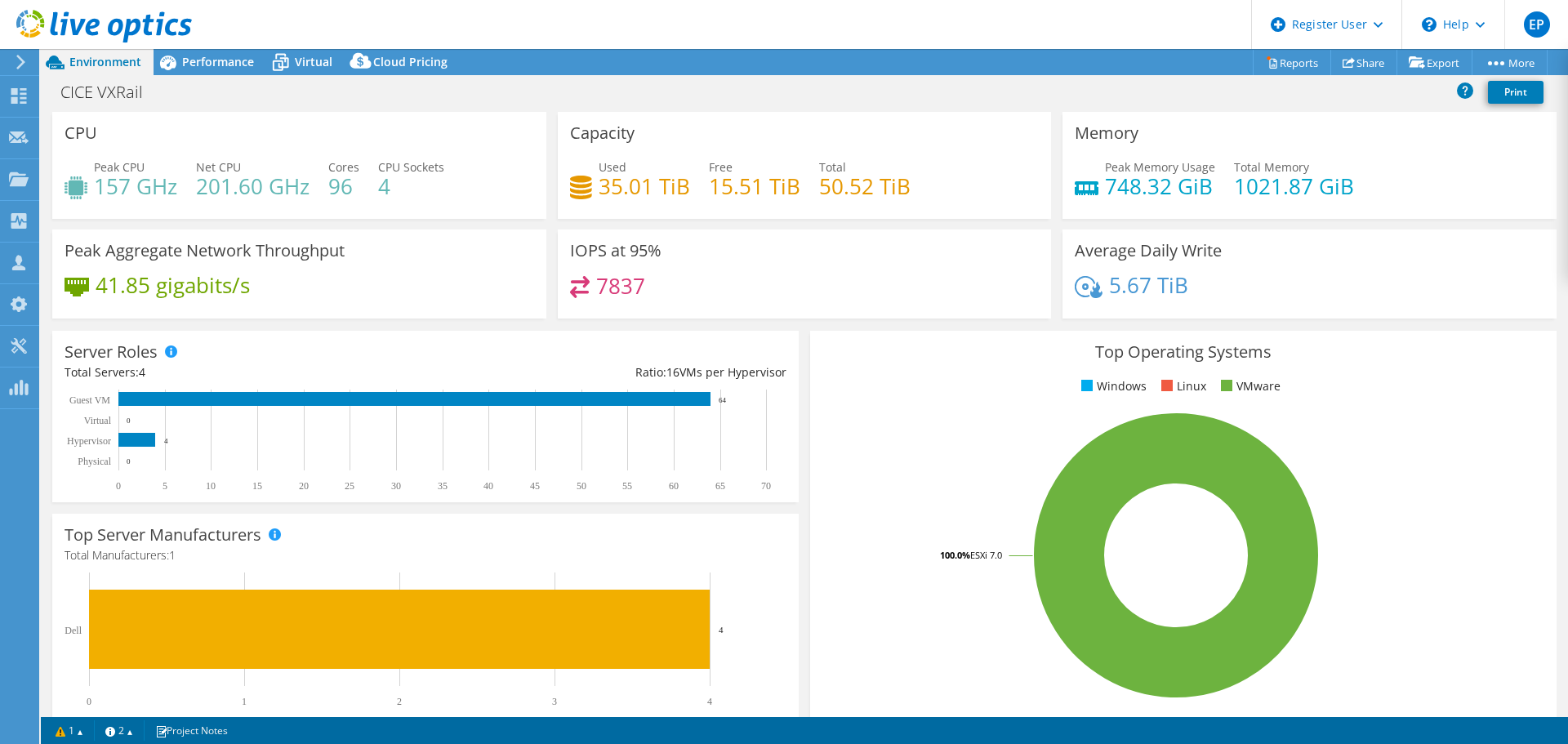
click at [214, 112] on div "CPU Peak CPU 157 GHz Net CPU 201.60 GHz Cores 96 CPU Sockets 4" at bounding box center [299, 165] width 494 height 107
select select "USD"
